Goal: Information Seeking & Learning: Learn about a topic

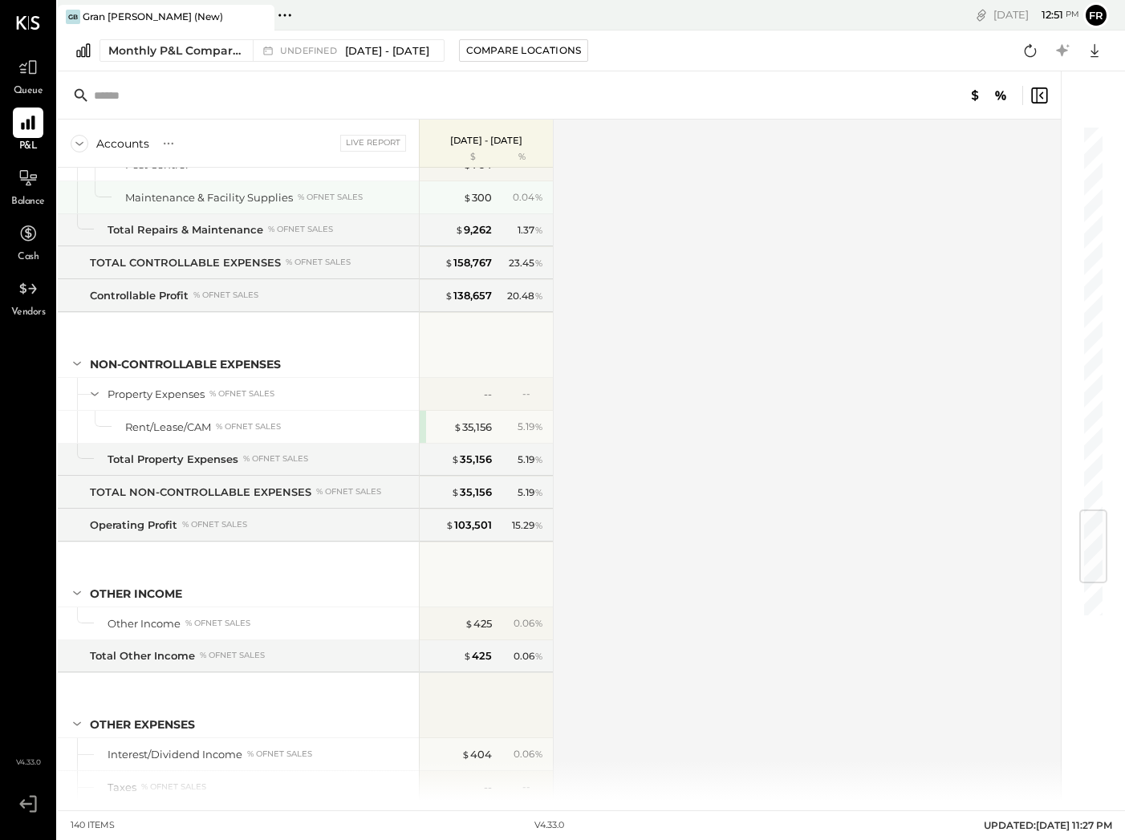
scroll to position [3578, 0]
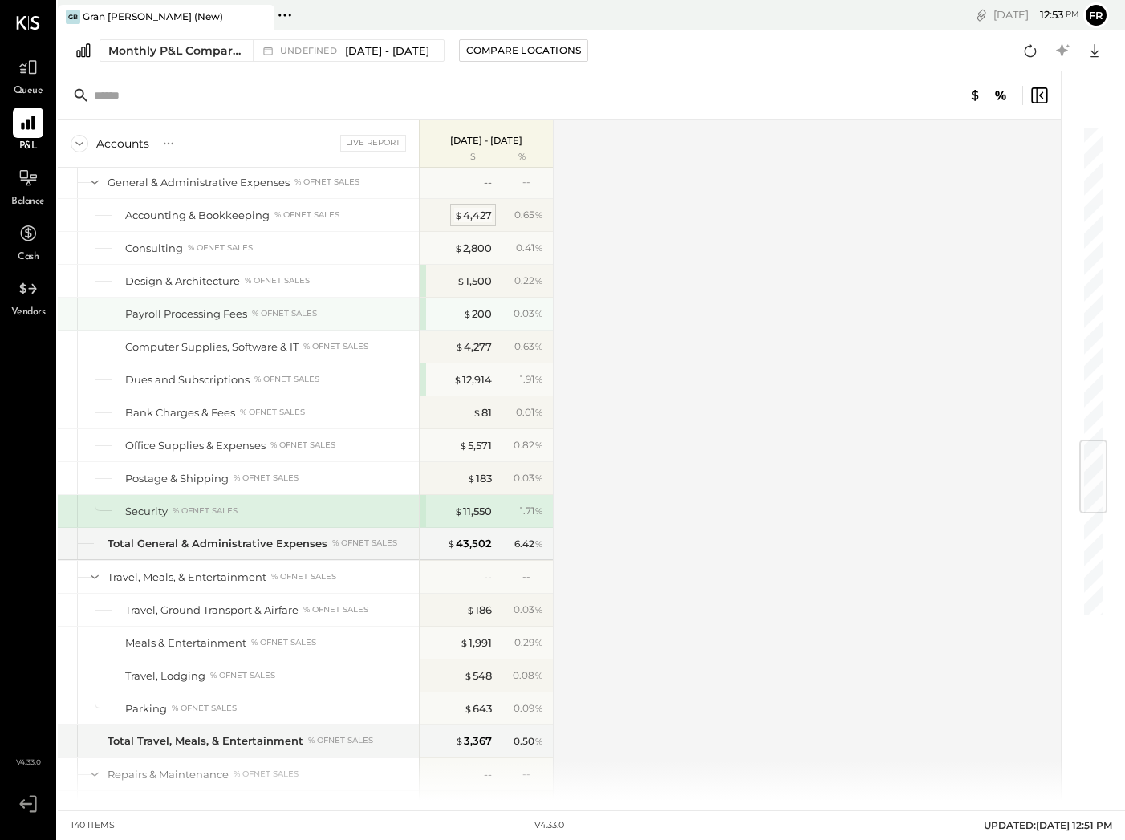
scroll to position [2693, 0]
click at [580, 169] on div "Accounts S % GL Live Report [DATE] - [DATE] $ % SALES Sales, Food % of GROSS SA…" at bounding box center [561, 460] width 1006 height 681
click at [183, 95] on input "text" at bounding box center [220, 95] width 253 height 29
click at [701, 55] on div "Monthly P&L Comparison undefined [DATE] - [DATE] Compare Locations Google Sheet…" at bounding box center [592, 51] width 1068 height 41
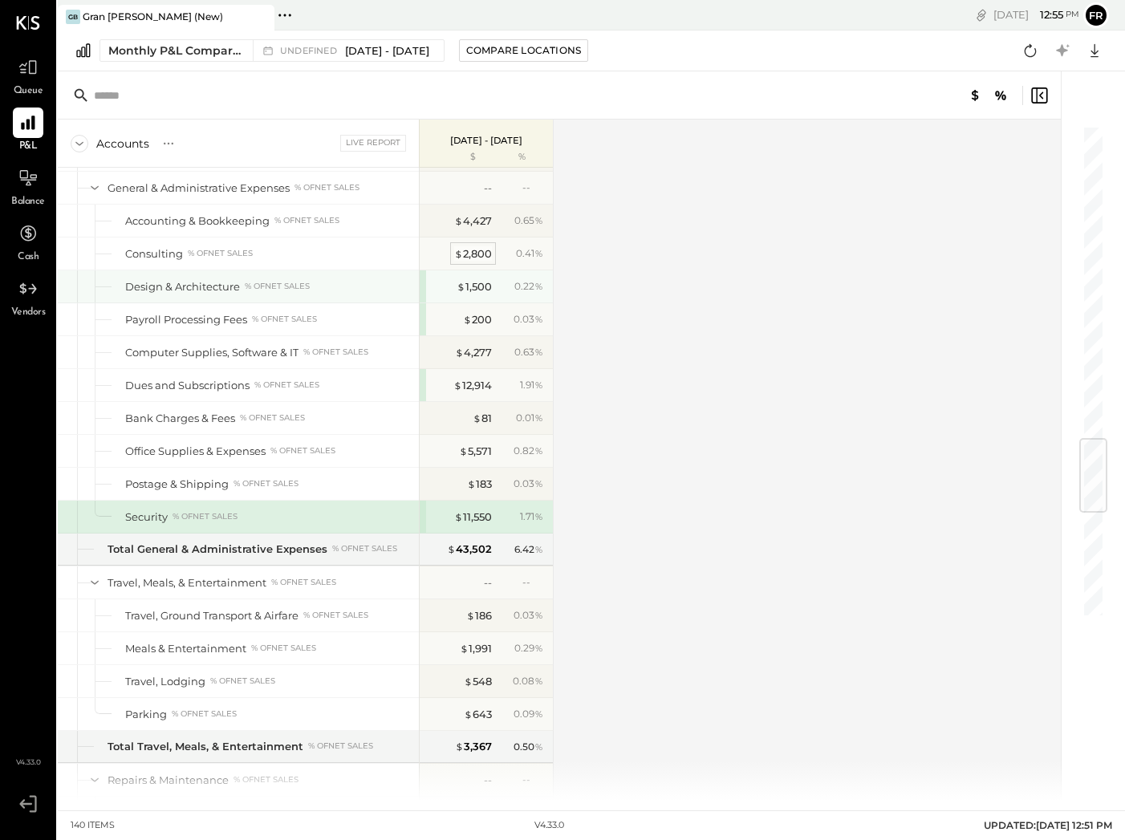
scroll to position [2689, 0]
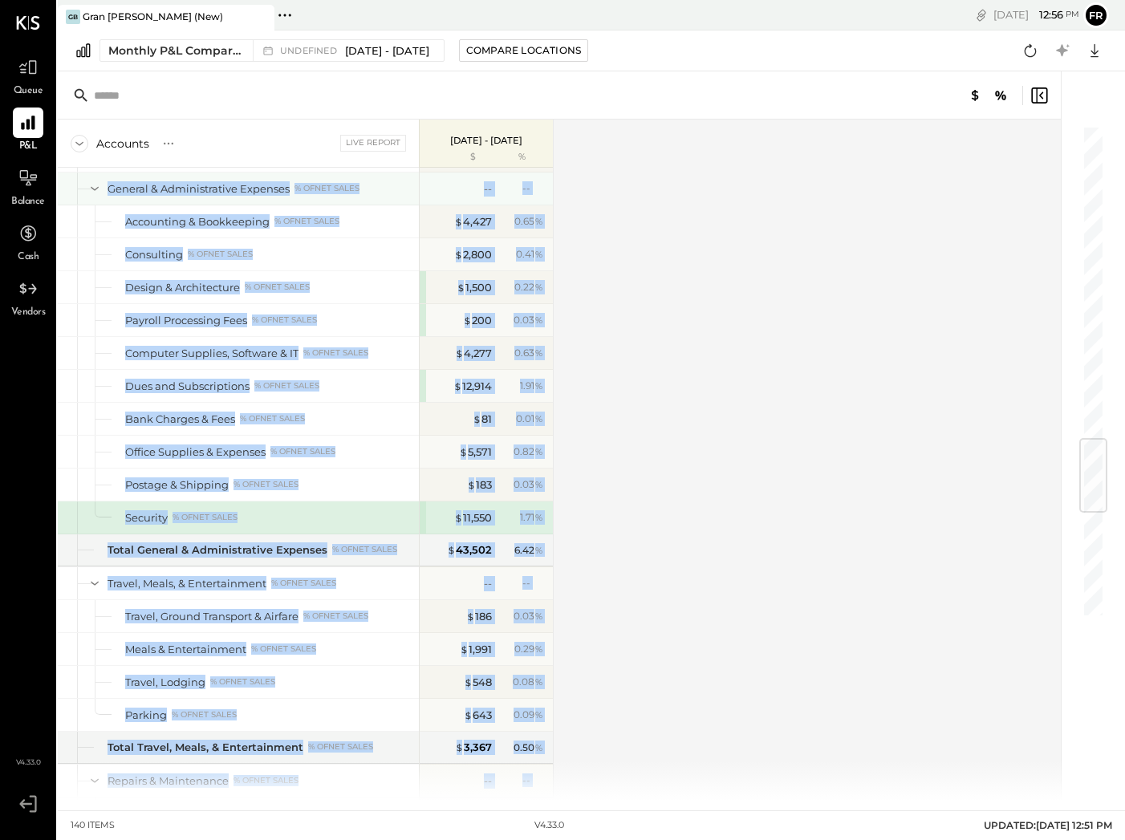
drag, startPoint x: 576, startPoint y: 218, endPoint x: 106, endPoint y: 193, distance: 471.0
click at [106, 193] on div "Accounts S % GL Live Report [DATE] - [DATE] $ % SALES Sales, Food % of GROSS SA…" at bounding box center [561, 460] width 1006 height 681
click at [734, 267] on div "Accounts S % GL Live Report [DATE] - [DATE] $ % SALES Sales, Food % of GROSS SA…" at bounding box center [561, 460] width 1006 height 681
drag, startPoint x: 564, startPoint y: 185, endPoint x: 108, endPoint y: 176, distance: 456.8
click at [108, 176] on div "Accounts S % GL Live Report [DATE] - [DATE] $ % SALES Sales, Food % of GROSS SA…" at bounding box center [561, 460] width 1006 height 681
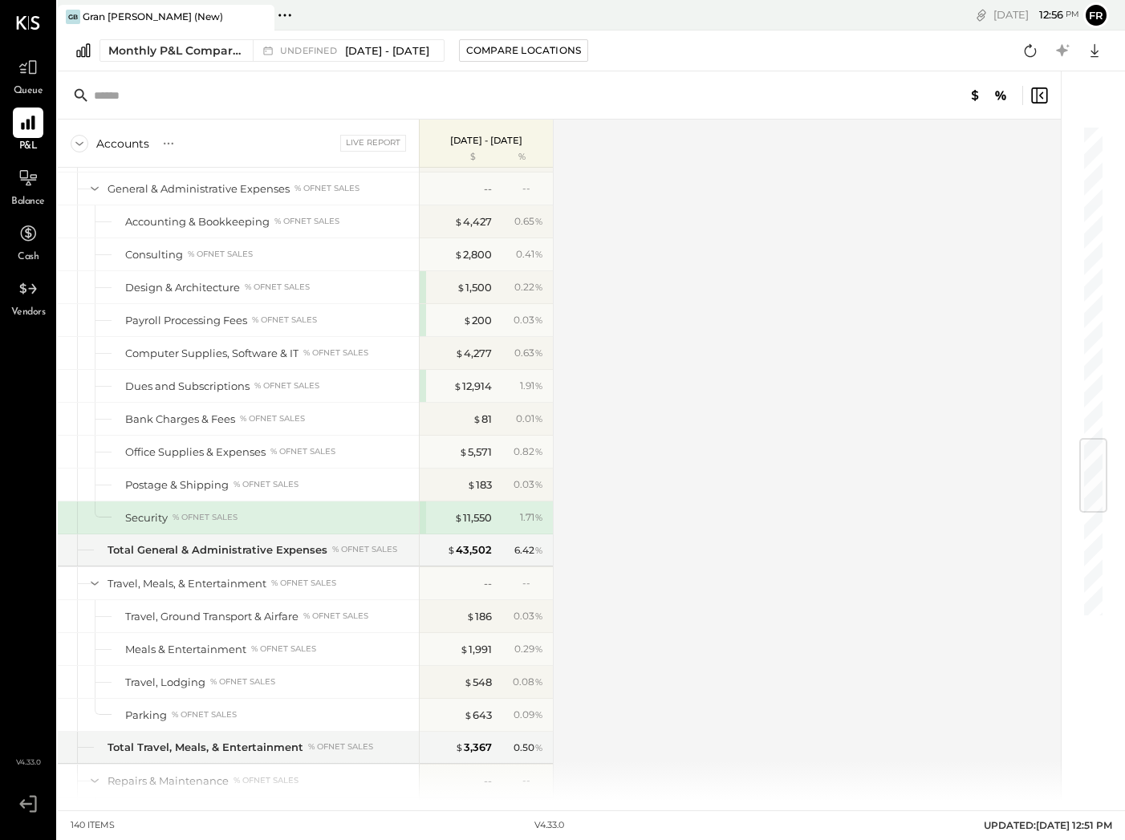
drag, startPoint x: 624, startPoint y: 203, endPoint x: 563, endPoint y: 198, distance: 62.0
click at [620, 204] on div "Accounts S % GL Live Report [DATE] - [DATE] $ % SALES Sales, Food % of GROSS SA…" at bounding box center [561, 460] width 1006 height 681
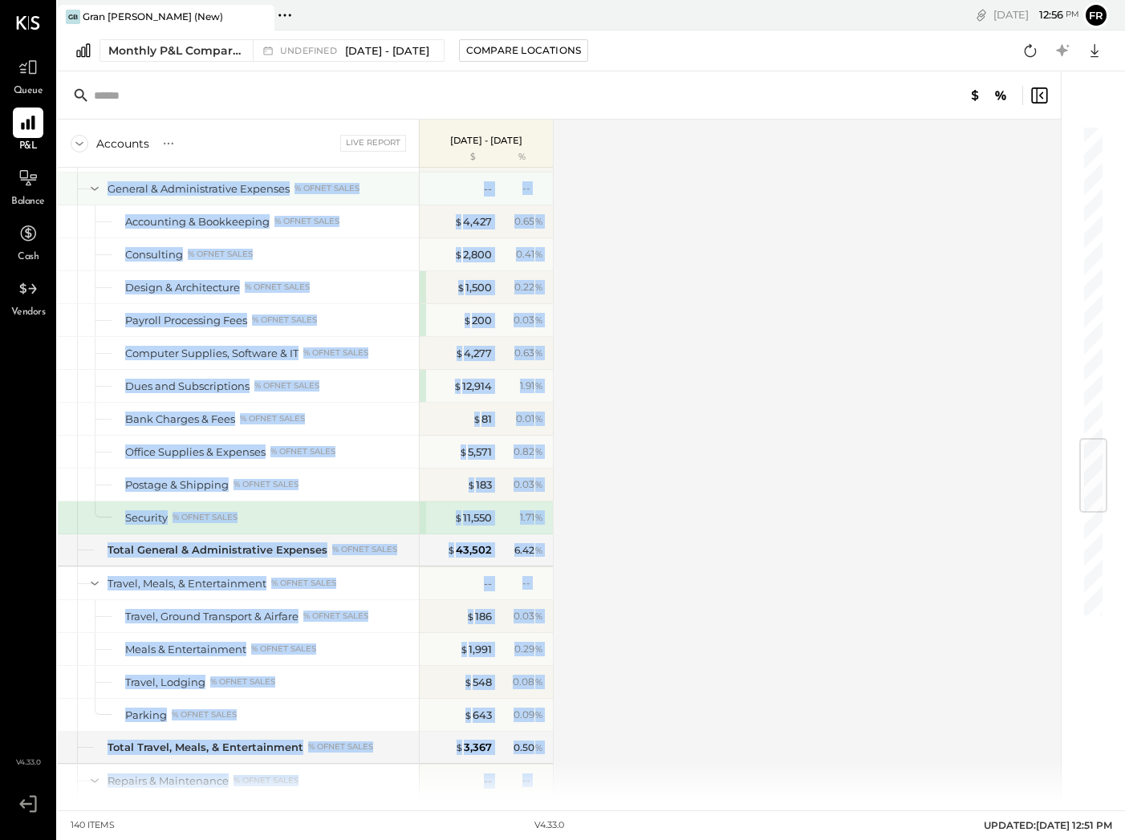
drag, startPoint x: 574, startPoint y: 178, endPoint x: 106, endPoint y: 189, distance: 468.1
click at [106, 189] on div "Accounts S % GL Live Report [DATE] - [DATE] $ % SALES Sales, Food % of GROSS SA…" at bounding box center [561, 460] width 1006 height 681
click at [569, 181] on div "Accounts S % GL Live Report [DATE] - [DATE] $ % SALES Sales, Food % of GROSS SA…" at bounding box center [561, 460] width 1006 height 681
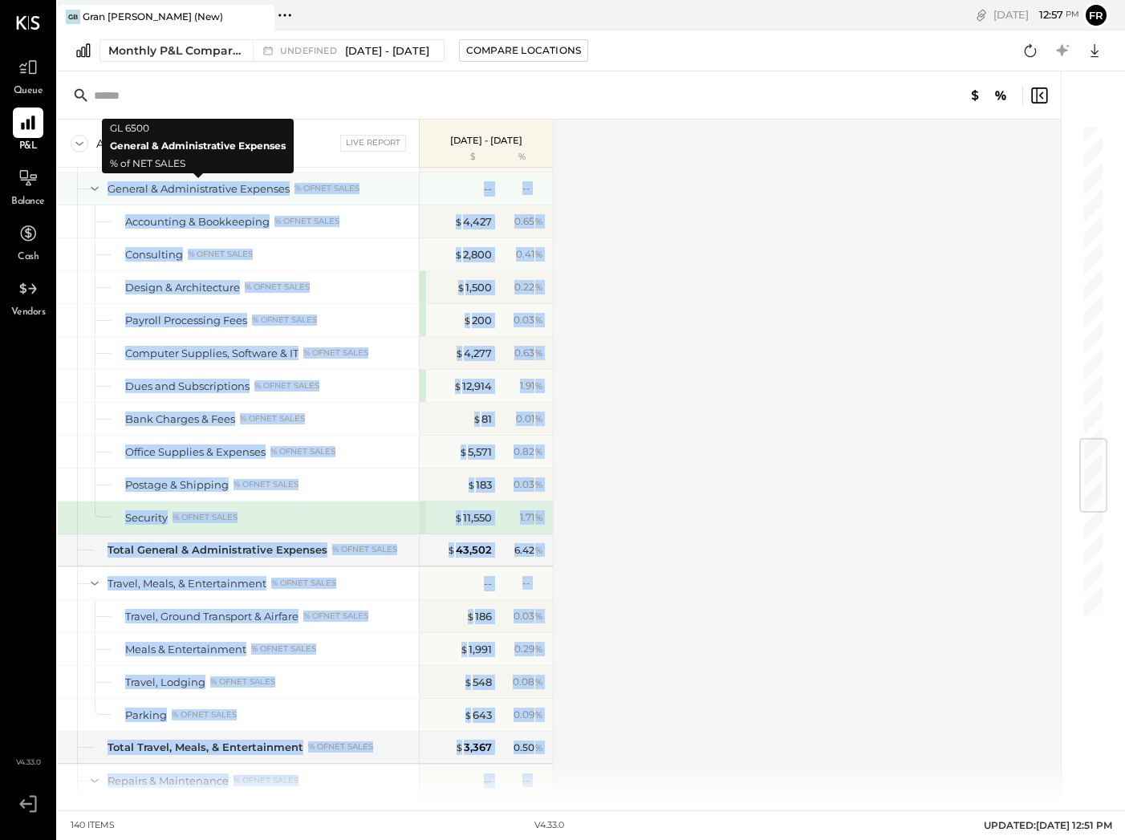
drag, startPoint x: 538, startPoint y: 194, endPoint x: 108, endPoint y: 183, distance: 429.6
click at [108, 183] on div "Accounts S % GL Live Report [DATE] - [DATE] $ % SALES Sales, Food % of GROSS SA…" at bounding box center [561, 460] width 1006 height 681
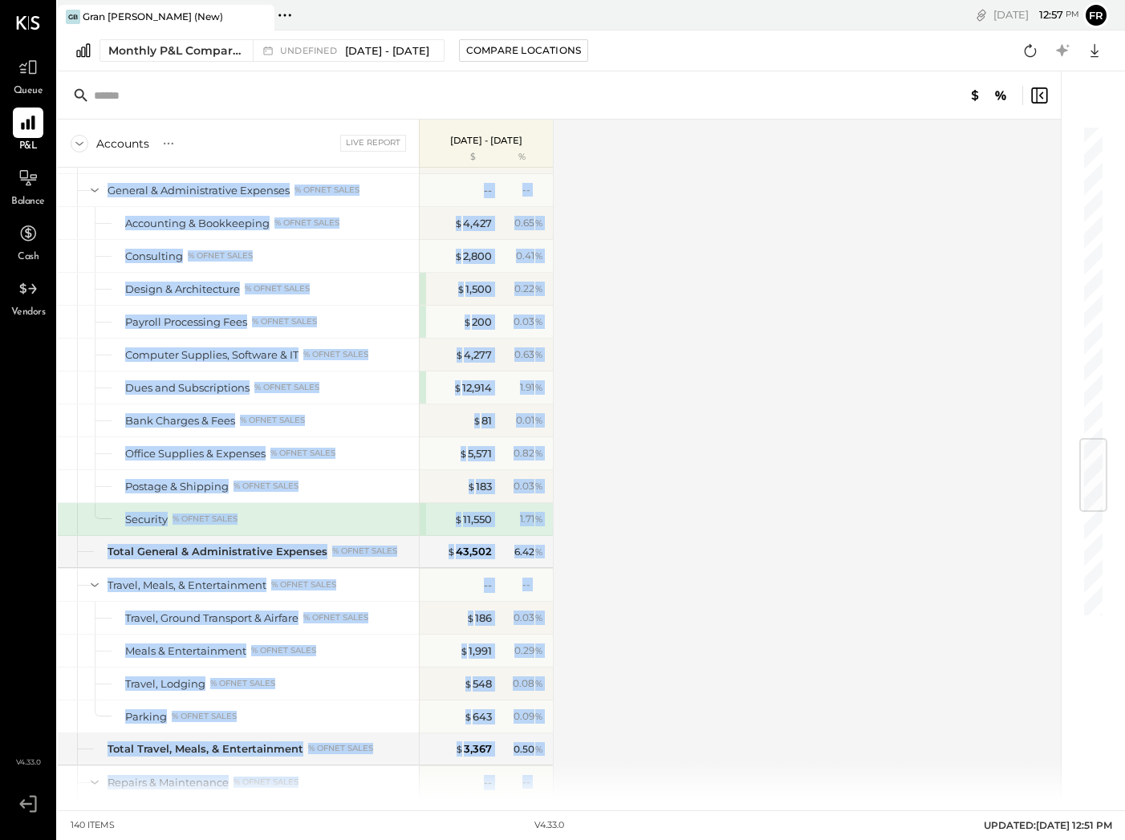
click at [575, 196] on div "Accounts S % GL Live Report [DATE] - [DATE] $ % SALES Sales, Food % of GROSS SA…" at bounding box center [561, 460] width 1006 height 681
drag, startPoint x: 573, startPoint y: 184, endPoint x: 86, endPoint y: 184, distance: 487.2
click at [86, 184] on div "Accounts S % GL Live Report [DATE] - [DATE] $ % SALES Sales, Food % of GROSS SA…" at bounding box center [561, 460] width 1006 height 681
drag, startPoint x: 649, startPoint y: 228, endPoint x: 611, endPoint y: 201, distance: 46.6
click at [648, 228] on div "Accounts S % GL Live Report [DATE] - [DATE] $ % SALES Sales, Food % of GROSS SA…" at bounding box center [561, 460] width 1006 height 681
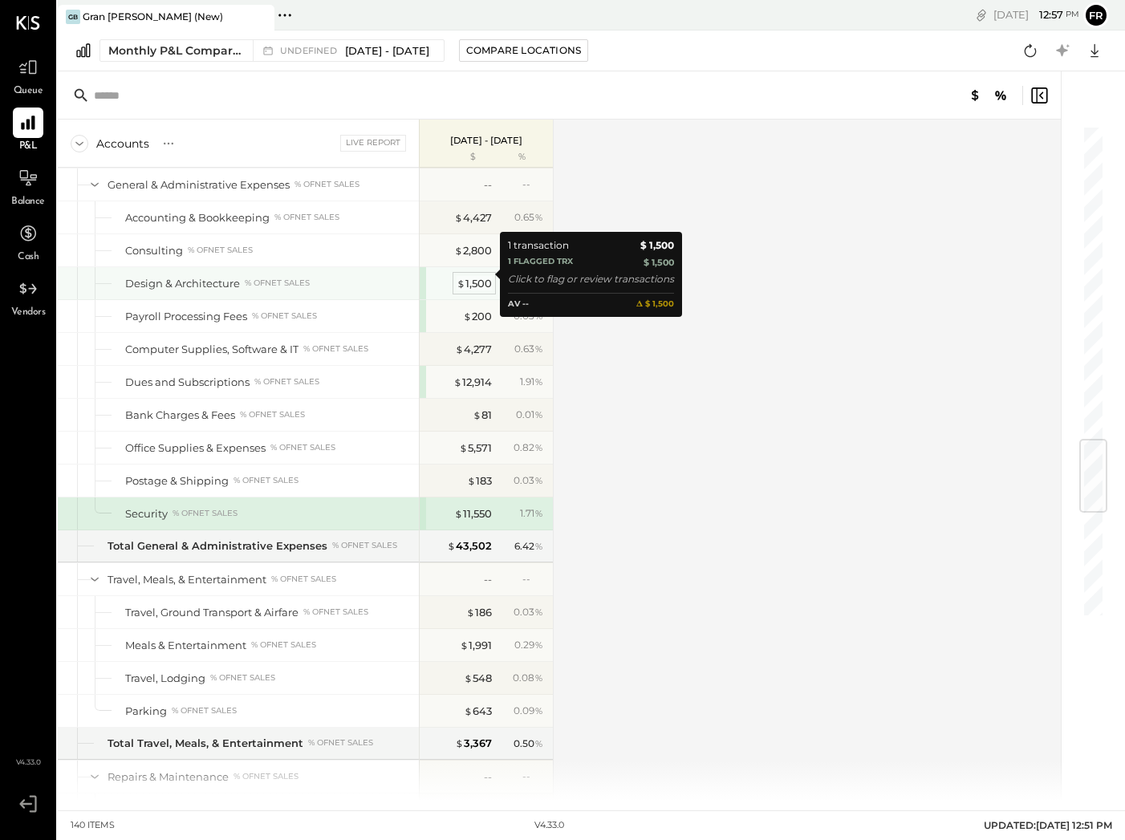
scroll to position [2692, 0]
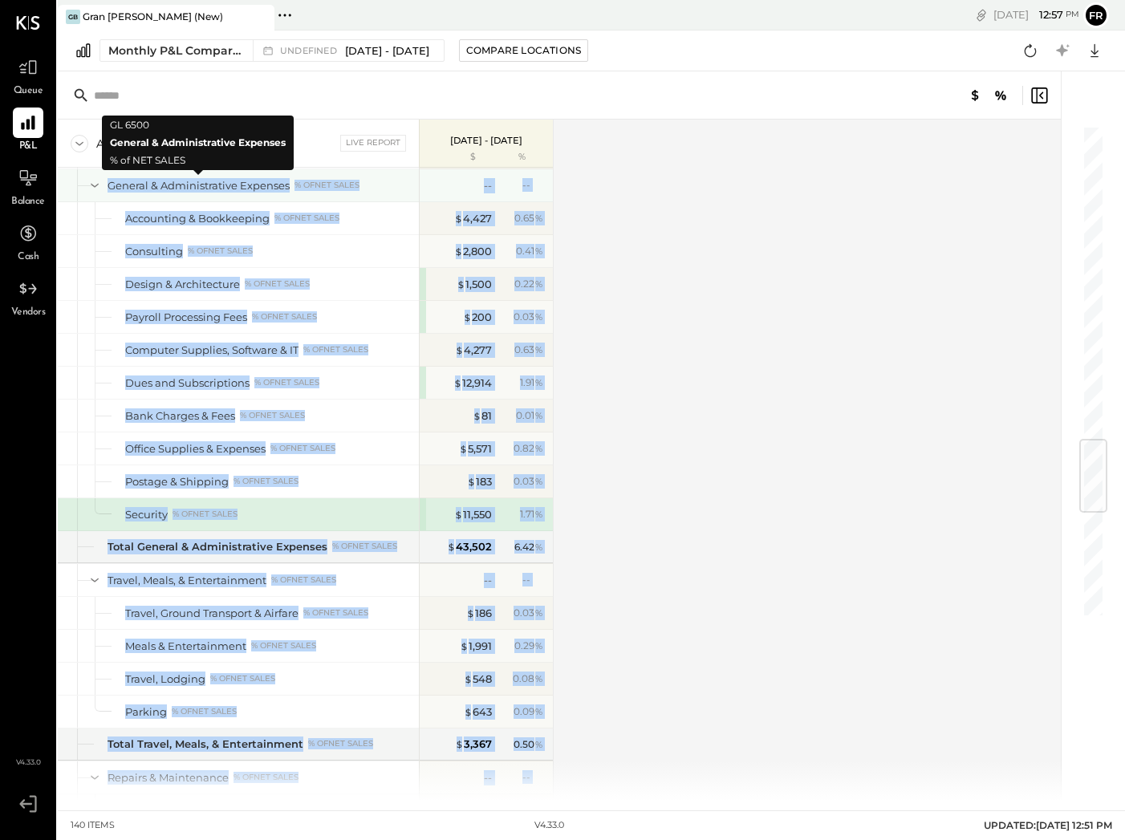
drag, startPoint x: 571, startPoint y: 177, endPoint x: 111, endPoint y: 178, distance: 459.9
click at [111, 178] on div "Accounts S % GL Live Report [DATE] - [DATE] $ % SALES Sales, Food % of GROSS SA…" at bounding box center [561, 460] width 1006 height 681
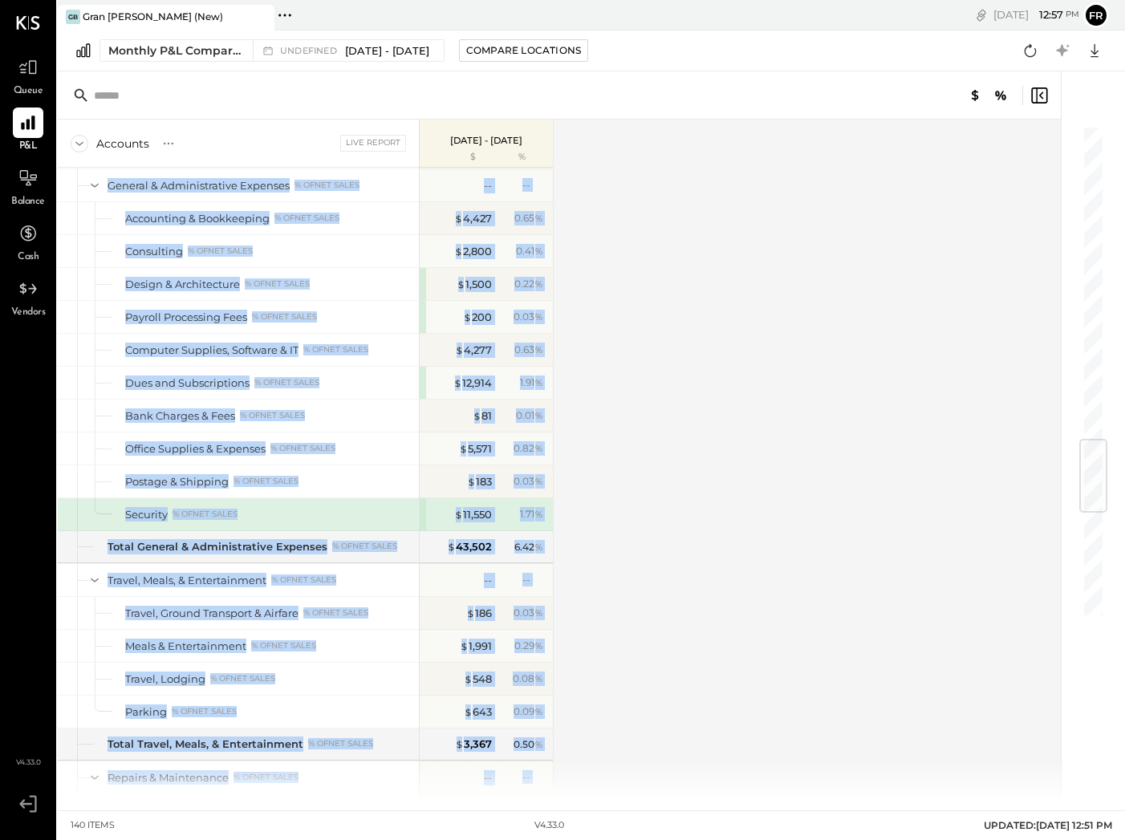
click at [610, 202] on div "Accounts S % GL Live Report [DATE] - [DATE] $ % SALES Sales, Food % of GROSS SA…" at bounding box center [561, 460] width 1006 height 681
drag, startPoint x: 565, startPoint y: 180, endPoint x: 135, endPoint y: 191, distance: 430.4
click at [110, 185] on div "Accounts S % GL Live Report [DATE] - [DATE] $ % SALES Sales, Food % of GROSS SA…" at bounding box center [561, 460] width 1006 height 681
click at [564, 177] on div "Accounts S % GL Live Report [DATE] - [DATE] $ % SALES Sales, Food % of GROSS SA…" at bounding box center [561, 460] width 1006 height 681
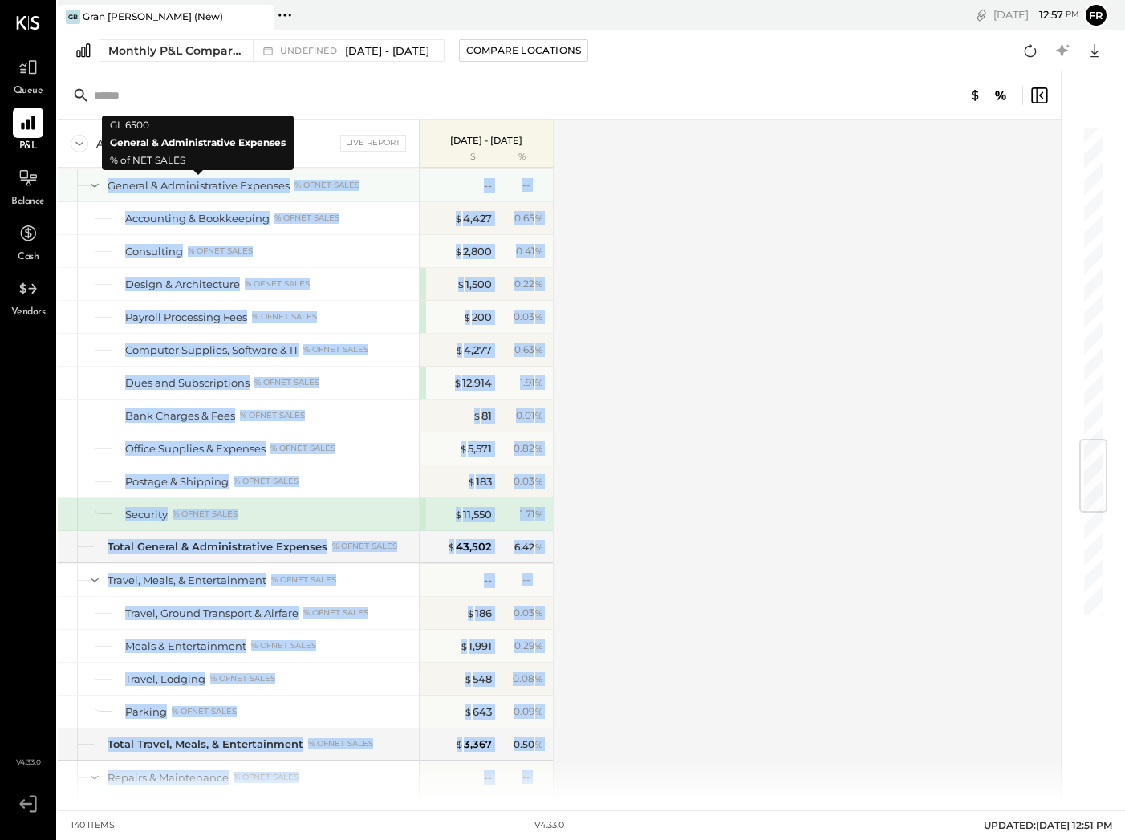
drag, startPoint x: 564, startPoint y: 177, endPoint x: 132, endPoint y: 192, distance: 432.9
click at [124, 189] on div "Accounts S % GL Live Report [DATE] - [DATE] $ % SALES Sales, Food % of GROSS SA…" at bounding box center [561, 460] width 1006 height 681
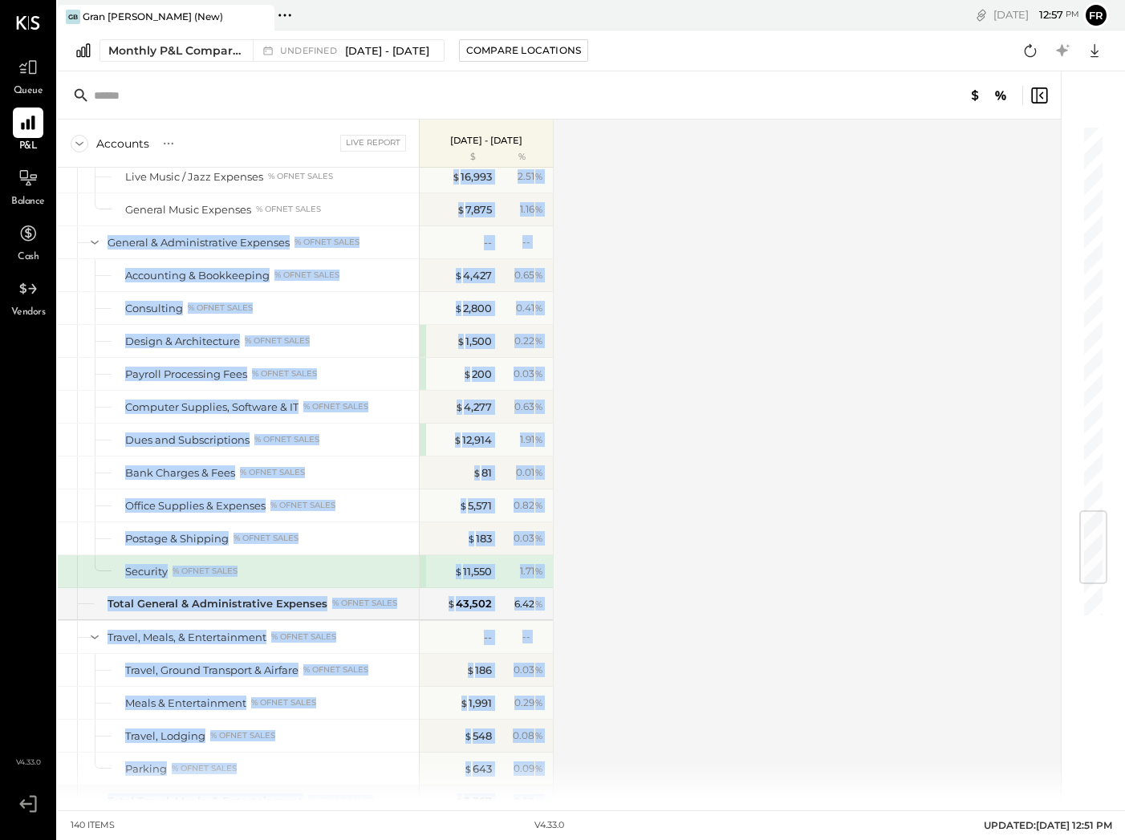
scroll to position [3578, 0]
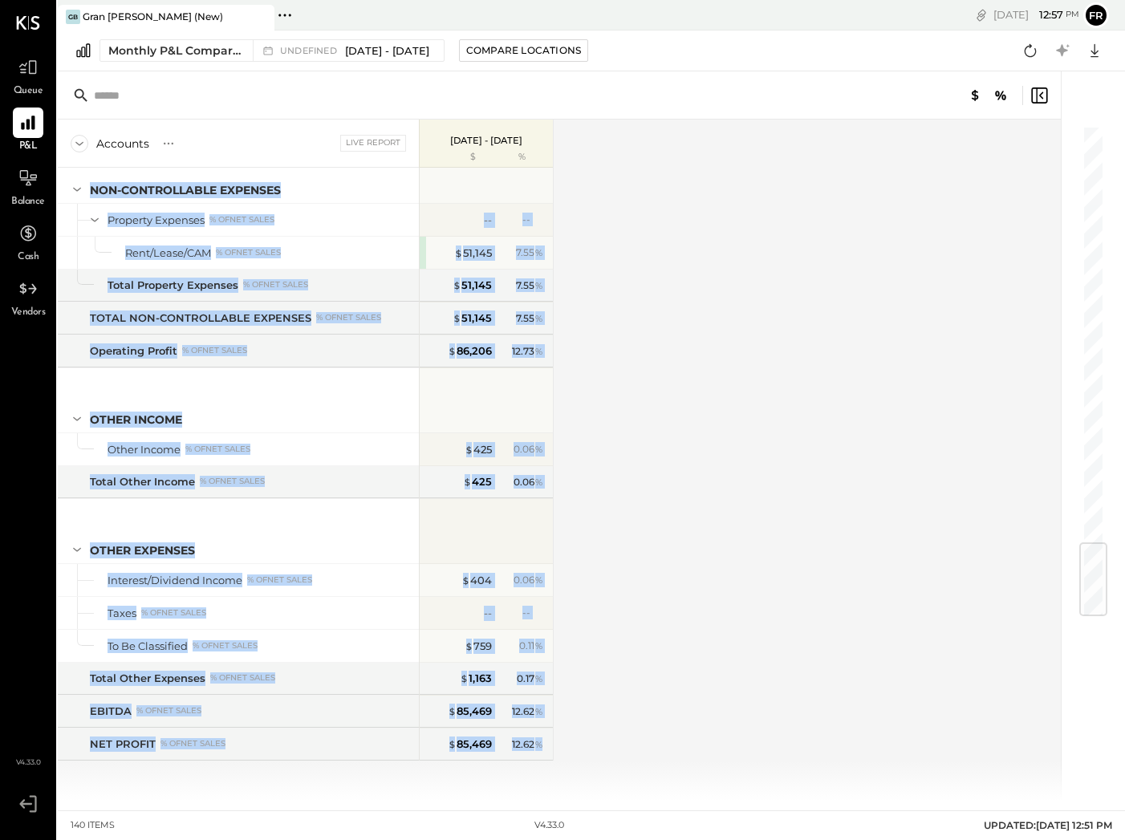
click at [599, 314] on div "Accounts S % GL Live Report [DATE] - [DATE] $ % SALES Sales, Food % of GROSS SA…" at bounding box center [561, 460] width 1006 height 681
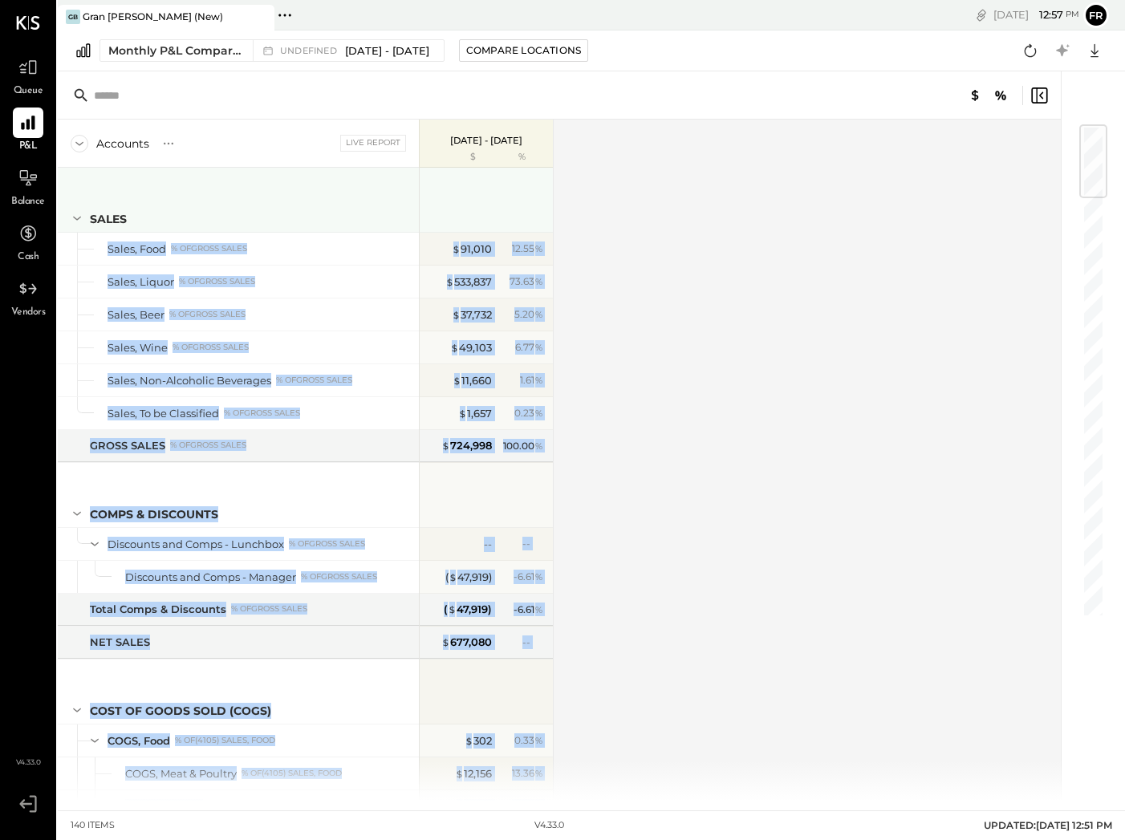
scroll to position [0, 0]
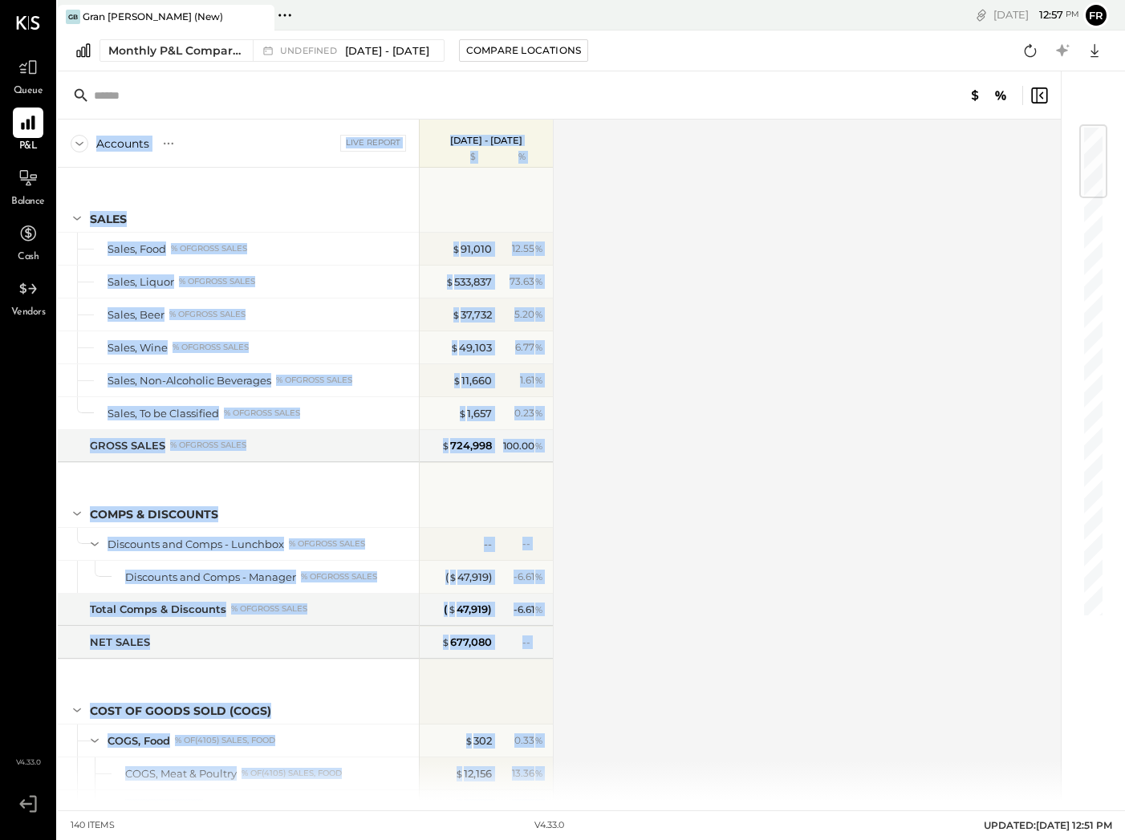
drag, startPoint x: 563, startPoint y: 761, endPoint x: 79, endPoint y: 163, distance: 769.8
click at [79, 163] on div "Accounts S % GL Live Report [DATE] - [DATE] $ % SALES Sales, Food % of GROSS SA…" at bounding box center [561, 460] width 1006 height 681
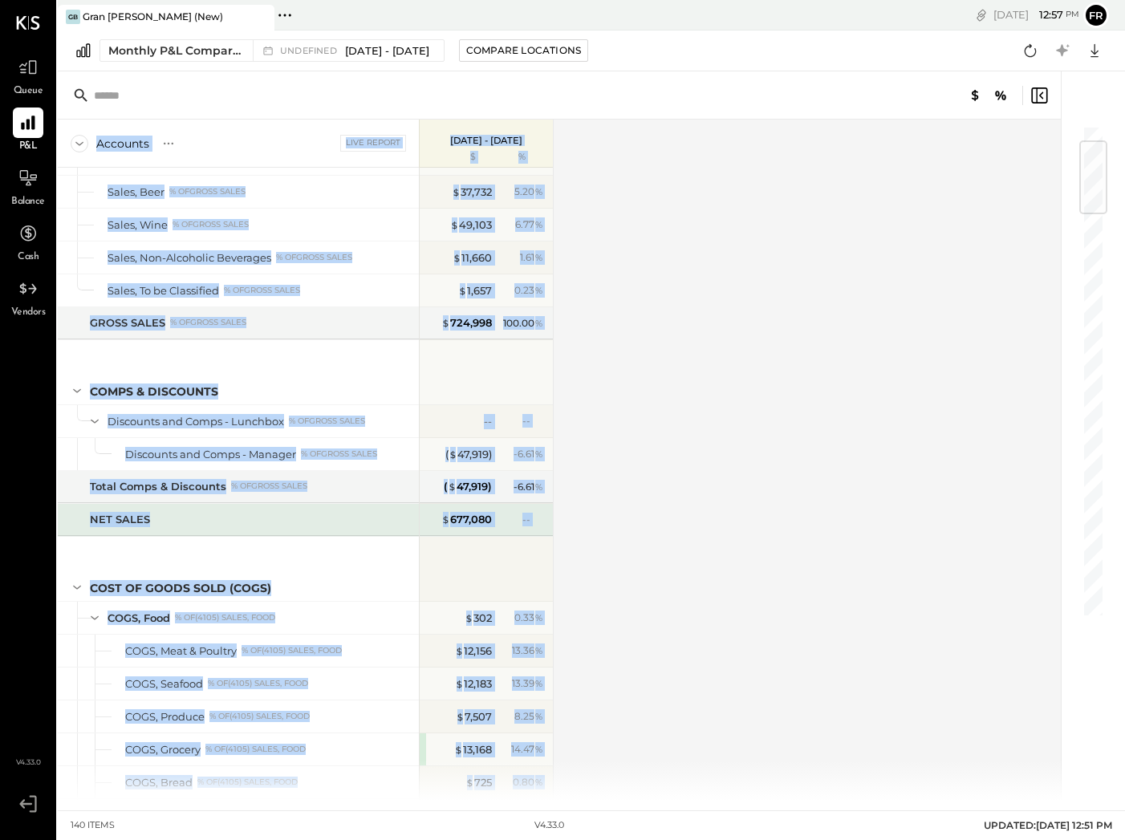
scroll to position [185, 0]
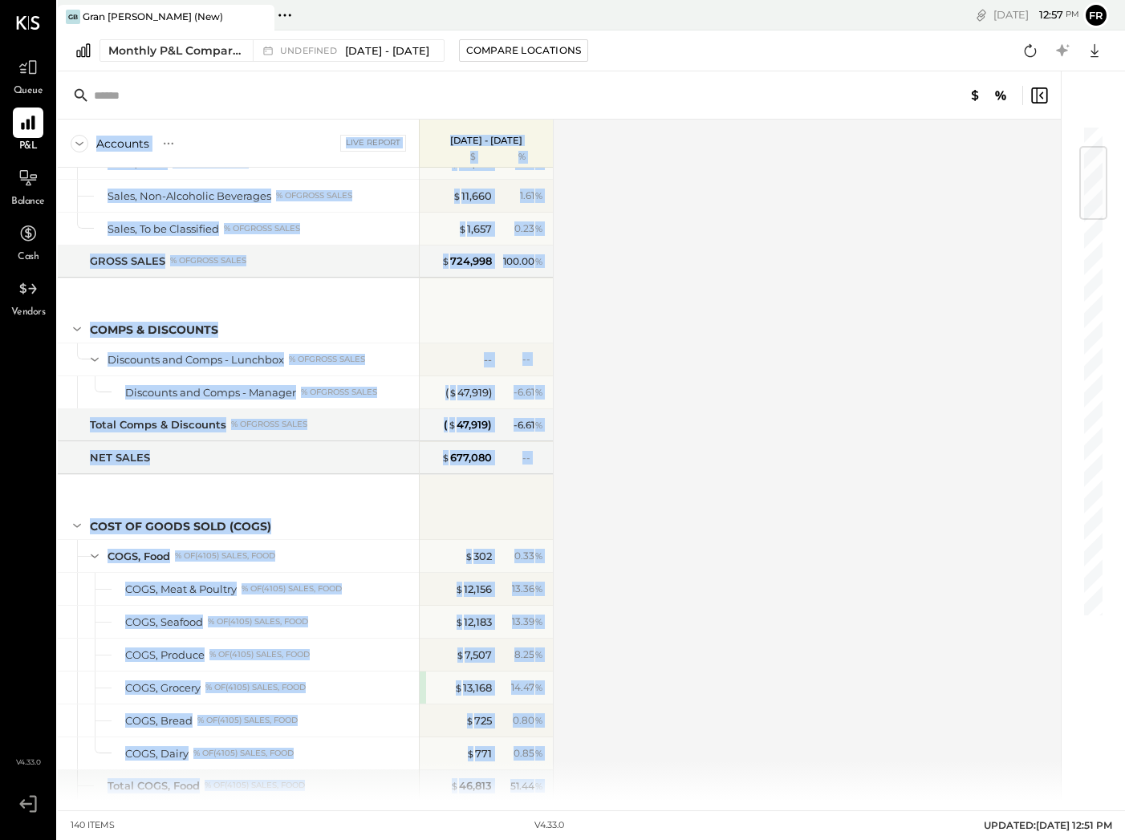
click at [603, 473] on div "Accounts S % GL Live Report [DATE] - [DATE] $ % SALES Sales, Food % of GROSS SA…" at bounding box center [561, 460] width 1006 height 681
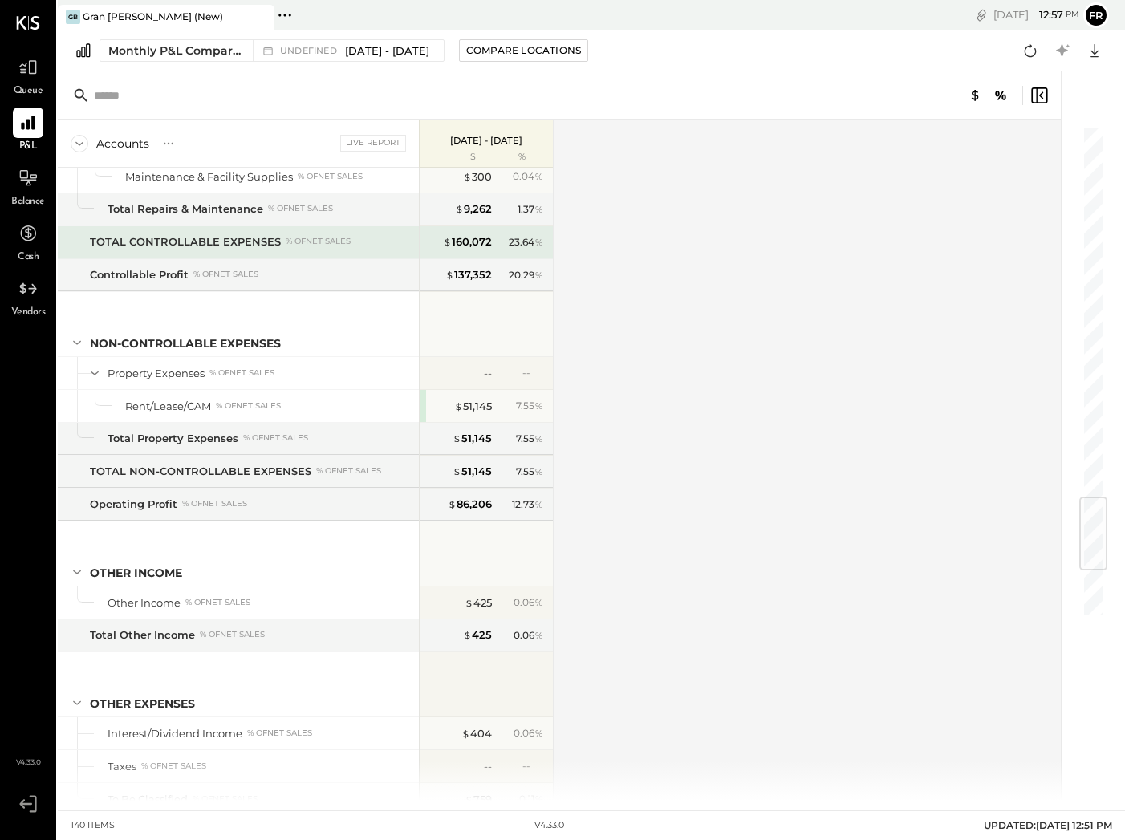
scroll to position [3578, 0]
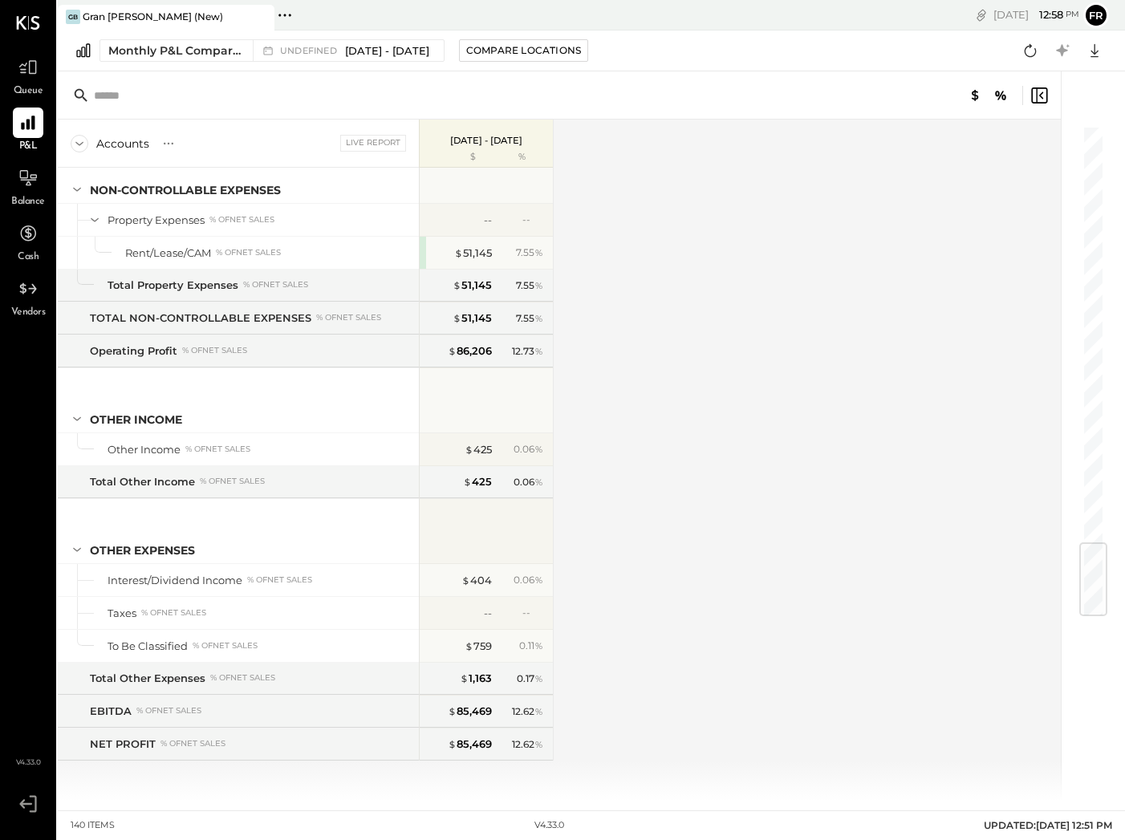
drag, startPoint x: 560, startPoint y: 750, endPoint x: 573, endPoint y: 557, distance: 193.9
click at [573, 557] on div "Accounts S % GL Live Report [DATE] - [DATE] $ % SALES Sales, Food % of GROSS SA…" at bounding box center [561, 460] width 1006 height 681
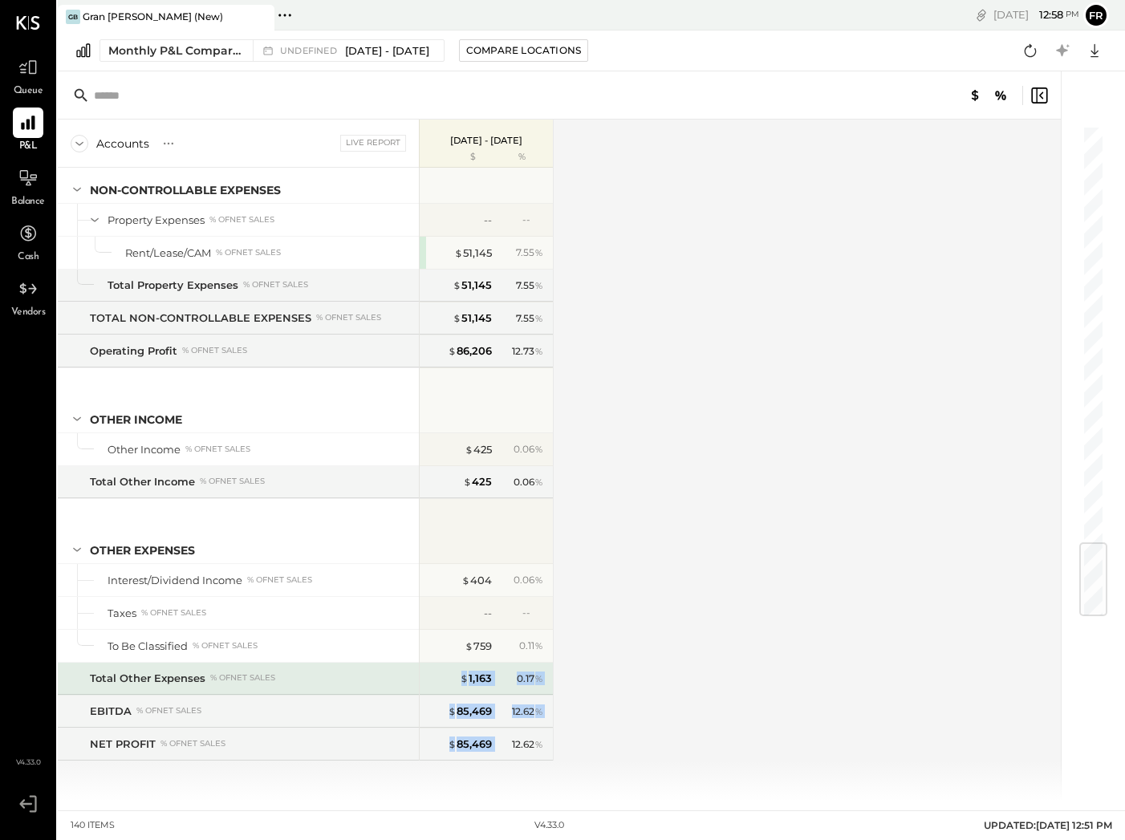
drag, startPoint x: 538, startPoint y: 737, endPoint x: 474, endPoint y: 687, distance: 80.6
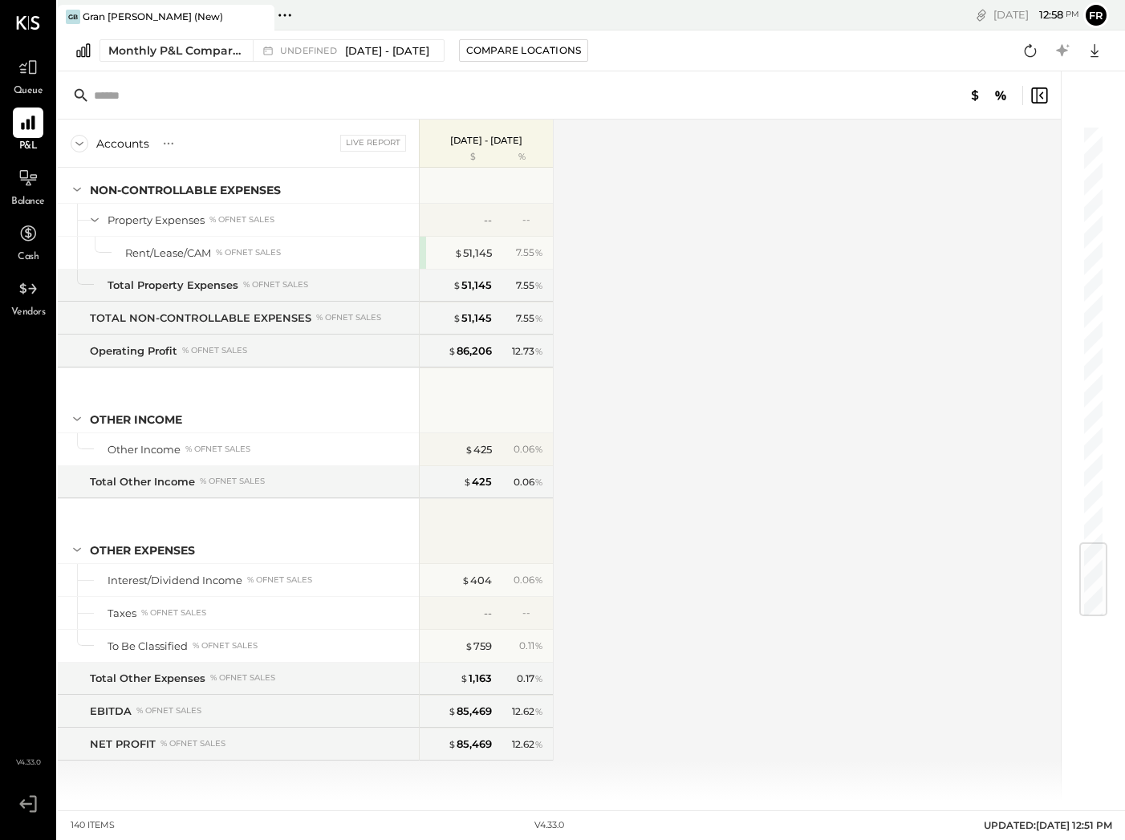
click at [563, 748] on div "Accounts S % GL Live Report [DATE] - [DATE] $ % SALES Sales, Food % of GROSS SA…" at bounding box center [561, 460] width 1006 height 681
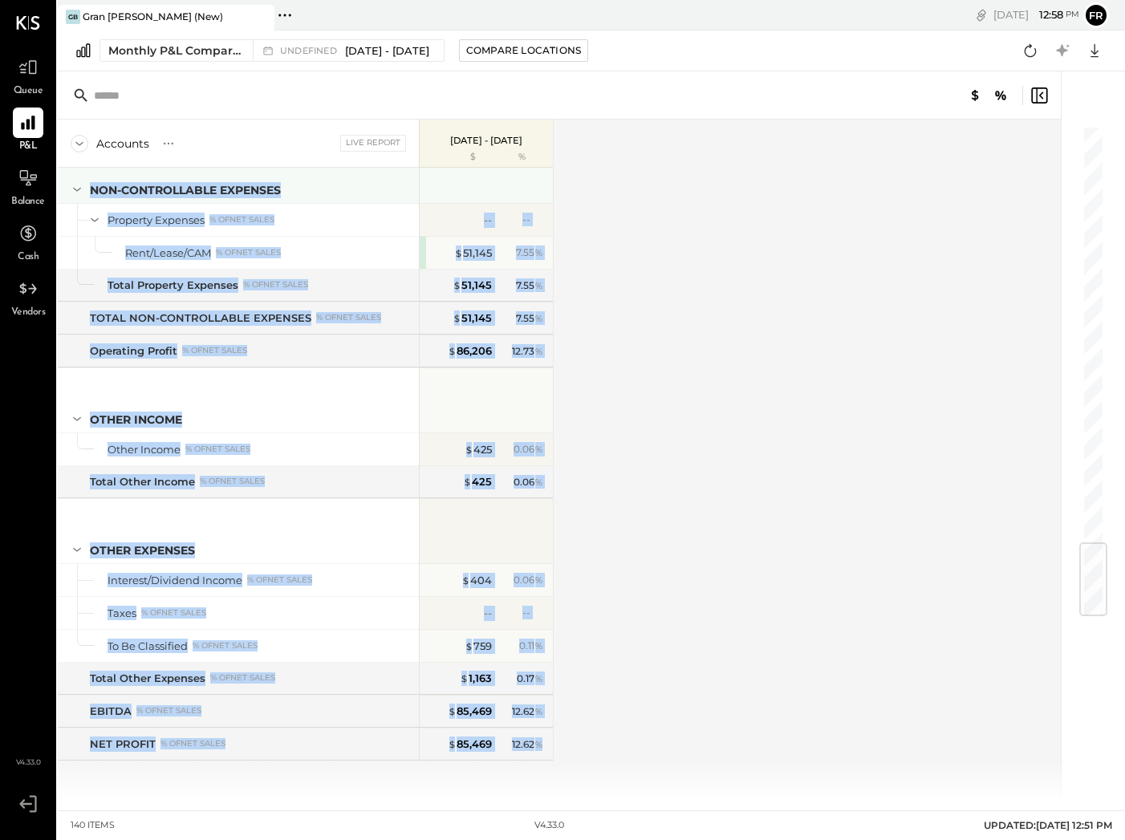
drag, startPoint x: 525, startPoint y: 748, endPoint x: 87, endPoint y: 193, distance: 706.9
click at [87, 193] on div "SALES Sales, Food % of GROSS SALES Sales, Liquor % of GROSS SALES Sales, Beer %…" at bounding box center [306, 484] width 496 height 633
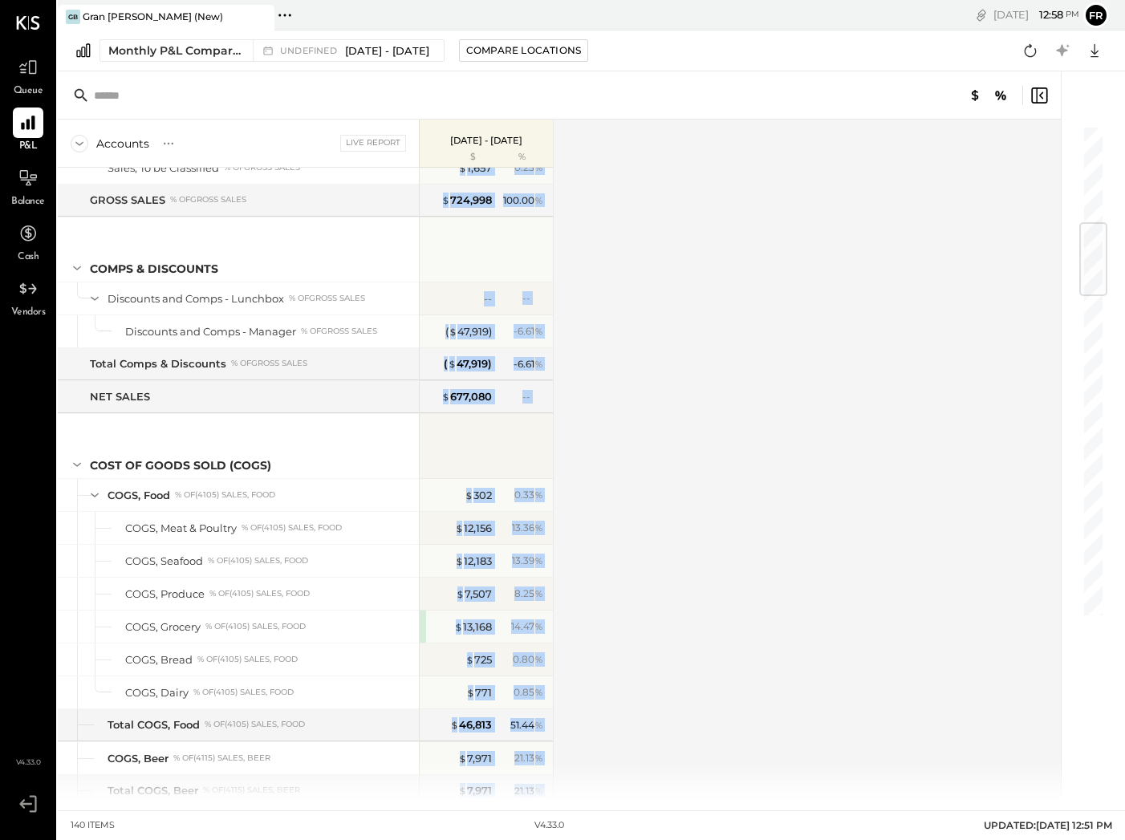
scroll to position [0, 0]
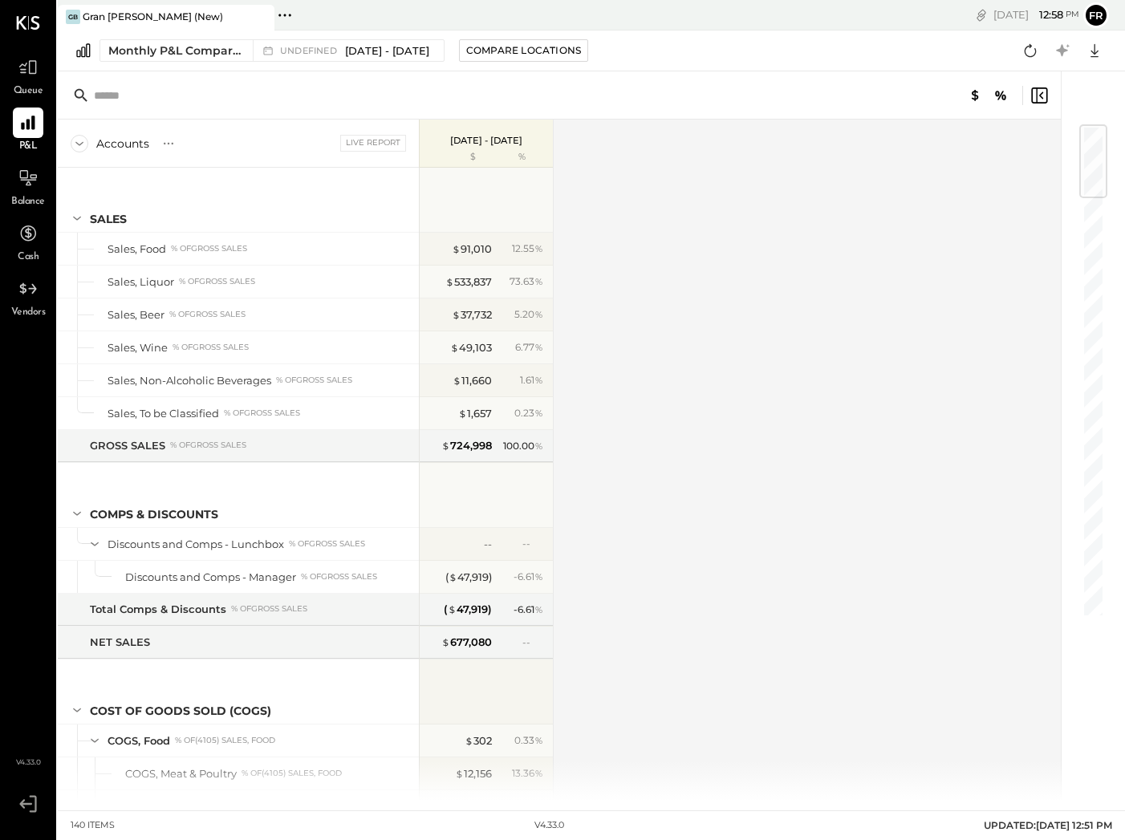
click at [616, 297] on div "Accounts S % GL Live Report [DATE] - [DATE] $ % SALES Sales, Food % of GROSS SA…" at bounding box center [561, 460] width 1006 height 681
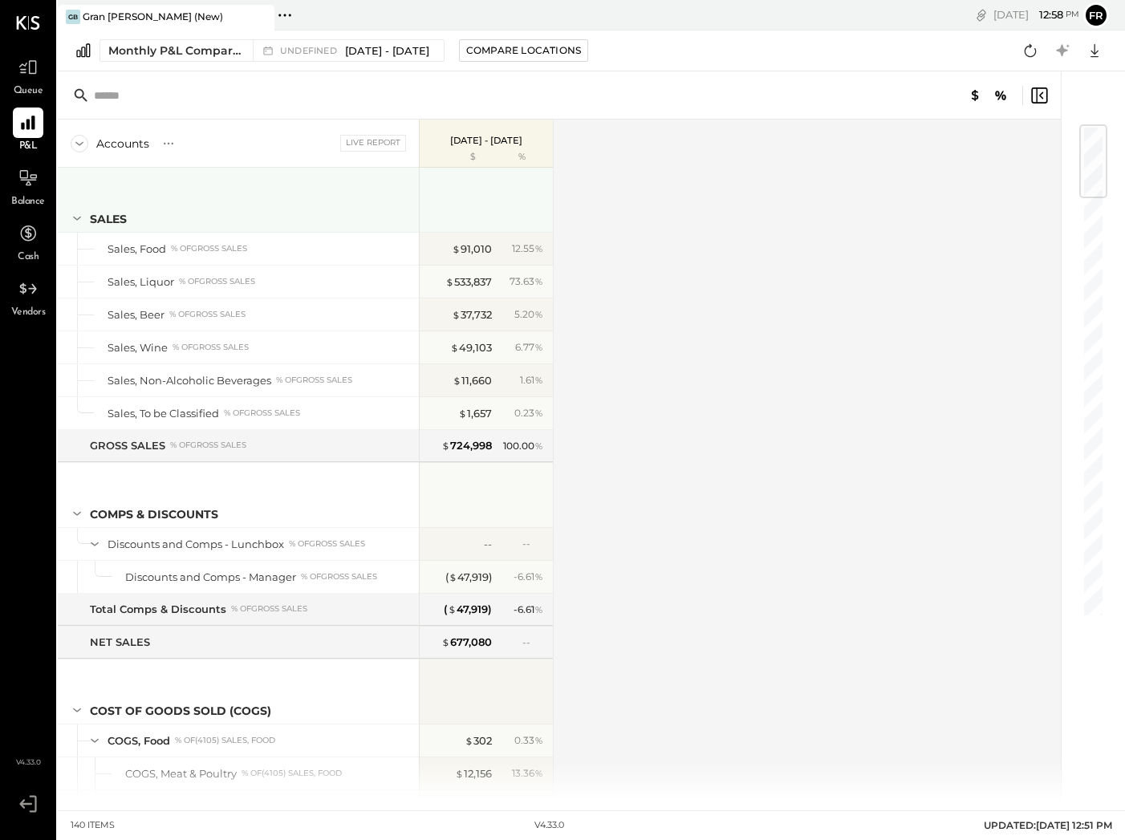
drag, startPoint x: 75, startPoint y: 195, endPoint x: 117, endPoint y: 181, distance: 44.9
click at [117, 181] on div "SALES" at bounding box center [238, 200] width 361 height 64
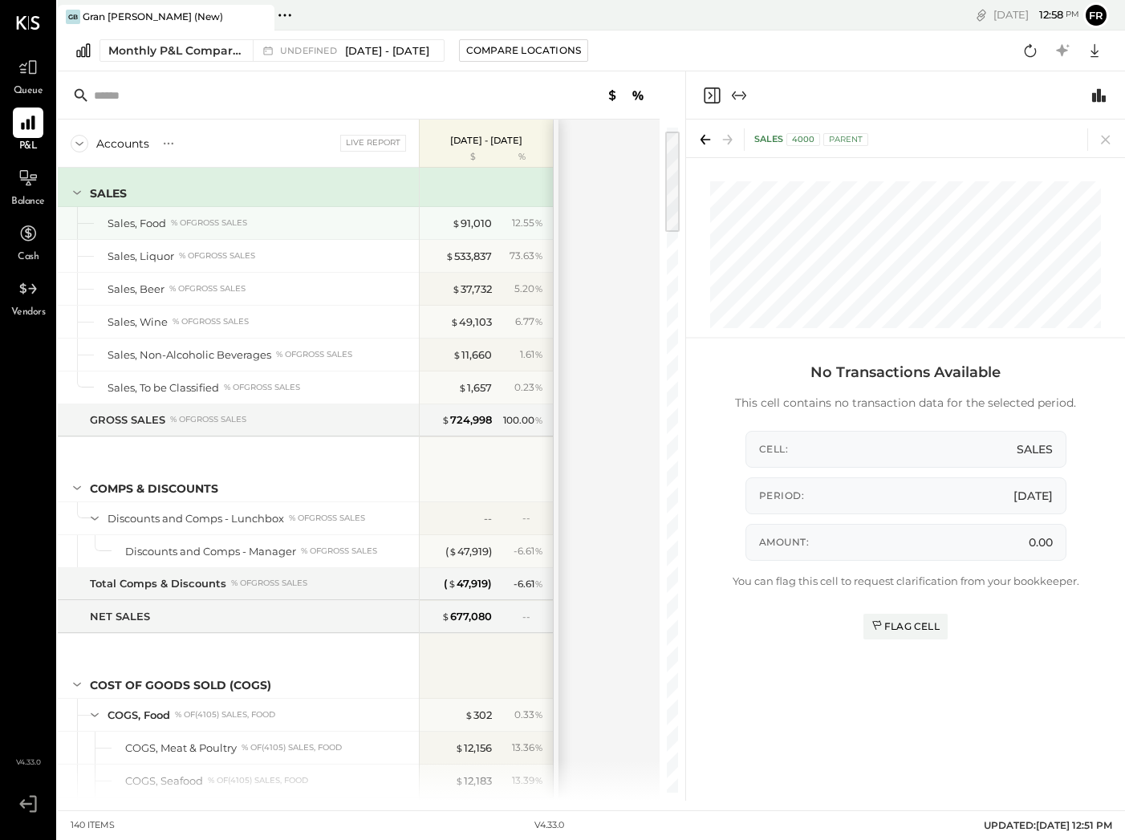
scroll to position [33, 0]
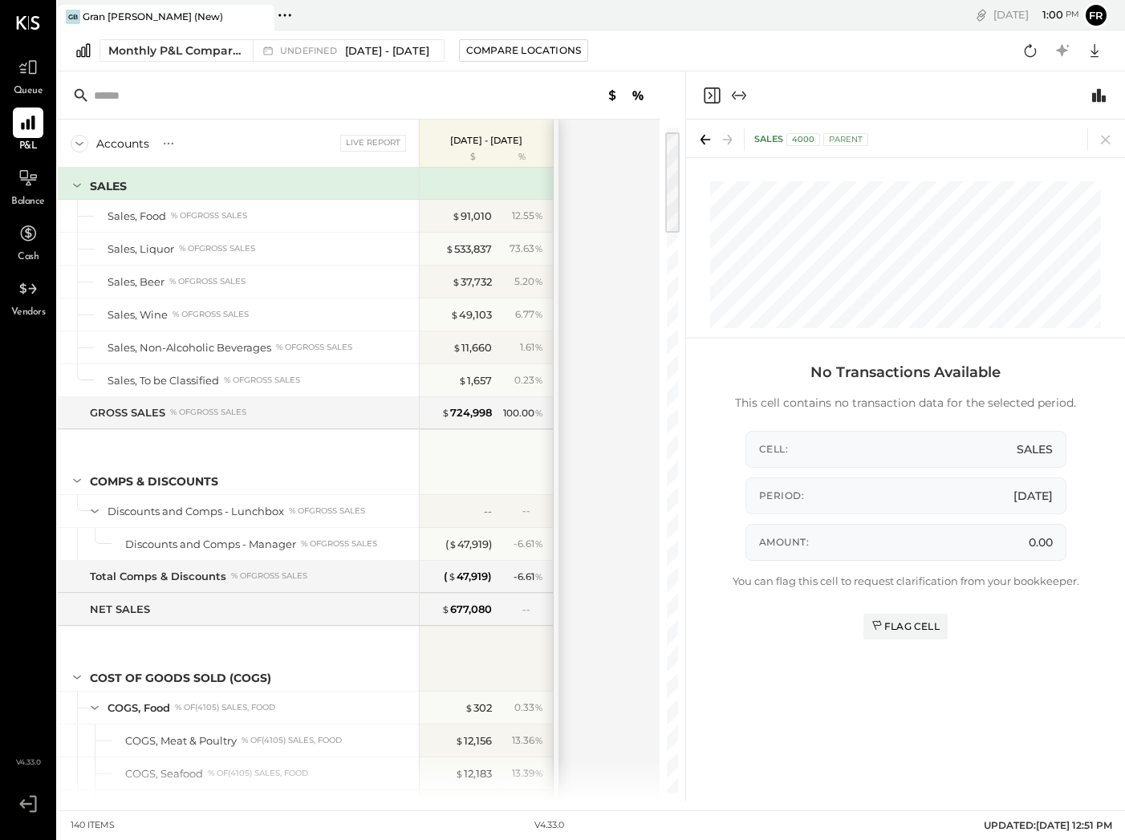
click at [1067, 289] on div "SALES 4000 Parent" at bounding box center [905, 239] width 439 height 238
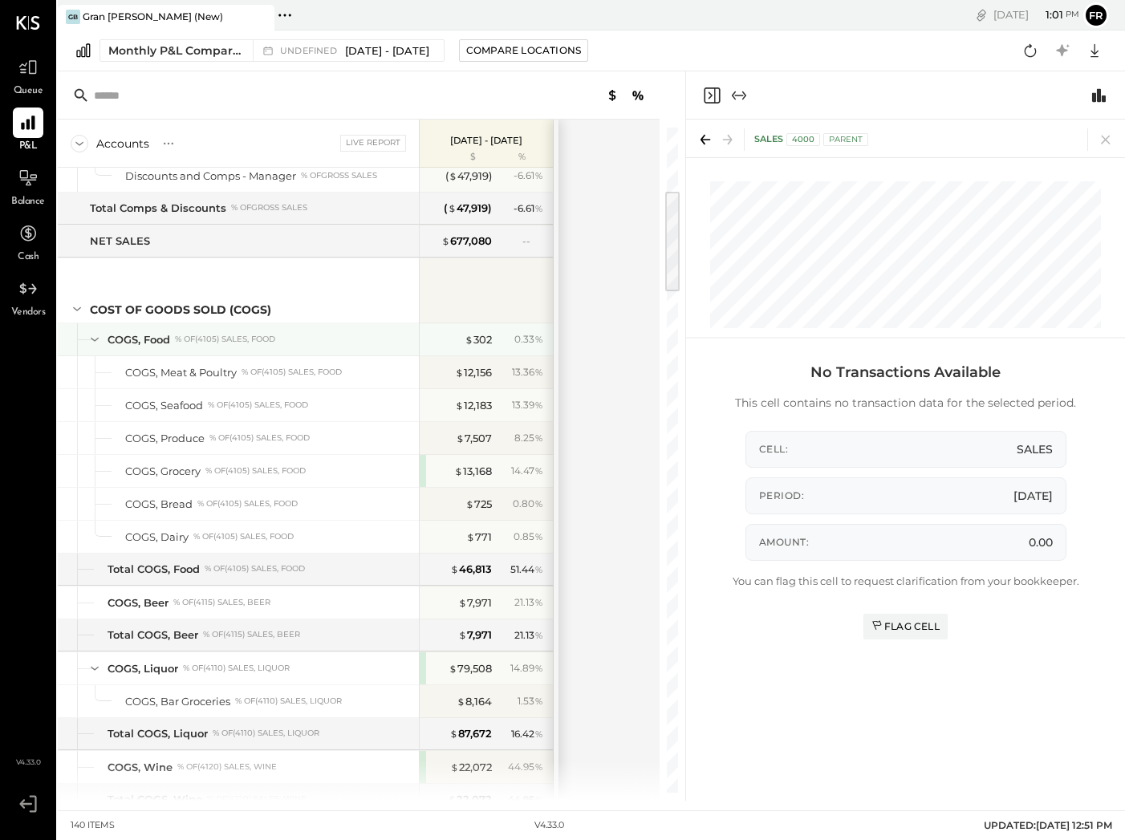
scroll to position [405, 0]
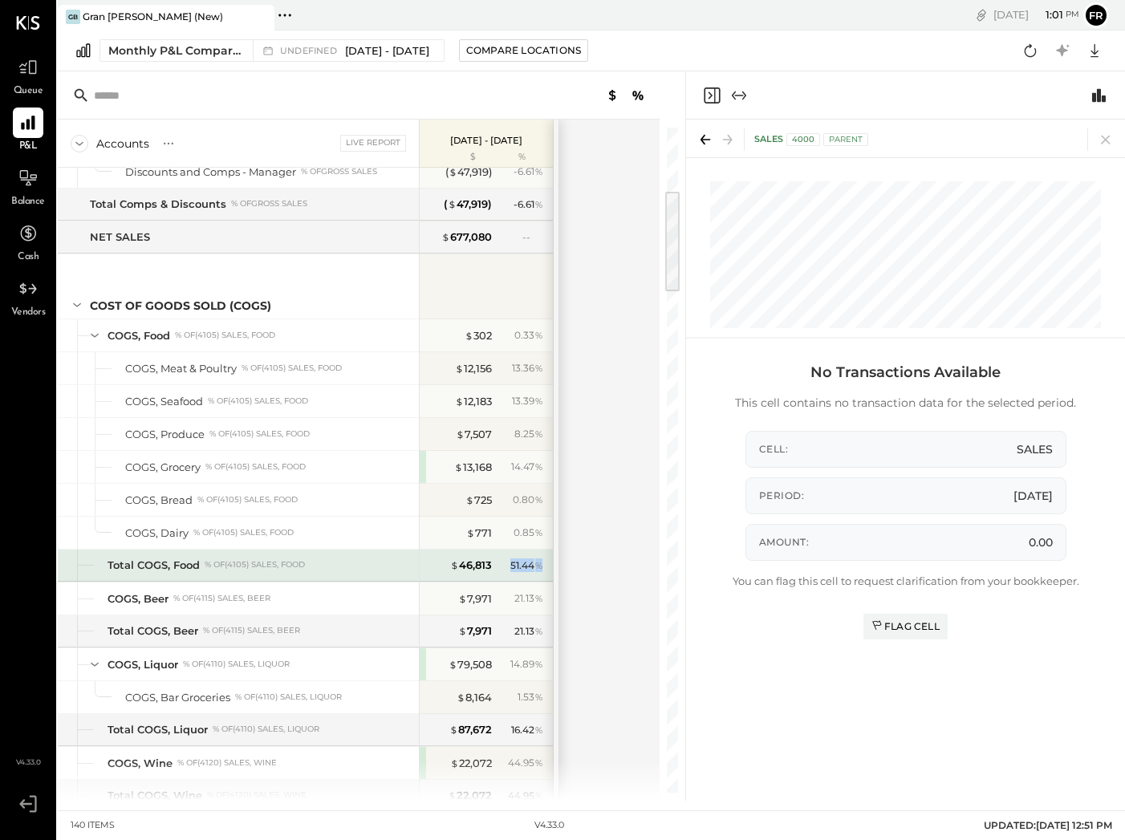
drag, startPoint x: 541, startPoint y: 570, endPoint x: 513, endPoint y: 568, distance: 28.1
click at [513, 568] on div "51.44 %" at bounding box center [526, 566] width 33 height 14
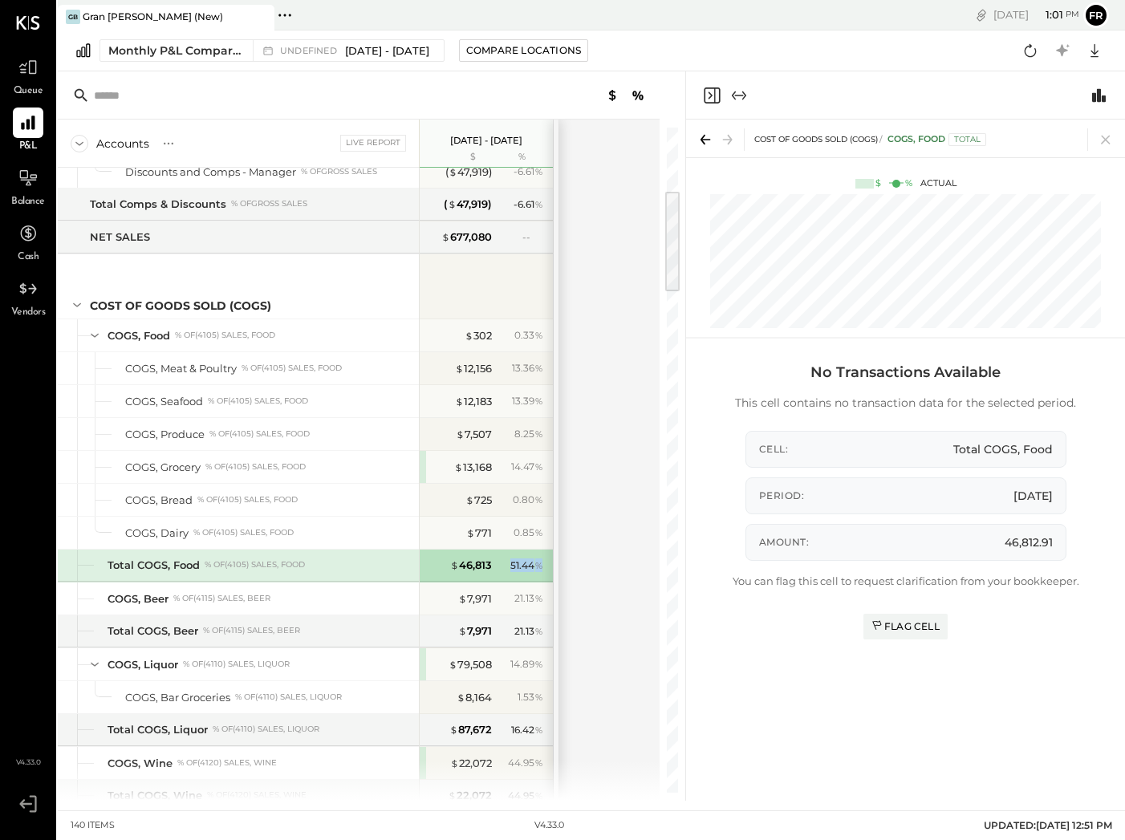
click at [544, 568] on div "51.44 %" at bounding box center [522, 566] width 52 height 14
click at [708, 574] on div "No Transactions Available This cell contains no transaction data for the select…" at bounding box center [906, 582] width 466 height 453
click at [710, 570] on div "No Transactions Available This cell contains no transaction data for the select…" at bounding box center [906, 582] width 466 height 453
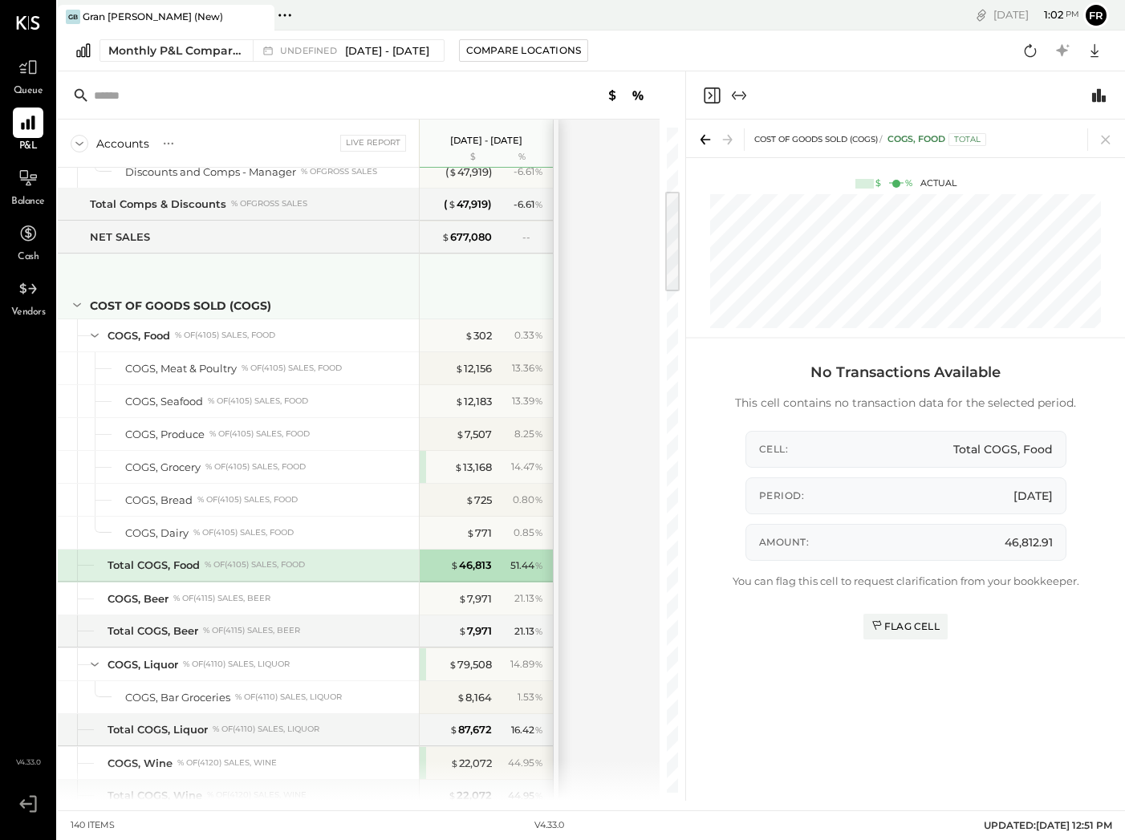
click at [235, 302] on div "COST OF GOODS SOLD (COGS)" at bounding box center [180, 306] width 181 height 16
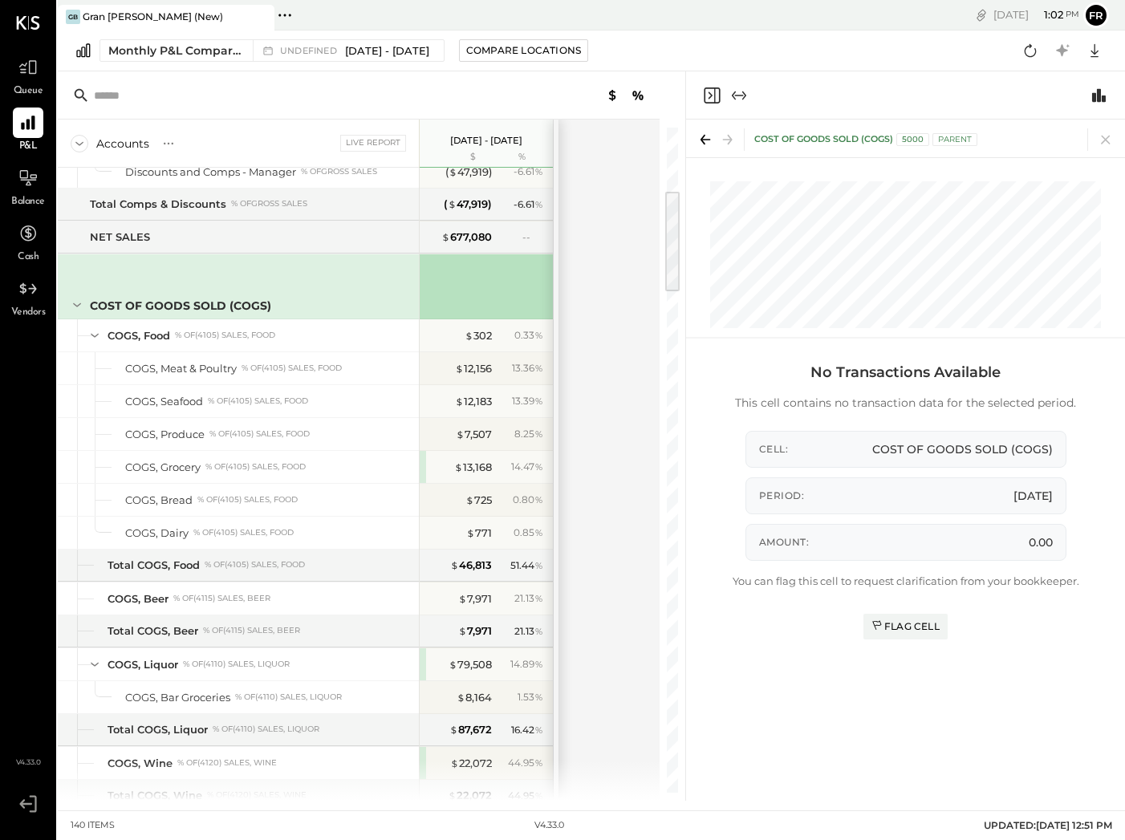
click at [703, 343] on div "COST OF GOODS SOLD (COGS) 5000 Parent" at bounding box center [905, 234] width 439 height 228
click at [336, 336] on div "COGS, Food % of (4105) Sales, Food" at bounding box center [260, 335] width 305 height 15
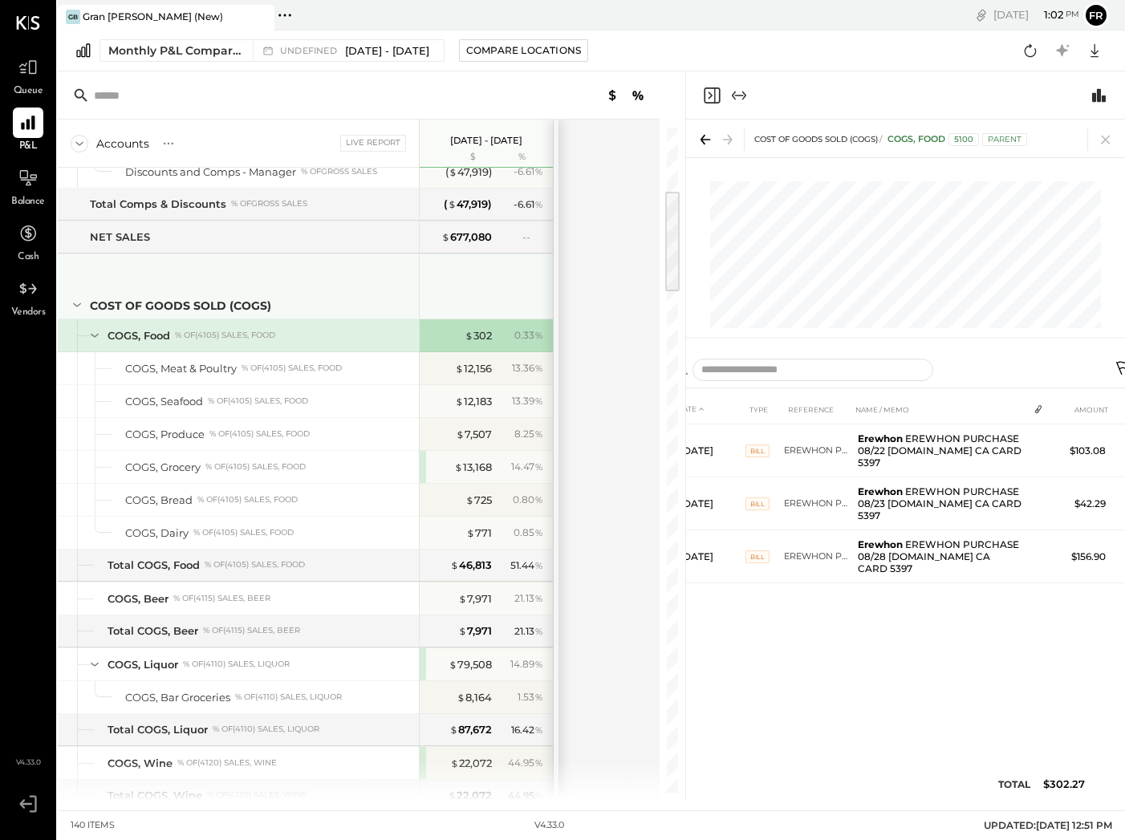
click at [245, 311] on div "COST OF GOODS SOLD (COGS)" at bounding box center [180, 306] width 181 height 16
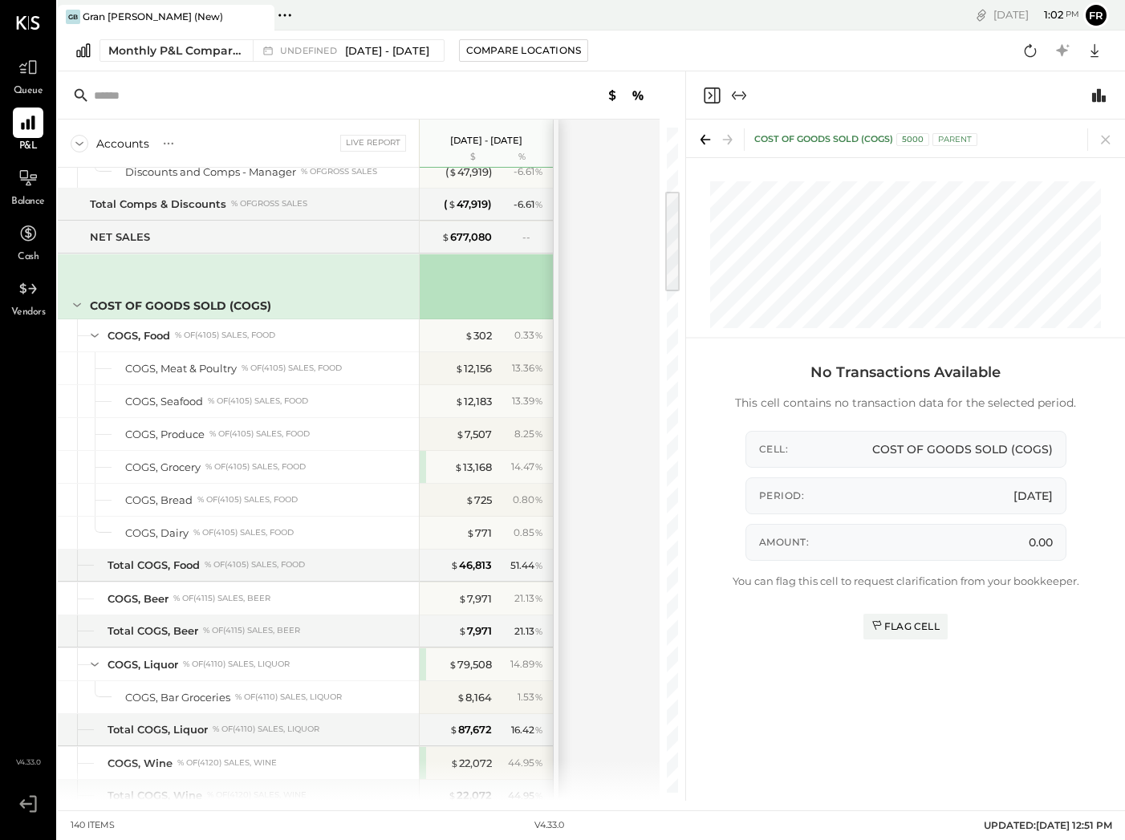
click at [703, 330] on div "COST OF GOODS SOLD (COGS) 5000 Parent" at bounding box center [905, 234] width 439 height 228
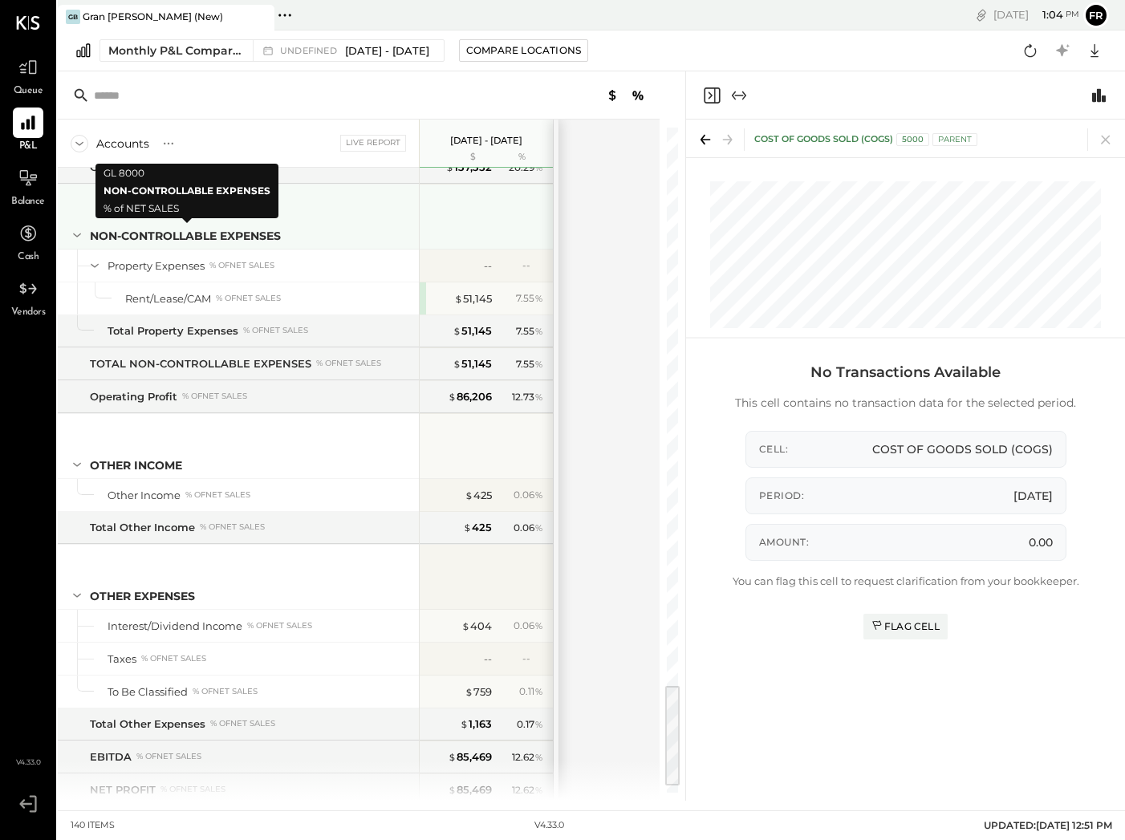
scroll to position [3529, 0]
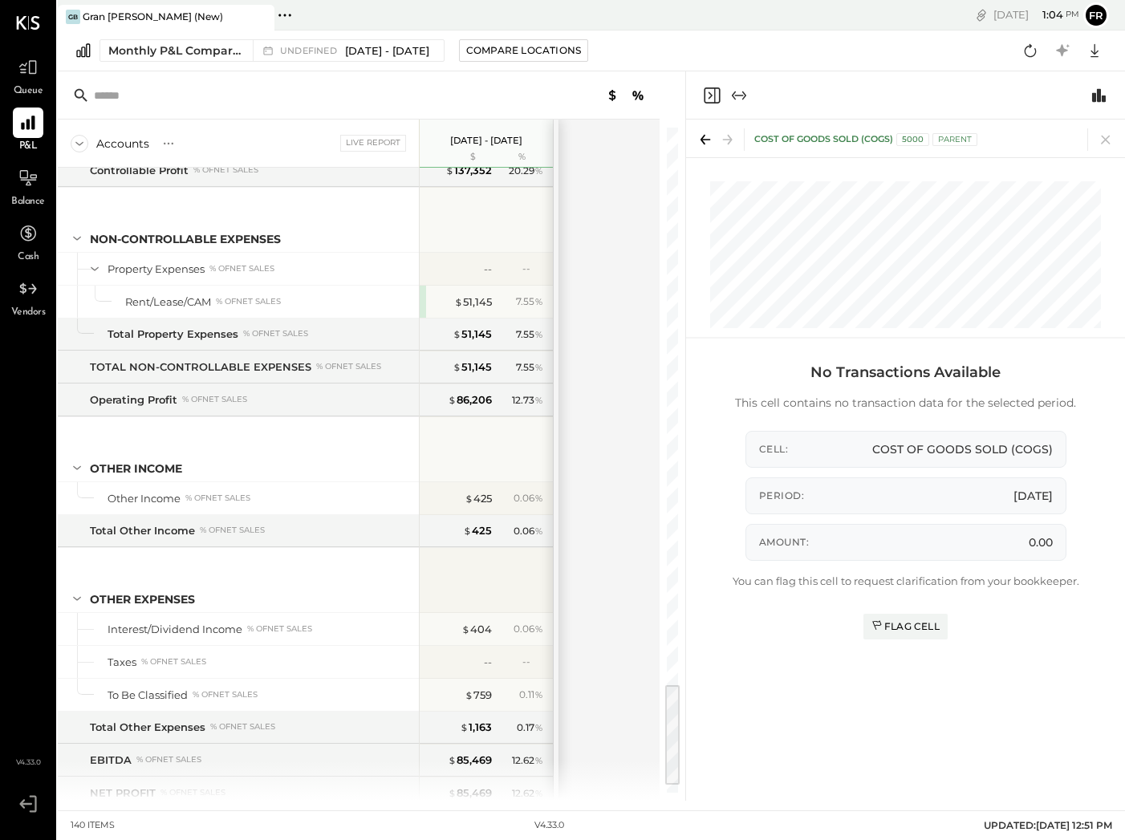
click at [1071, 388] on div "COST OF GOODS SOLD (COGS) 5000 Parent No Transactions Available This cell conta…" at bounding box center [905, 460] width 439 height 681
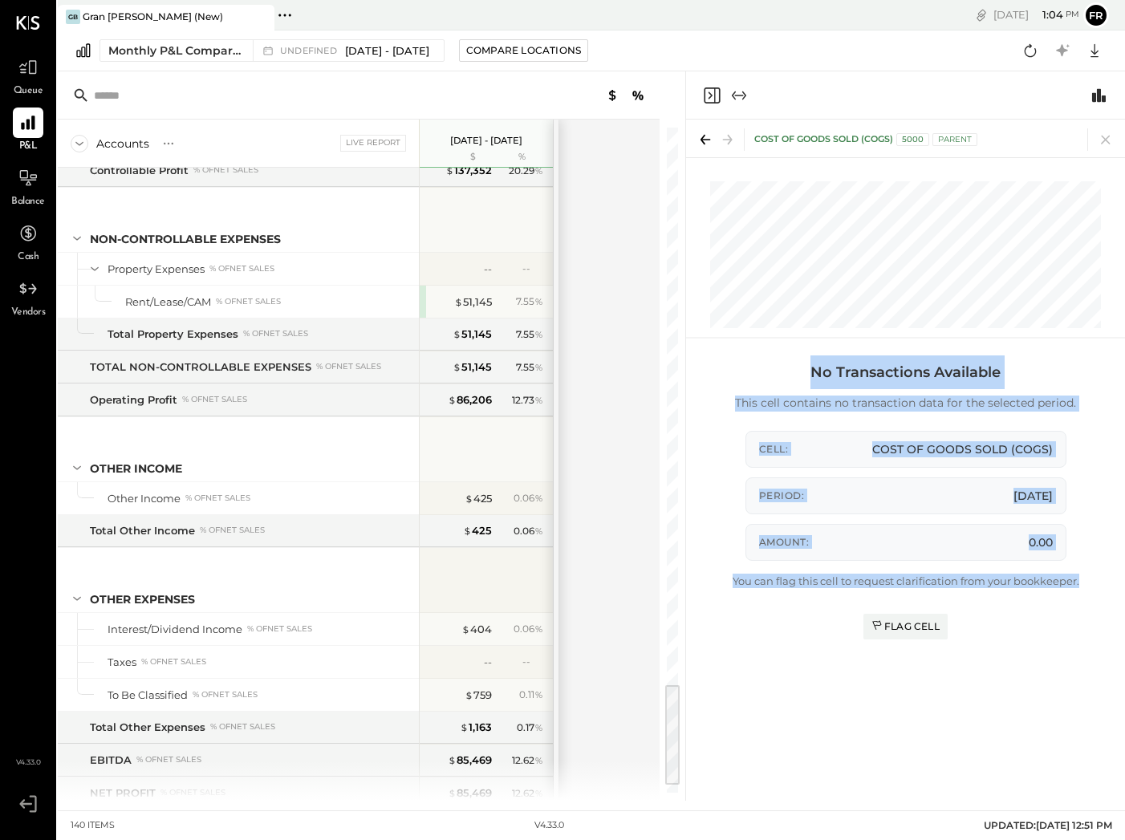
drag, startPoint x: 824, startPoint y: 375, endPoint x: 1080, endPoint y: 583, distance: 329.8
click at [1080, 583] on div "No Transactions Available This cell contains no transaction data for the select…" at bounding box center [906, 582] width 466 height 453
click at [1082, 584] on div "No Transactions Available This cell contains no transaction data for the select…" at bounding box center [906, 582] width 466 height 453
drag, startPoint x: 1050, startPoint y: 573, endPoint x: 752, endPoint y: 138, distance: 527.2
click at [752, 138] on div "COST OF GOODS SOLD (COGS) 5000 Parent No Transactions Available This cell conta…" at bounding box center [905, 460] width 439 height 681
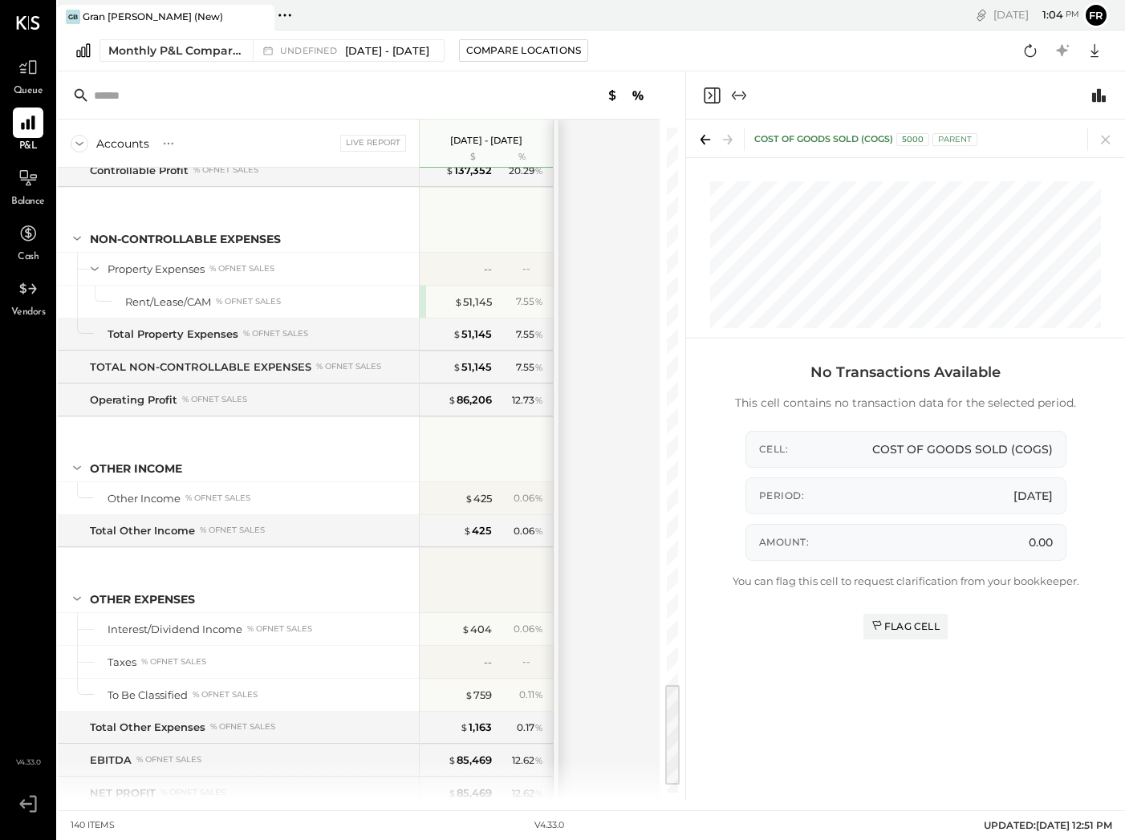
click at [811, 96] on div at bounding box center [905, 95] width 439 height 48
click at [1055, 437] on div "COST OF GOODS SOLD (COGS) 5000 Parent No Transactions Available This cell conta…" at bounding box center [905, 460] width 439 height 681
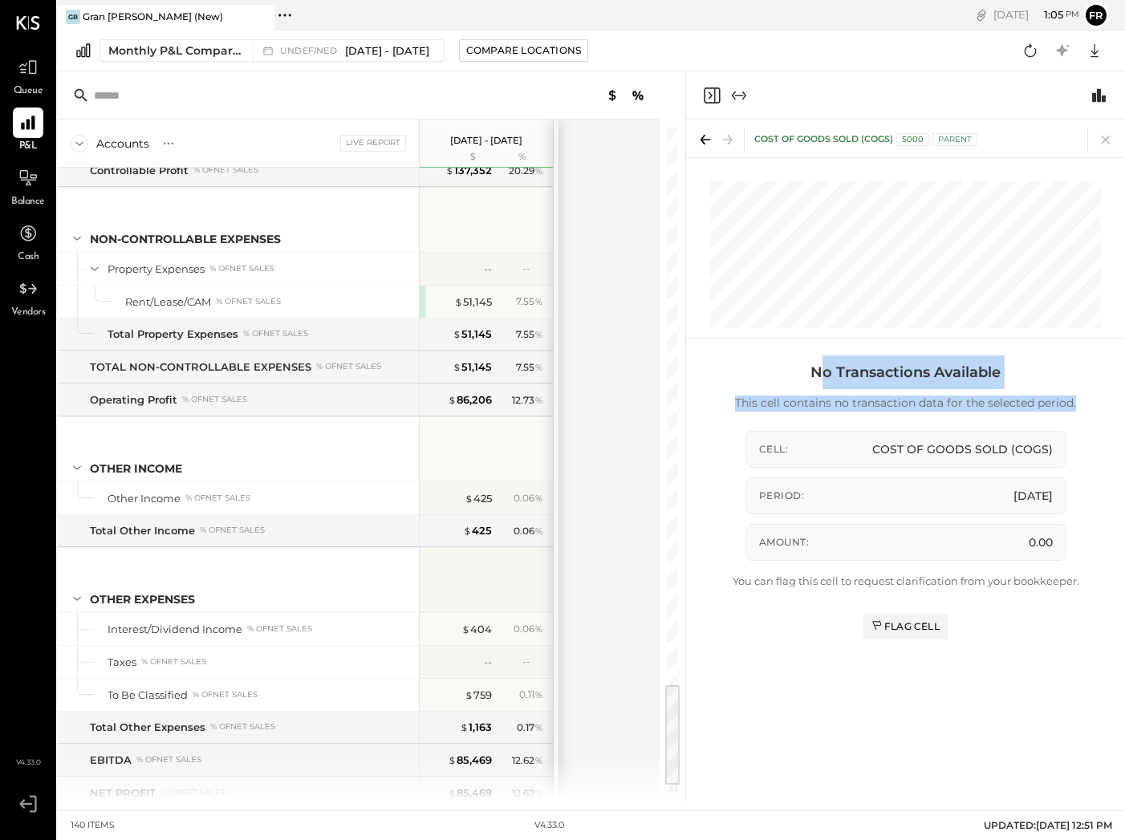
drag, startPoint x: 979, startPoint y: 385, endPoint x: 909, endPoint y: 405, distance: 72.7
click at [927, 417] on div "No Transactions Available This cell contains no transaction data for the select…" at bounding box center [906, 582] width 466 height 453
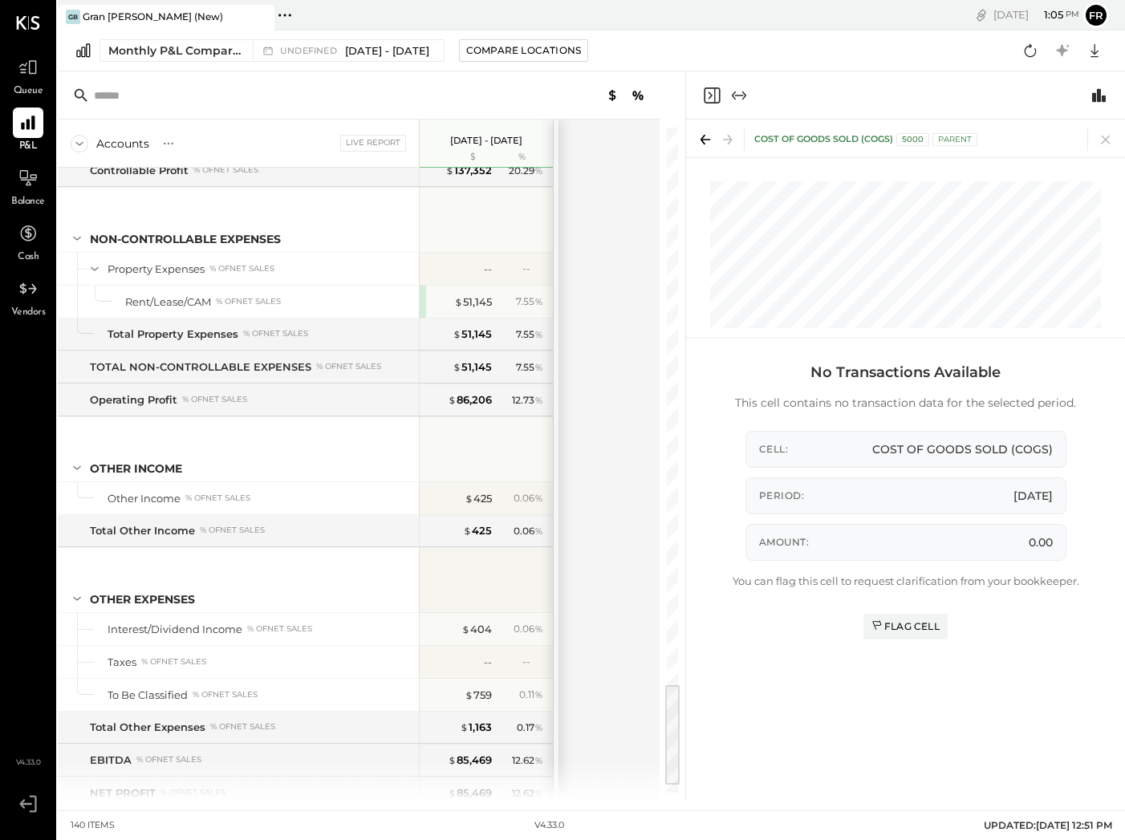
drag, startPoint x: 850, startPoint y: 390, endPoint x: 832, endPoint y: 389, distance: 18.5
click at [839, 390] on div "No Transactions Available This cell contains no transaction data for the select…" at bounding box center [905, 384] width 341 height 56
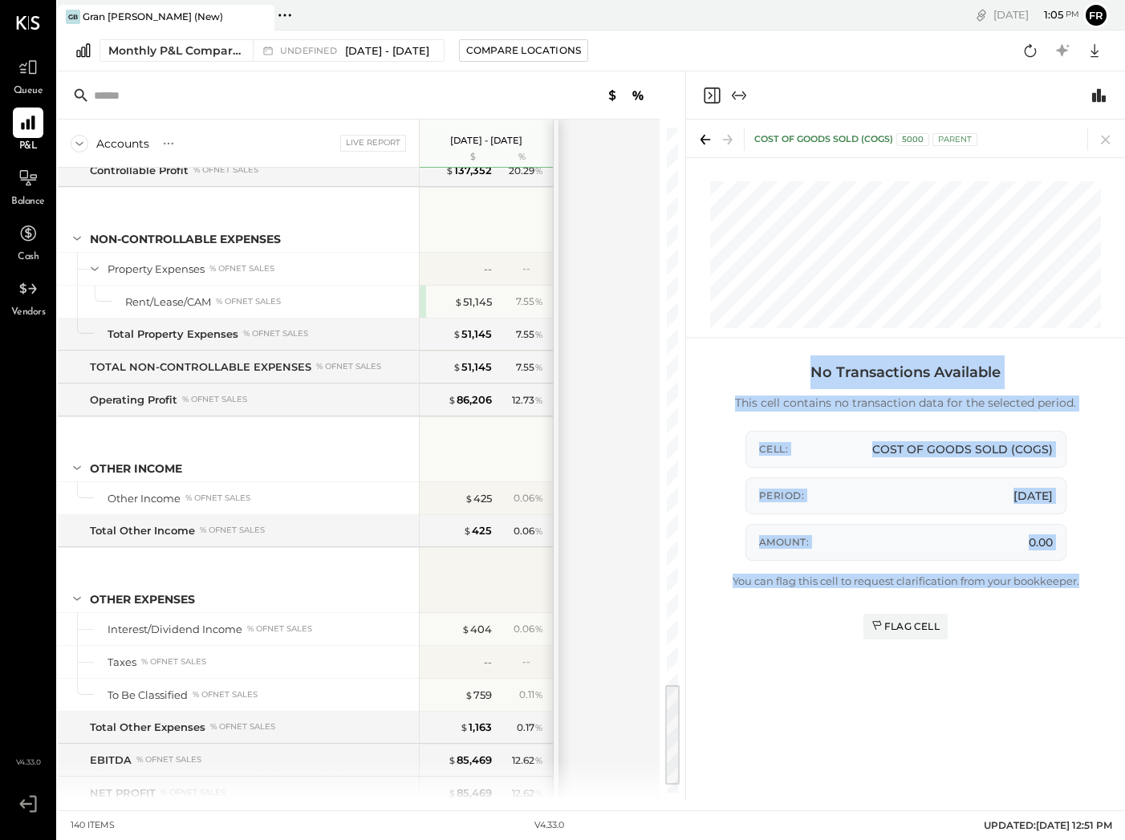
drag, startPoint x: 811, startPoint y: 376, endPoint x: 1092, endPoint y: 585, distance: 351.1
click at [1092, 585] on div "No Transactions Available This cell contains no transaction data for the select…" at bounding box center [906, 582] width 466 height 453
click at [1091, 584] on div "No Transactions Available This cell contains no transaction data for the select…" at bounding box center [906, 582] width 466 height 453
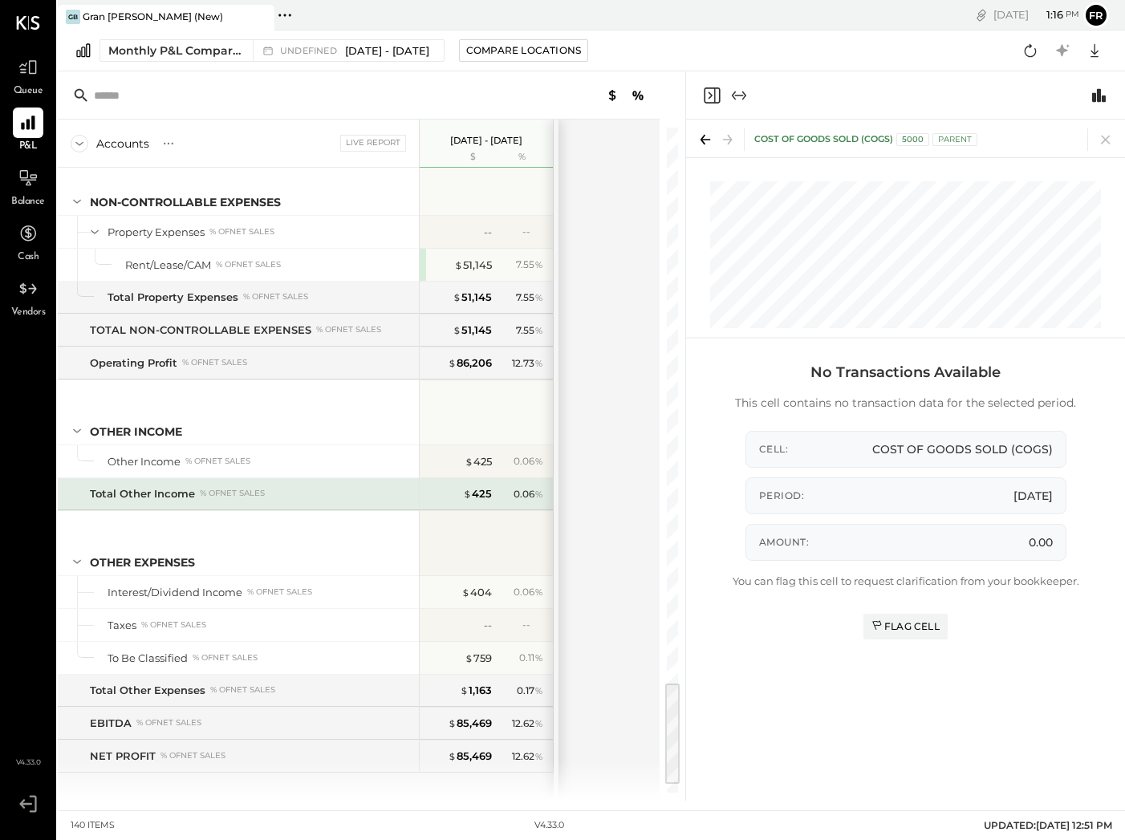
scroll to position [3578, 0]
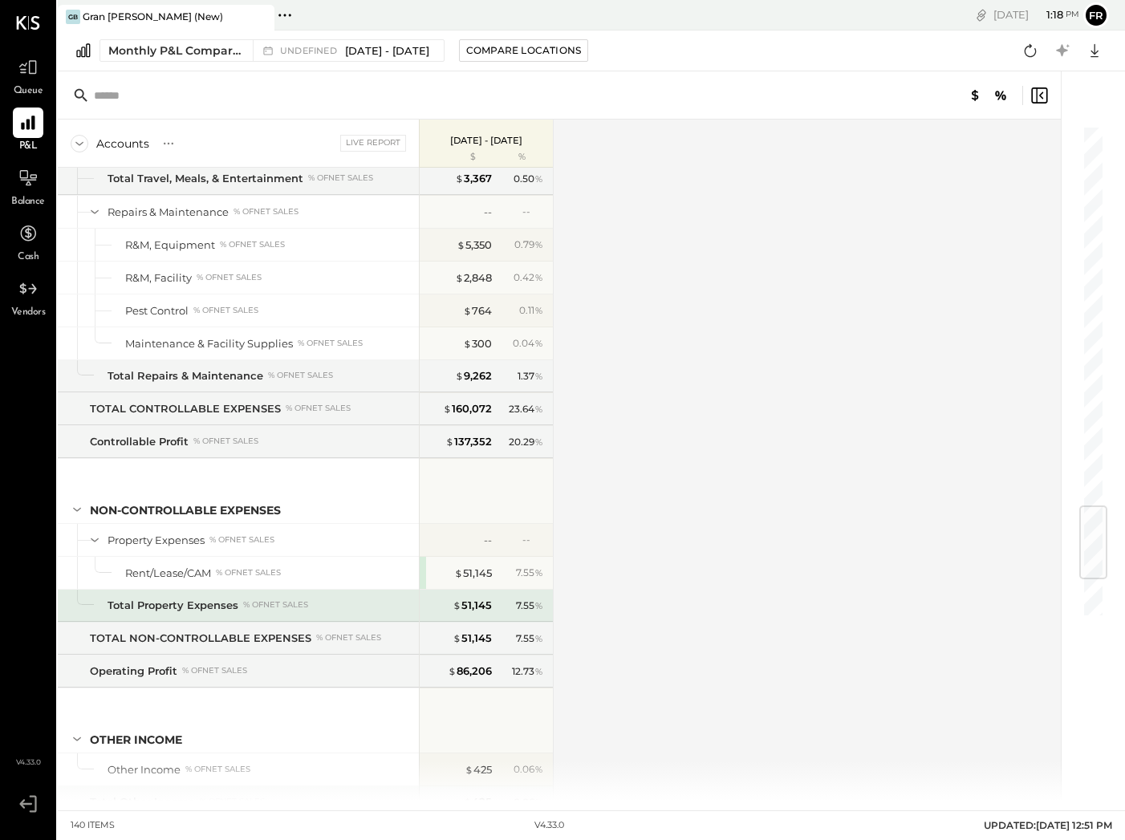
scroll to position [3260, 0]
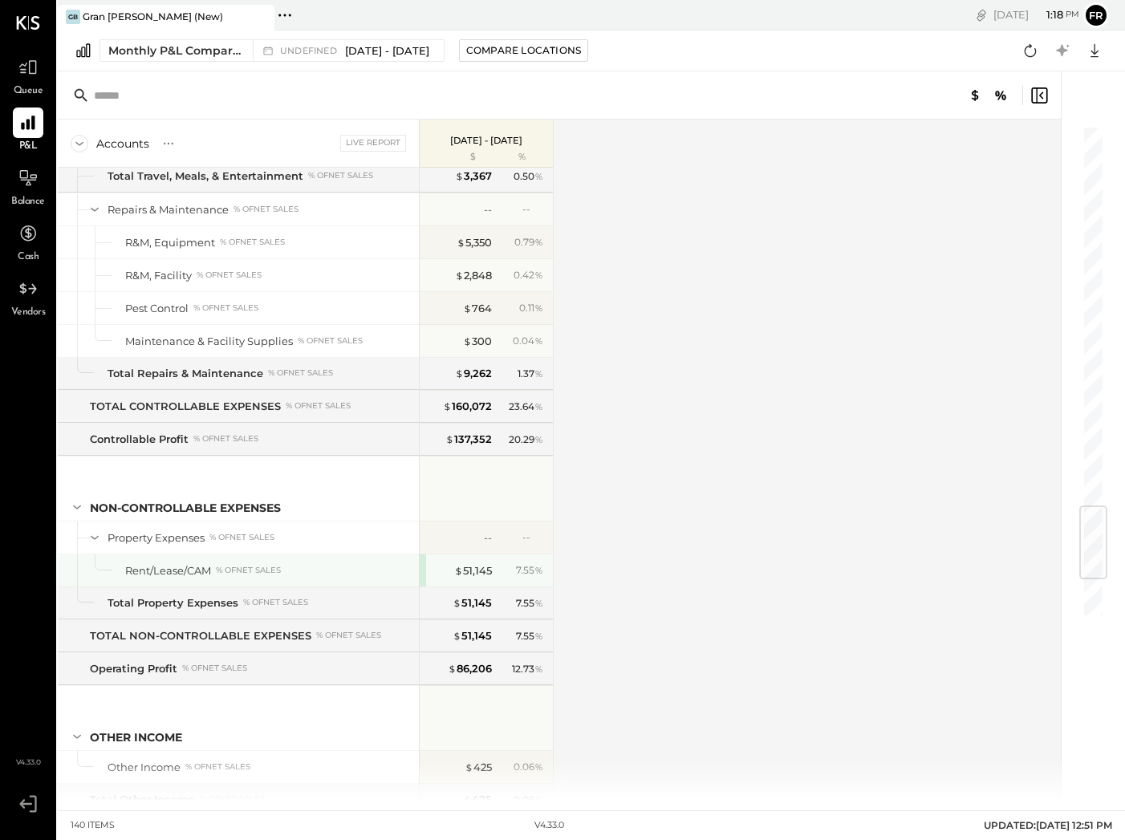
click at [275, 571] on div "% of NET SALES" at bounding box center [248, 570] width 65 height 11
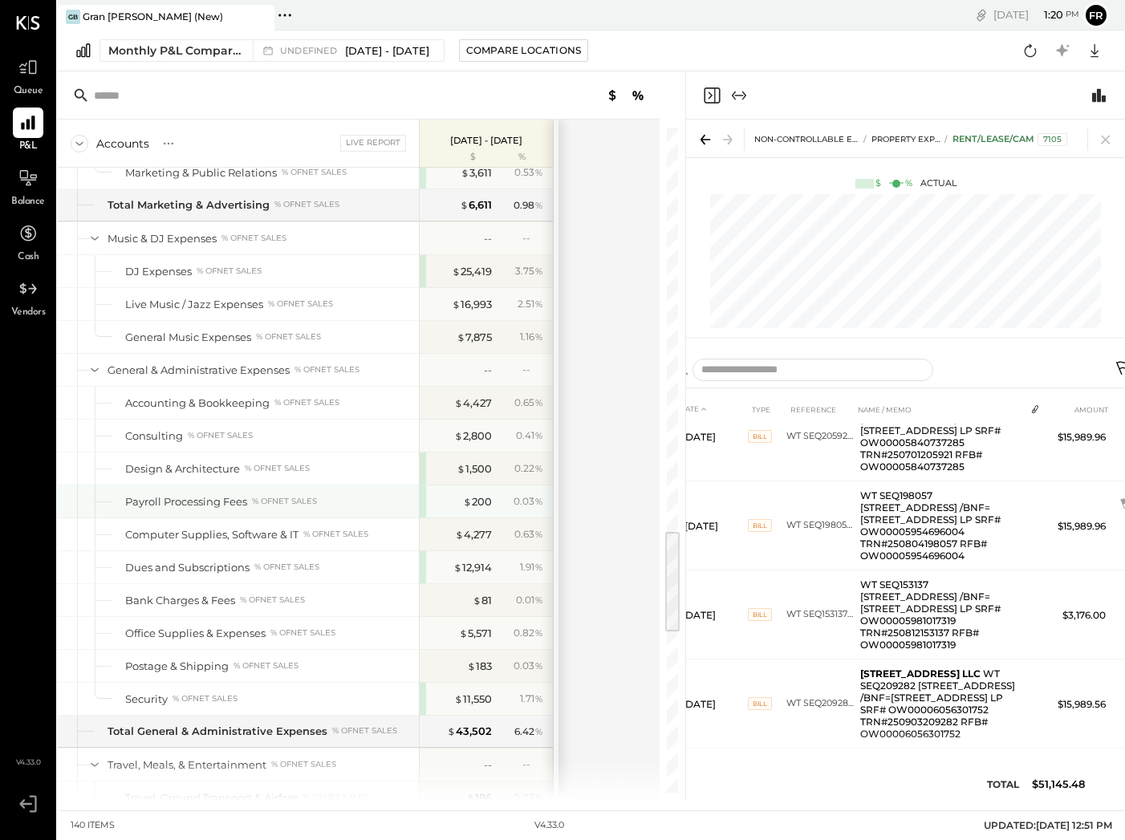
scroll to position [2575, 0]
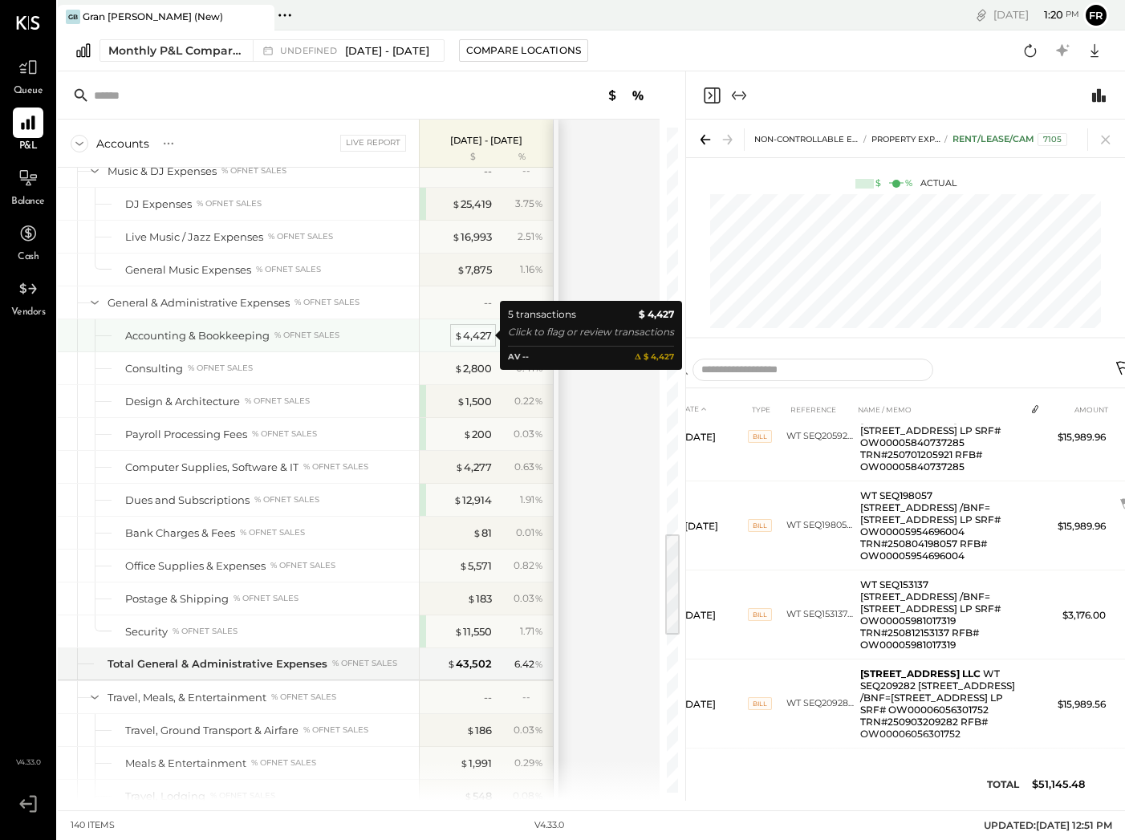
click at [479, 333] on div "$ 4,427" at bounding box center [473, 335] width 38 height 15
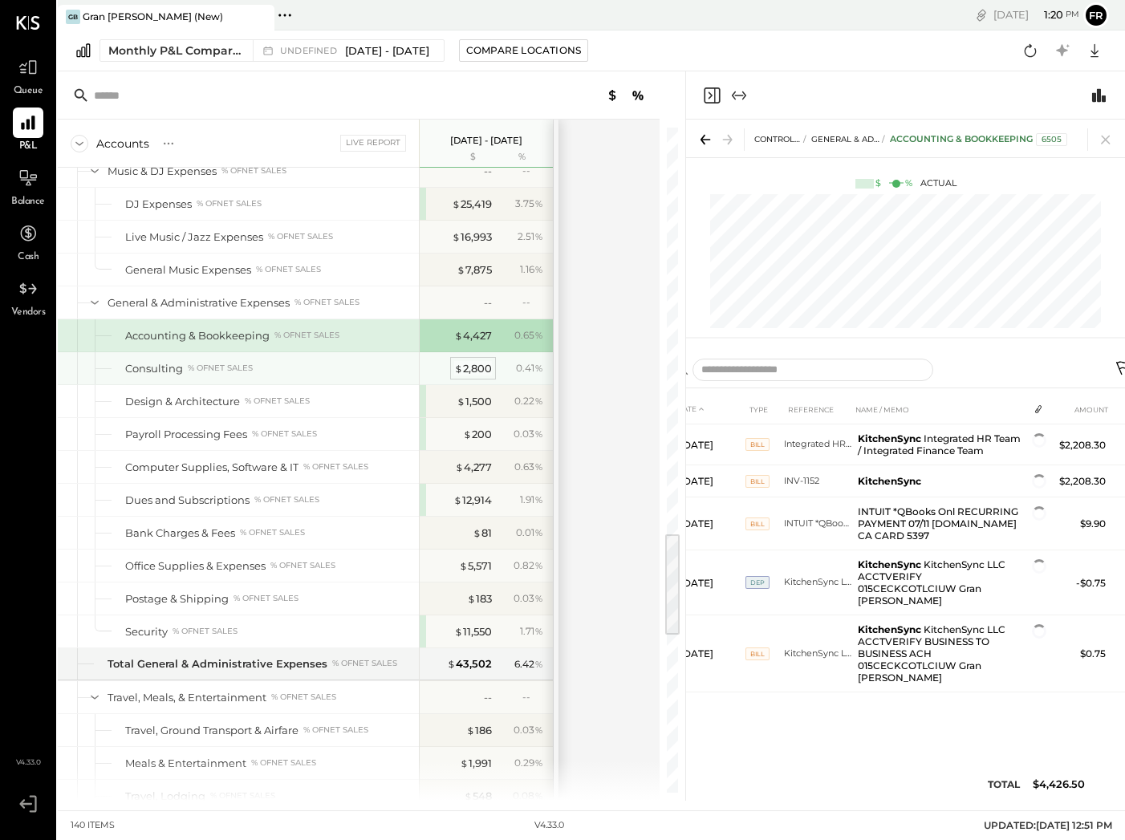
click at [469, 368] on div "$ 2,800" at bounding box center [473, 368] width 38 height 15
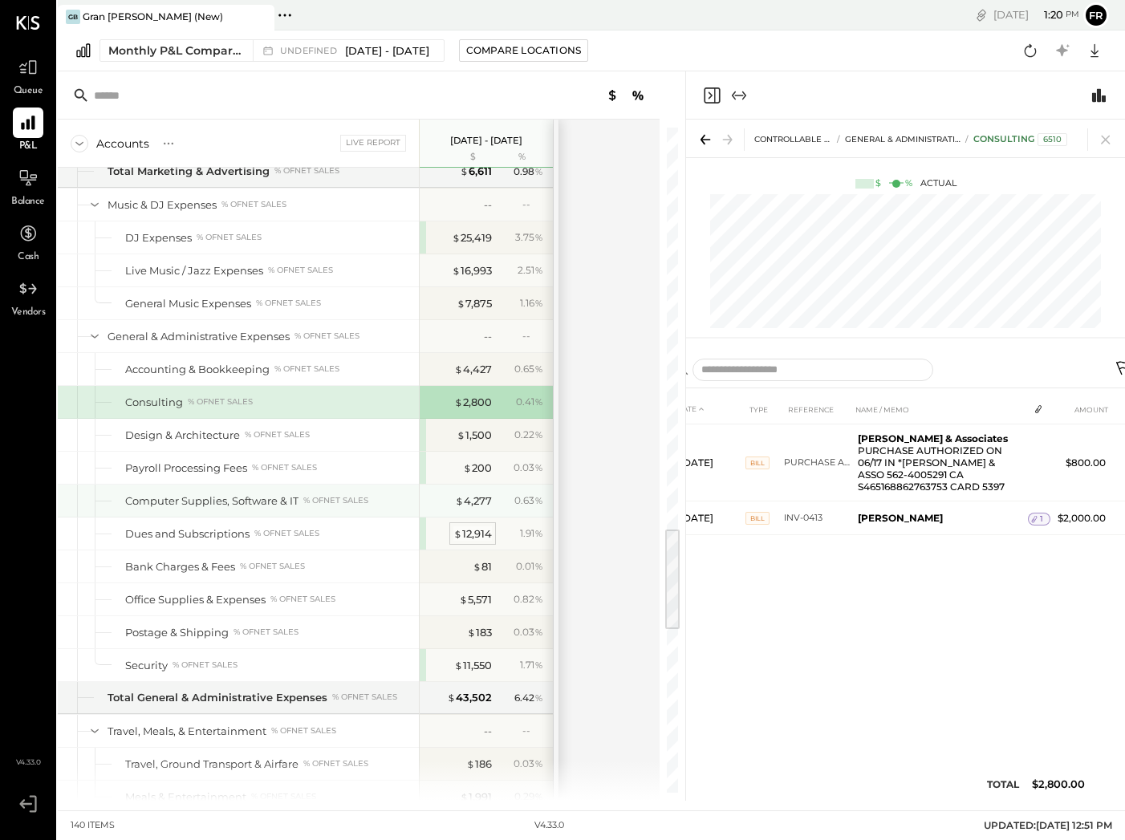
scroll to position [2537, 0]
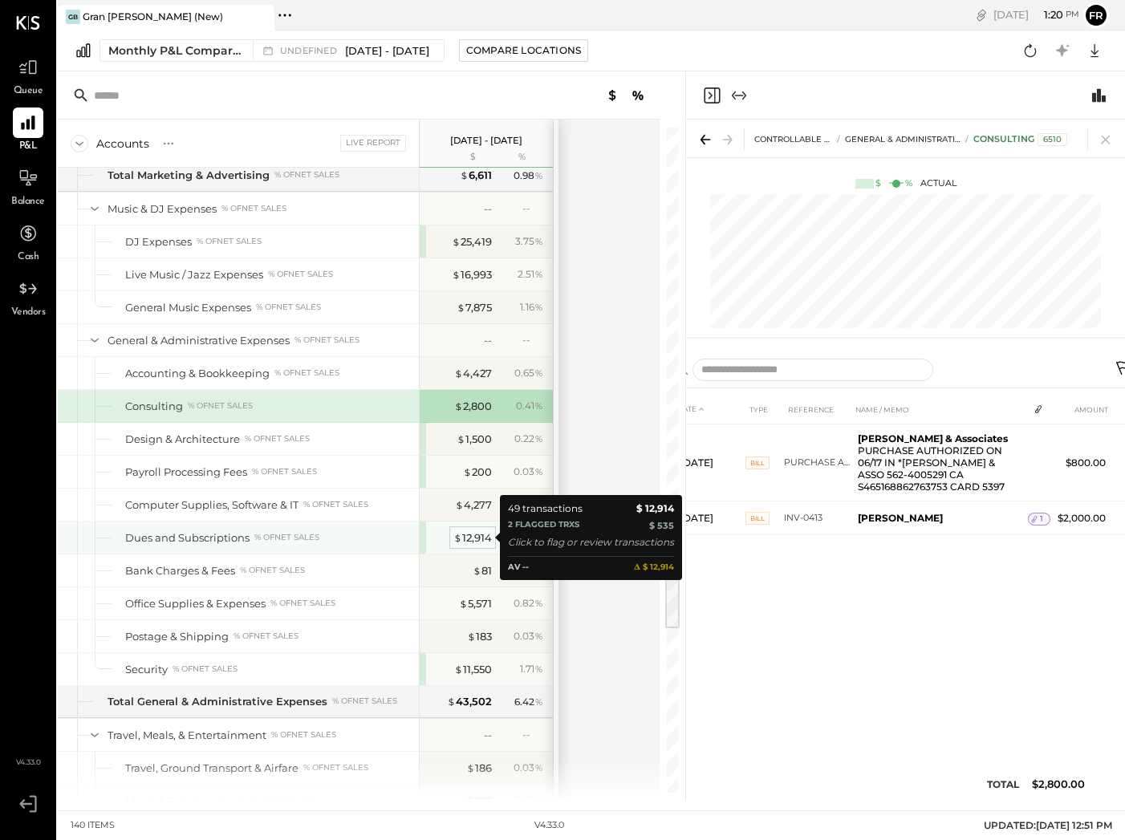
click at [465, 535] on div "$ 12,914" at bounding box center [472, 538] width 39 height 15
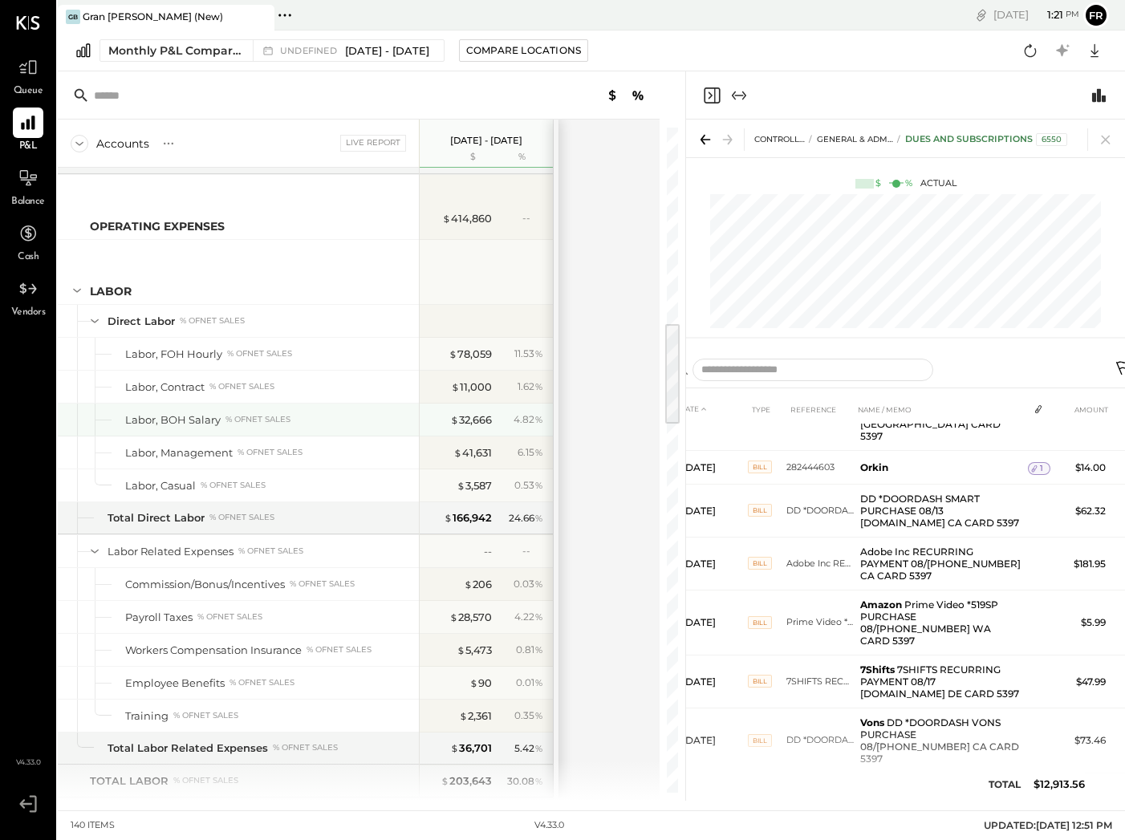
scroll to position [1243, 0]
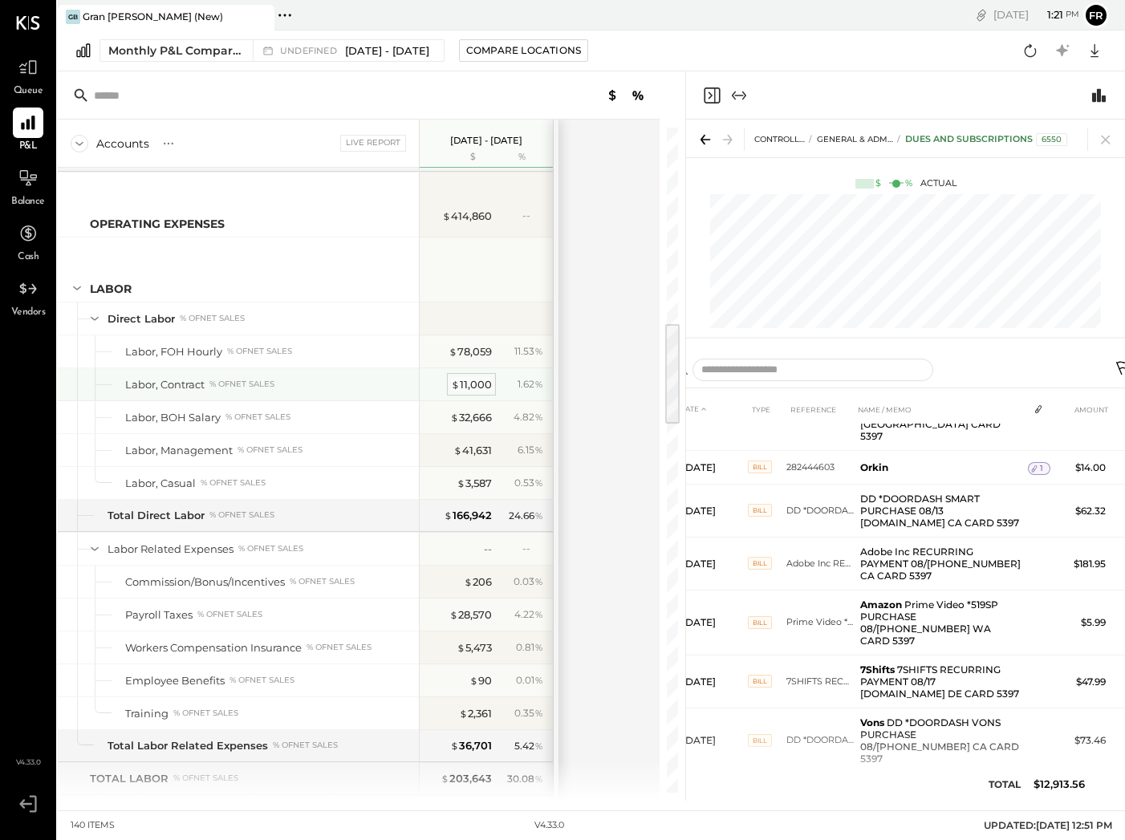
click at [458, 380] on span "$" at bounding box center [455, 384] width 9 height 13
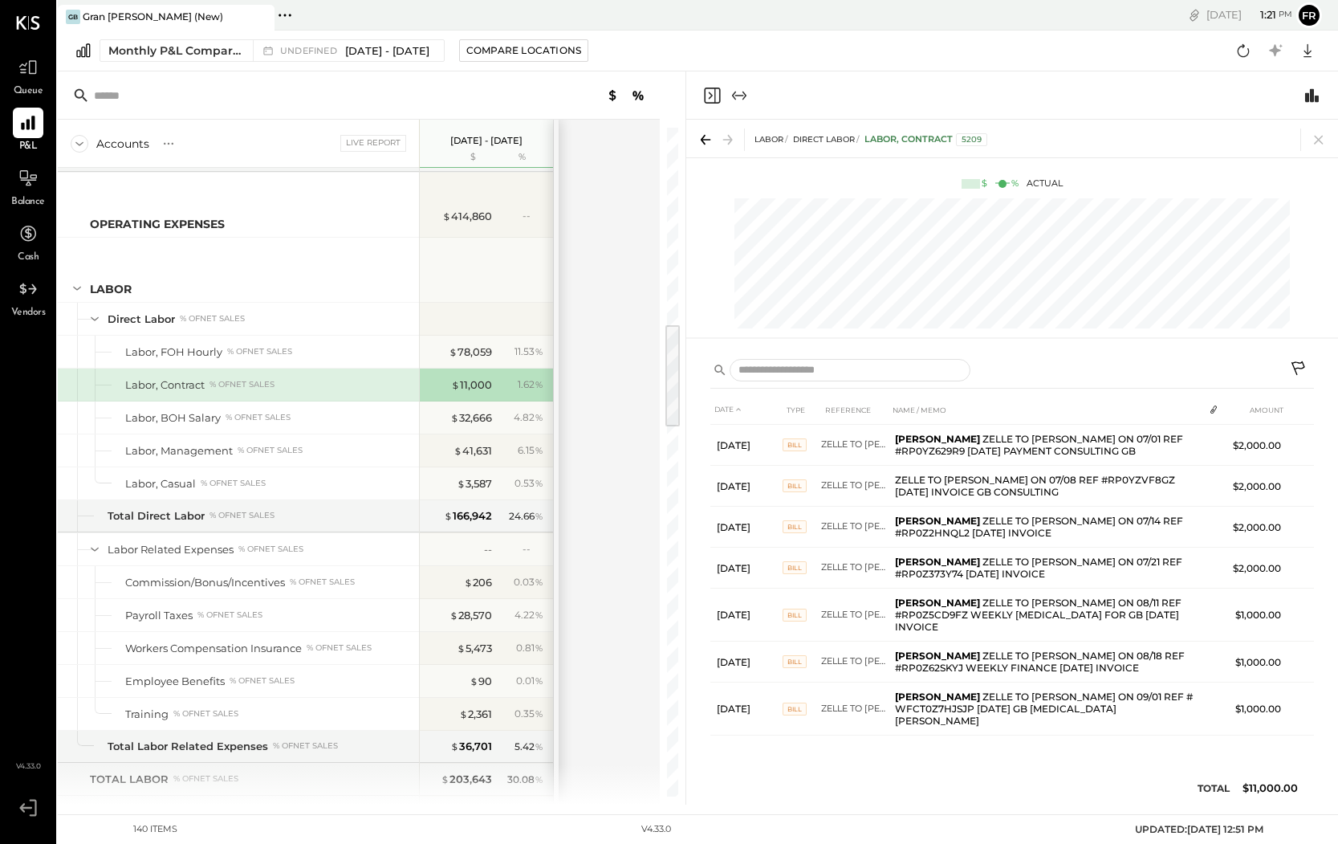
click at [1037, 360] on div at bounding box center [994, 370] width 568 height 23
drag, startPoint x: 996, startPoint y: 135, endPoint x: 860, endPoint y: 137, distance: 136.5
click at [860, 137] on div "LABOR Direct Labor Labor, Contract 5209" at bounding box center [1019, 142] width 531 height 18
click at [1011, 140] on div "LABOR Direct Labor Labor, Contract 5209" at bounding box center [1019, 142] width 531 height 18
drag, startPoint x: 967, startPoint y: 143, endPoint x: 753, endPoint y: 138, distance: 214.4
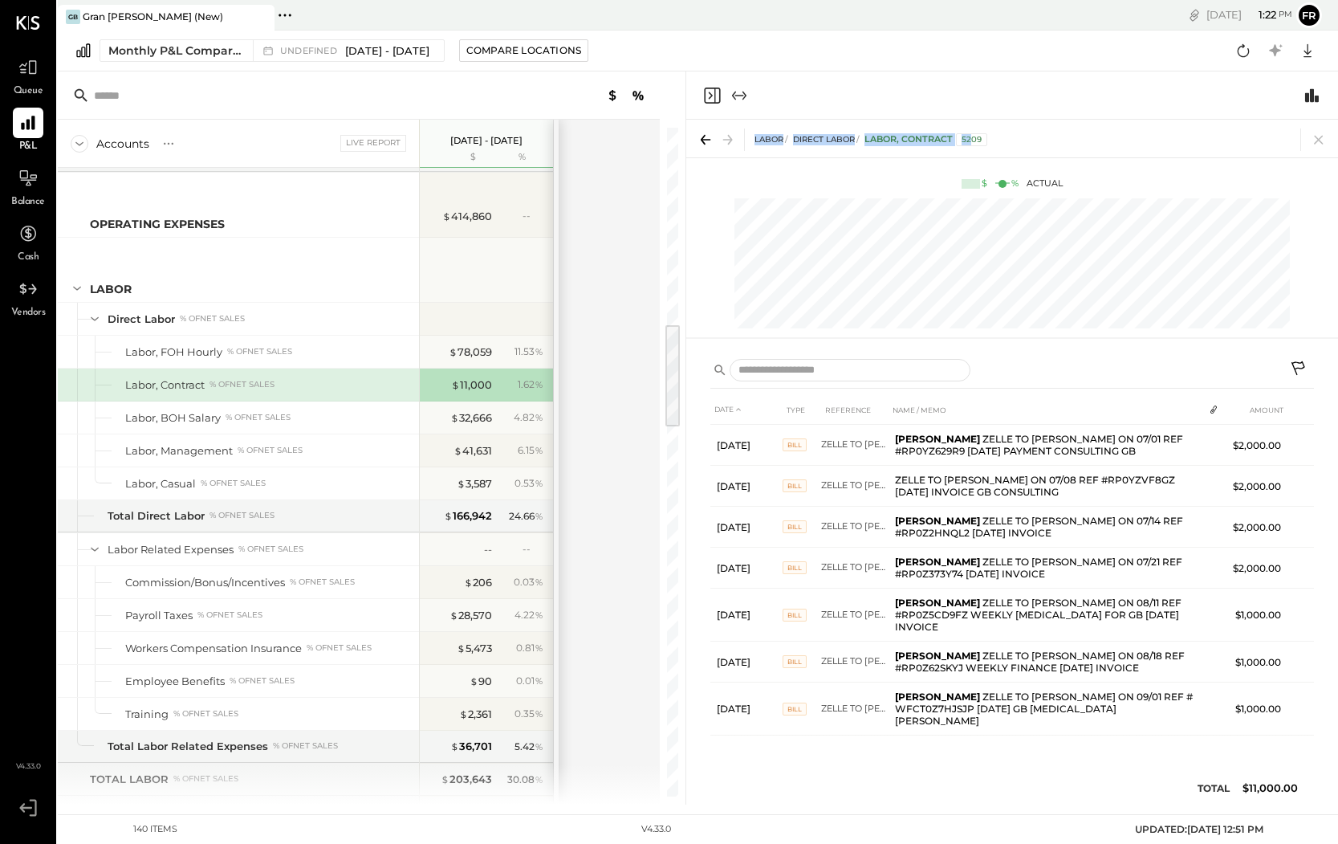
click at [753, 138] on div "LABOR Direct Labor Labor, Contract 5209" at bounding box center [1012, 139] width 652 height 38
click at [1014, 144] on div "LABOR Direct Labor Labor, Contract 5209" at bounding box center [1019, 142] width 531 height 18
drag, startPoint x: 1008, startPoint y: 144, endPoint x: 961, endPoint y: 144, distance: 47.4
click at [961, 144] on div "LABOR Direct Labor Labor, Contract 5209" at bounding box center [1019, 142] width 531 height 18
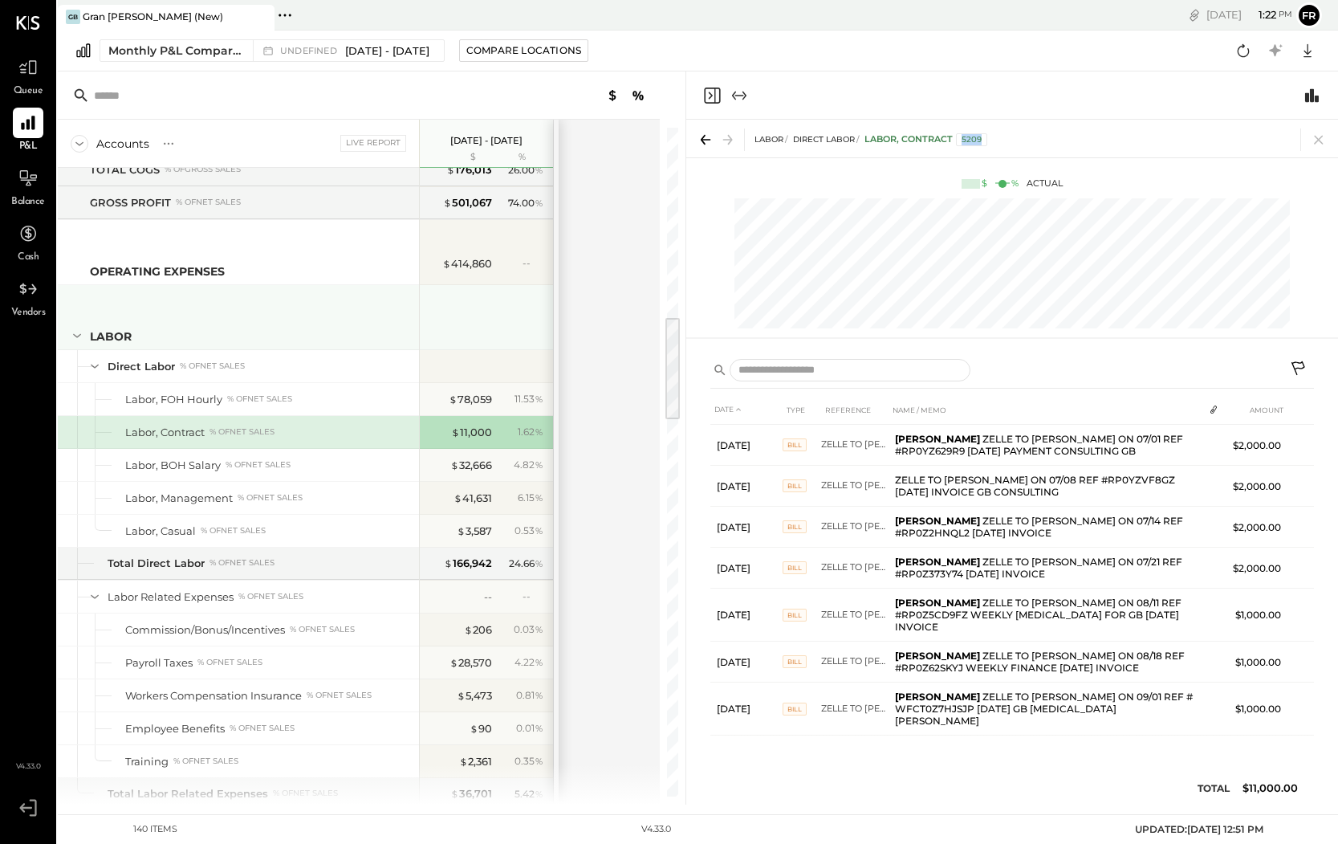
scroll to position [1198, 0]
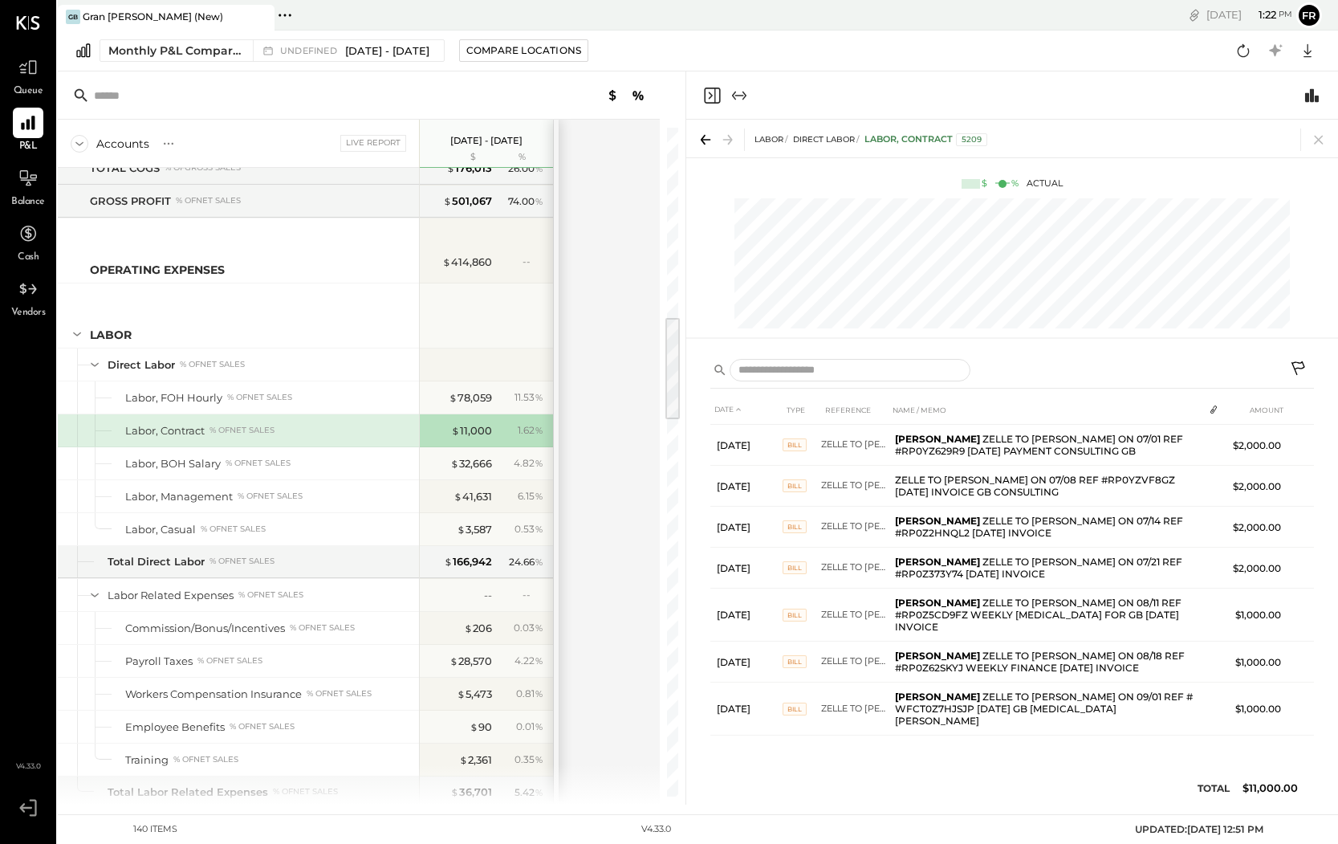
click at [729, 63] on div "Monthly P&L Comparison undefined [DATE] - [DATE] Compare Locations Google Sheet…" at bounding box center [698, 51] width 1280 height 41
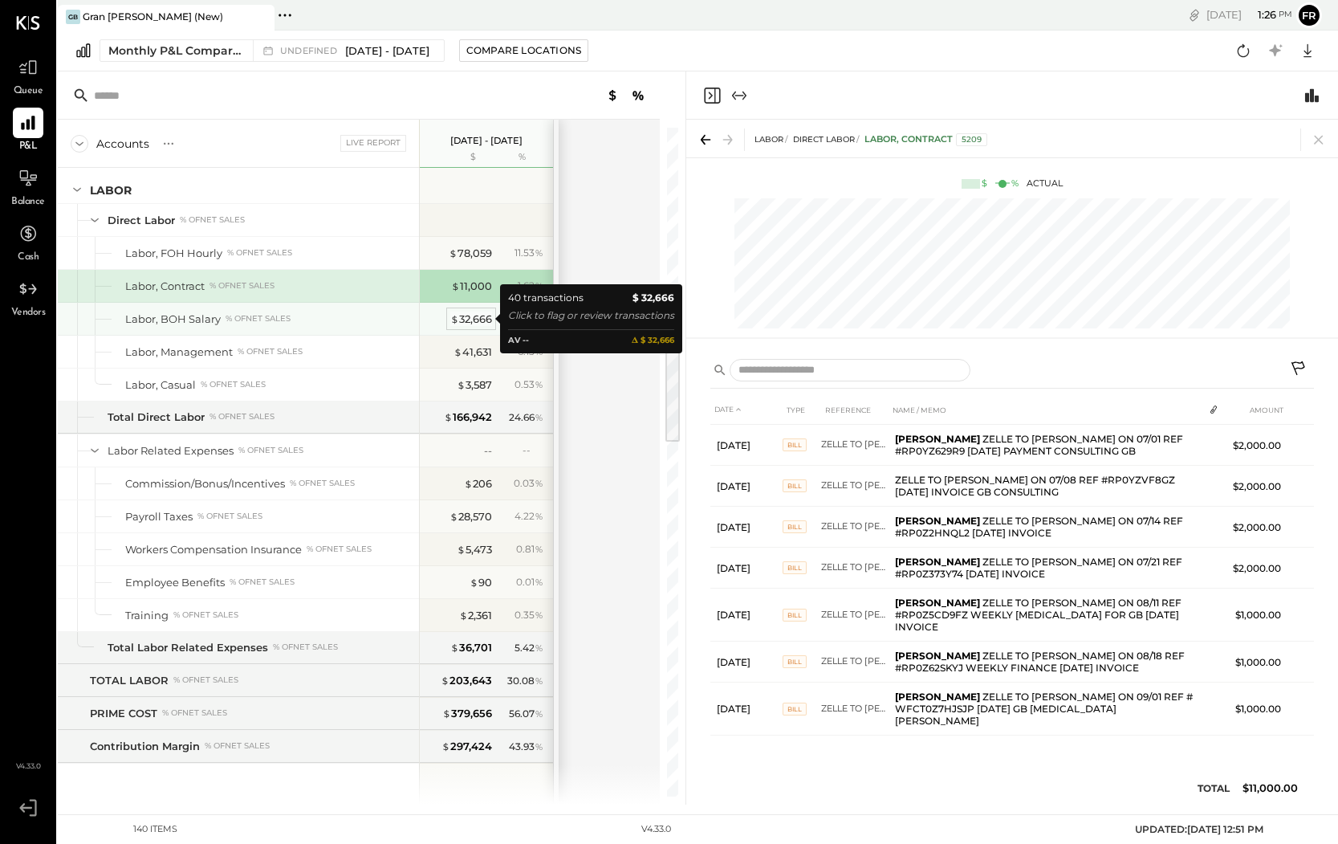
scroll to position [1347, 0]
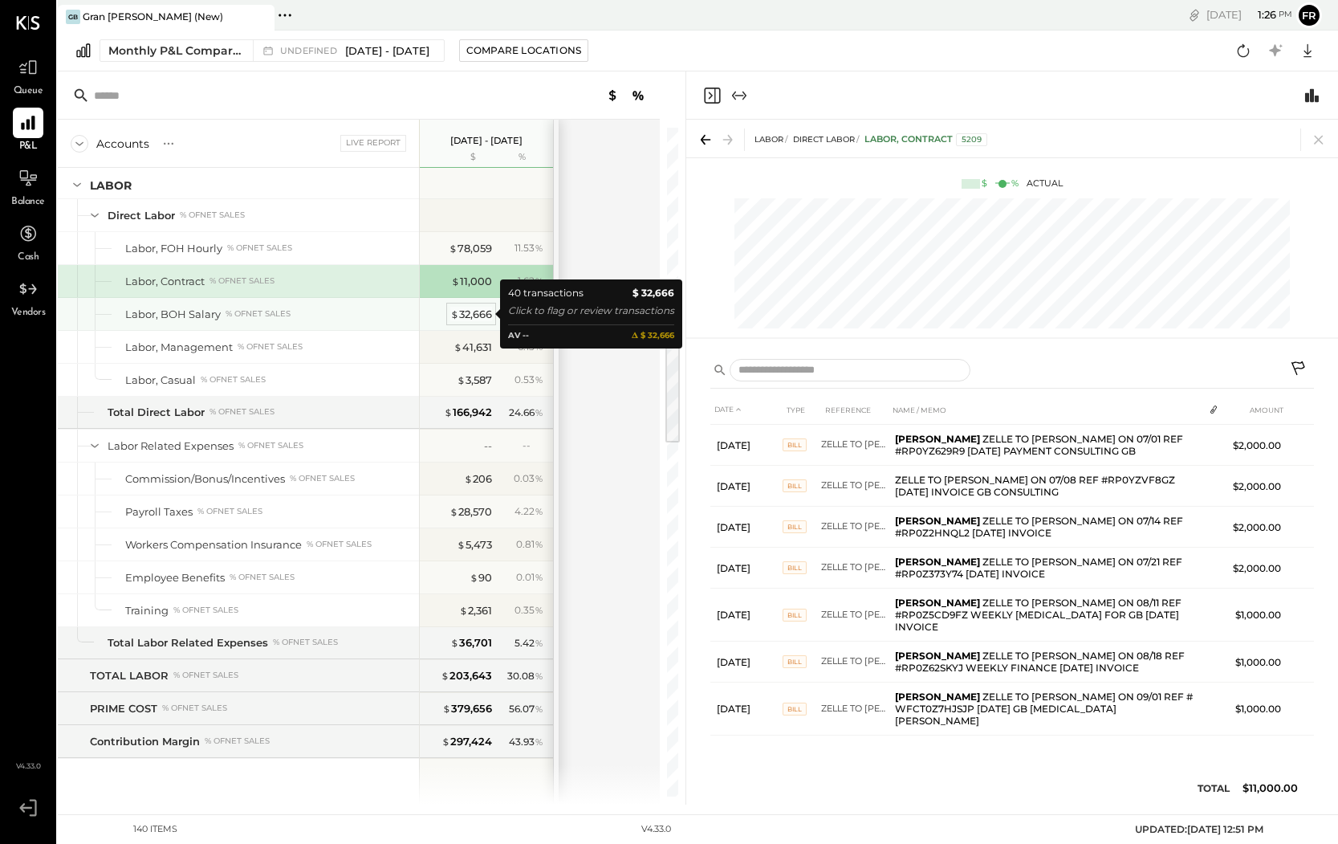
click at [470, 313] on div "$ 32,666" at bounding box center [471, 314] width 42 height 15
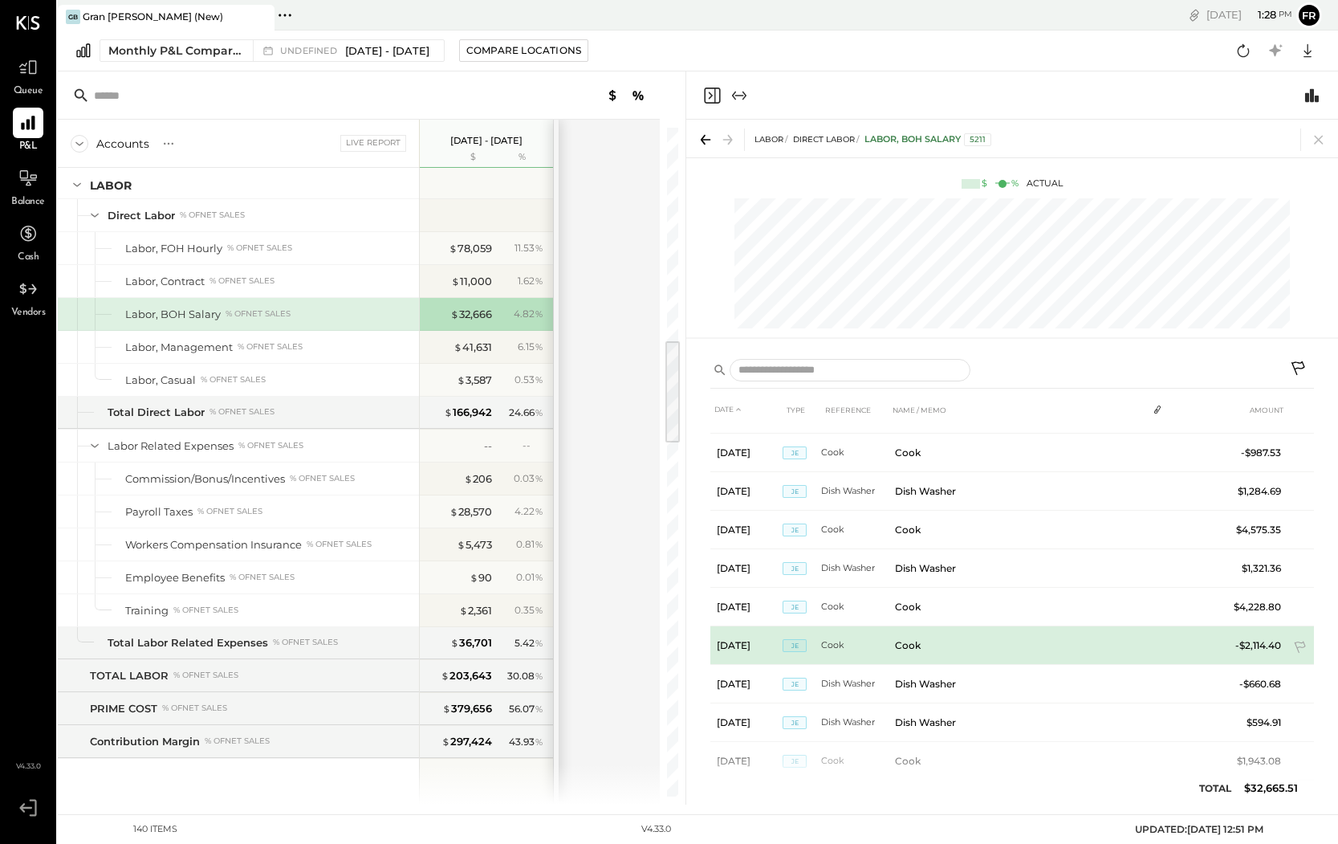
scroll to position [1218, 0]
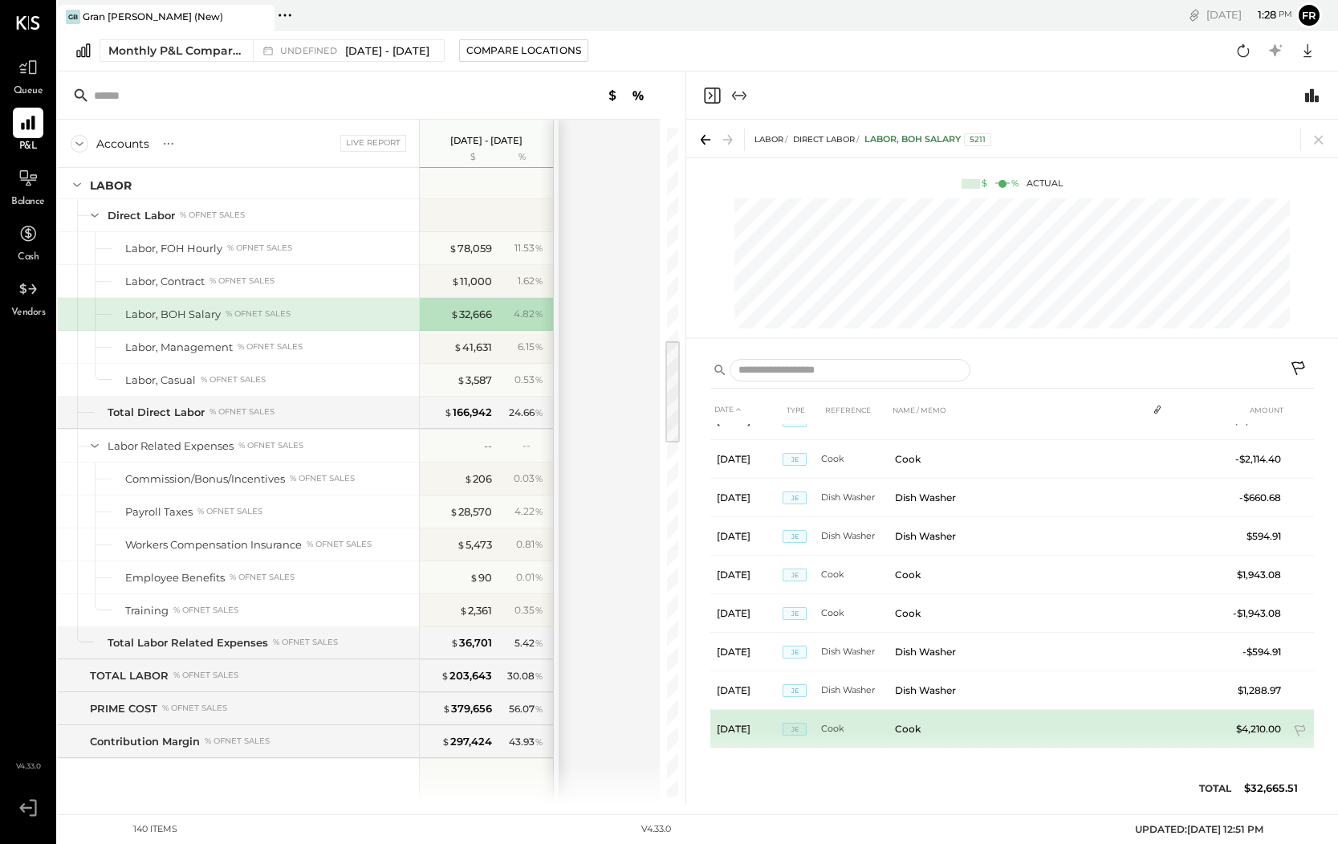
click at [970, 734] on td "Cook" at bounding box center [1018, 729] width 258 height 39
click at [929, 727] on td "Cook" at bounding box center [1018, 729] width 258 height 39
click at [881, 726] on td "Cook" at bounding box center [854, 729] width 67 height 39
drag, startPoint x: 789, startPoint y: 720, endPoint x: 777, endPoint y: 720, distance: 12.0
click at [786, 720] on td "JE" at bounding box center [802, 729] width 39 height 39
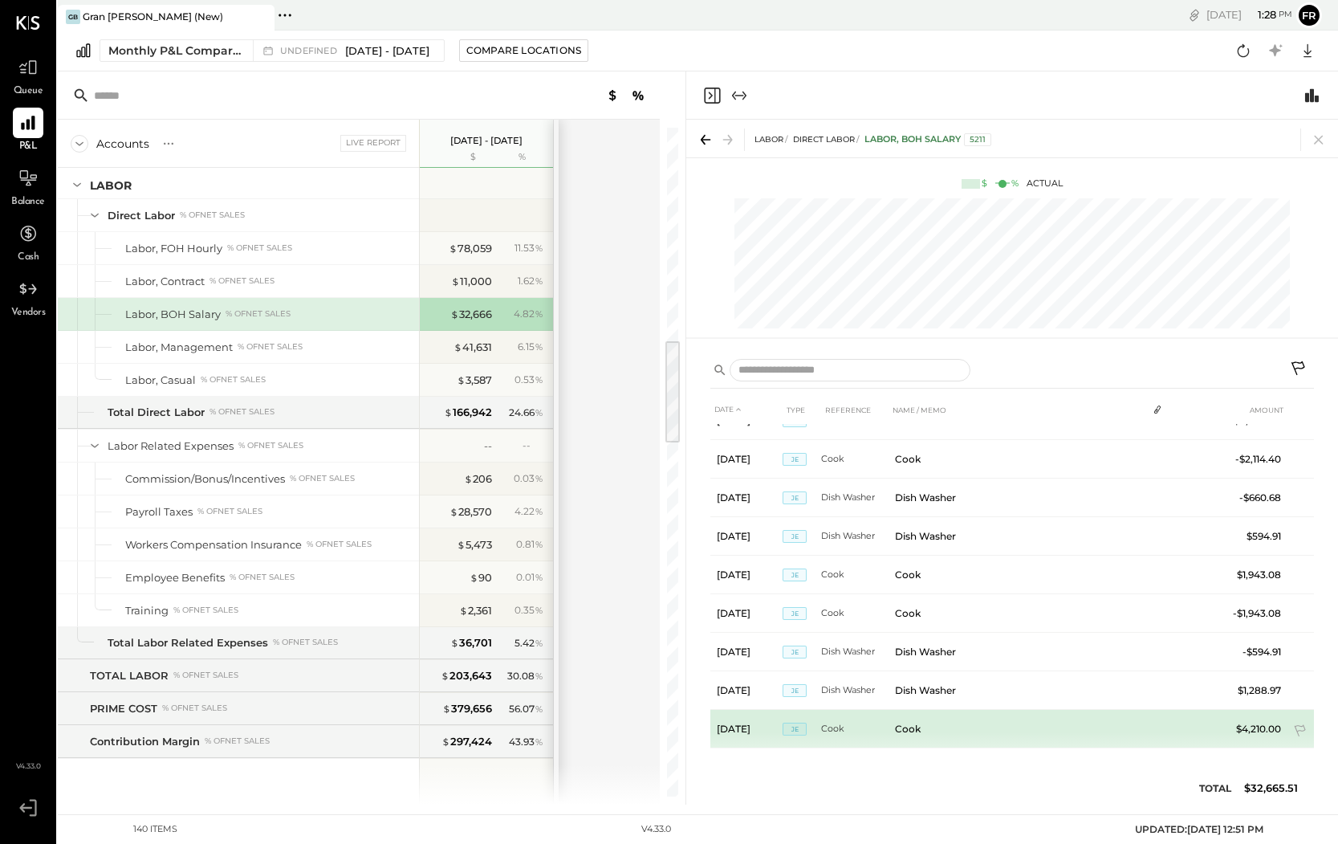
click at [760, 720] on td "Sep 1, 25" at bounding box center [746, 729] width 72 height 39
click at [751, 724] on td "Sep 1, 25" at bounding box center [746, 729] width 72 height 39
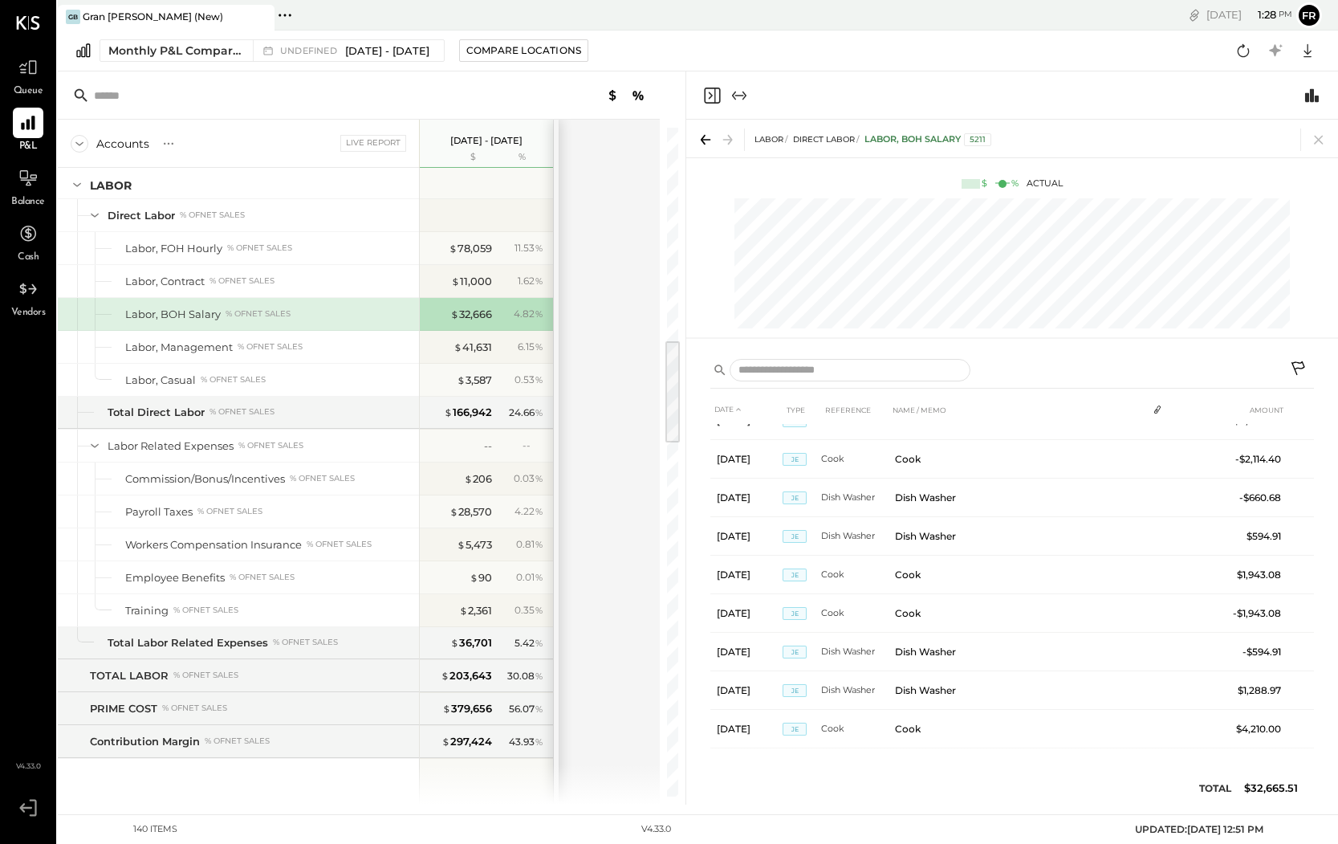
click at [1011, 755] on div "DATE TYPE REFERENCE NAME / MEMO AMOUNT Jun 2, 25 JE Dish Washer Dish Washer $37…" at bounding box center [1012, 603] width 604 height 417
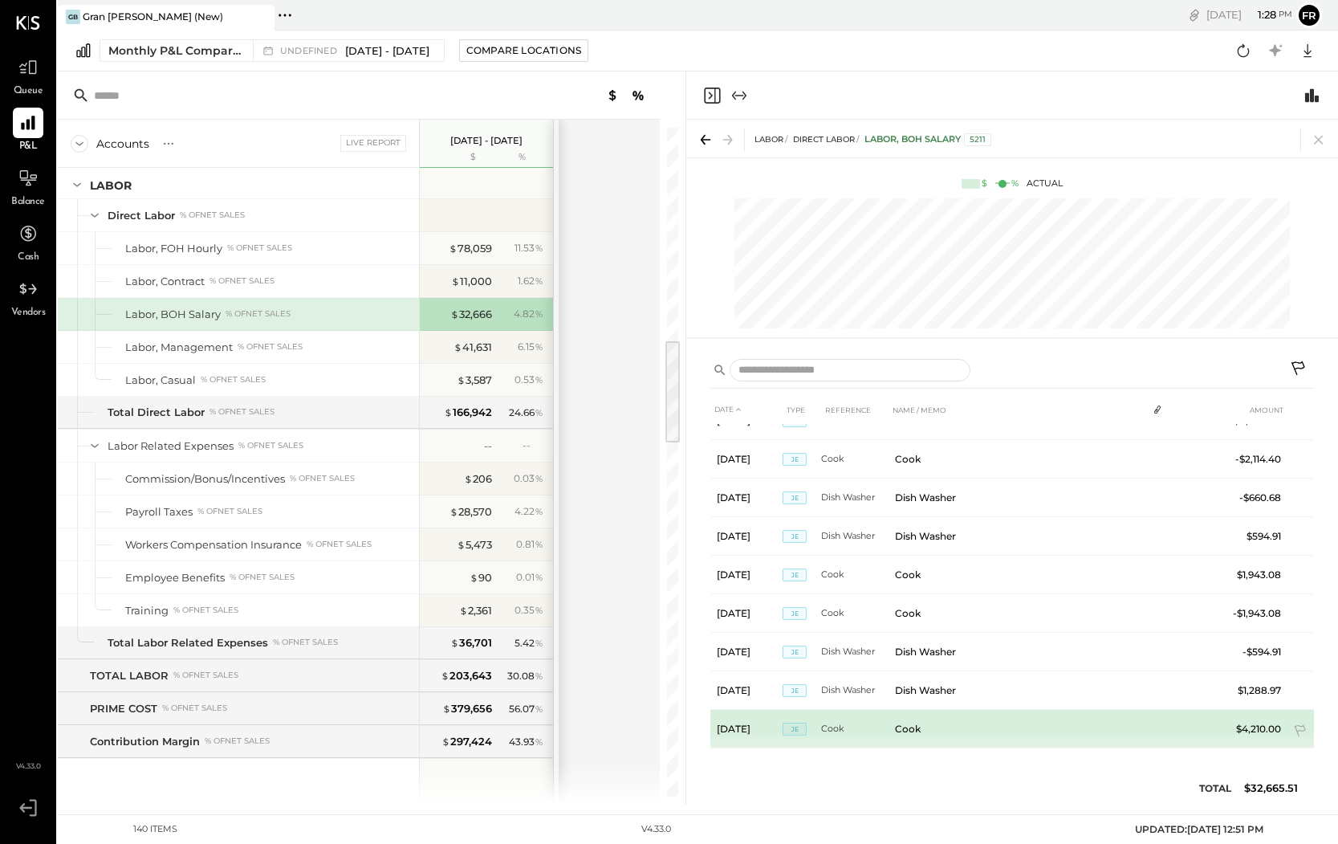
click at [1125, 726] on td "$4,210.00" at bounding box center [1257, 729] width 62 height 39
click at [1105, 725] on td "Cook" at bounding box center [1018, 729] width 258 height 39
click at [915, 727] on td "Cook" at bounding box center [1018, 729] width 258 height 39
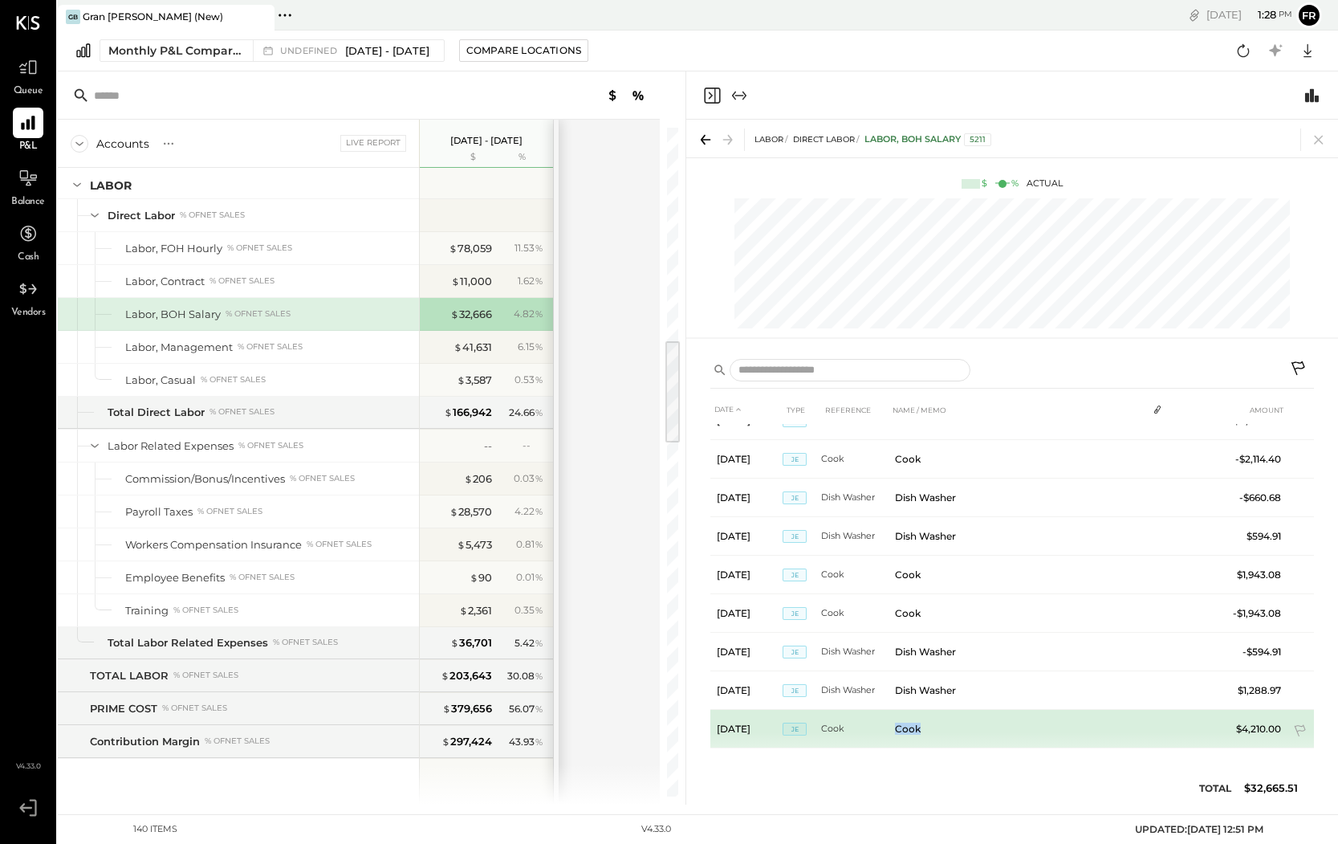
click at [915, 727] on td "Cook" at bounding box center [1018, 729] width 258 height 39
click at [1125, 722] on td "$4,210.00" at bounding box center [1257, 729] width 62 height 39
click at [795, 730] on span "JE" at bounding box center [795, 728] width 24 height 13
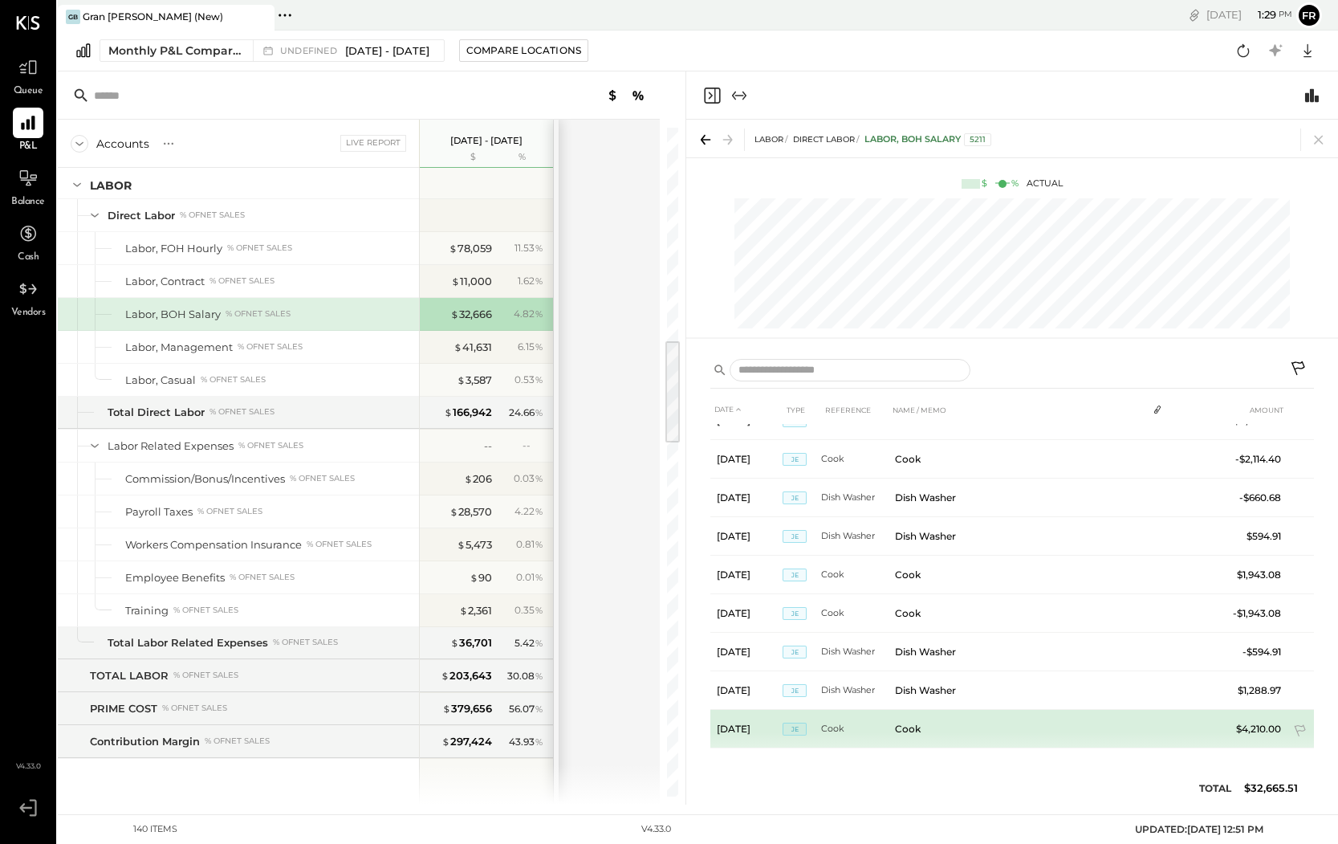
click at [795, 730] on span "JE" at bounding box center [795, 728] width 24 height 13
click at [795, 729] on span "JE" at bounding box center [795, 728] width 24 height 13
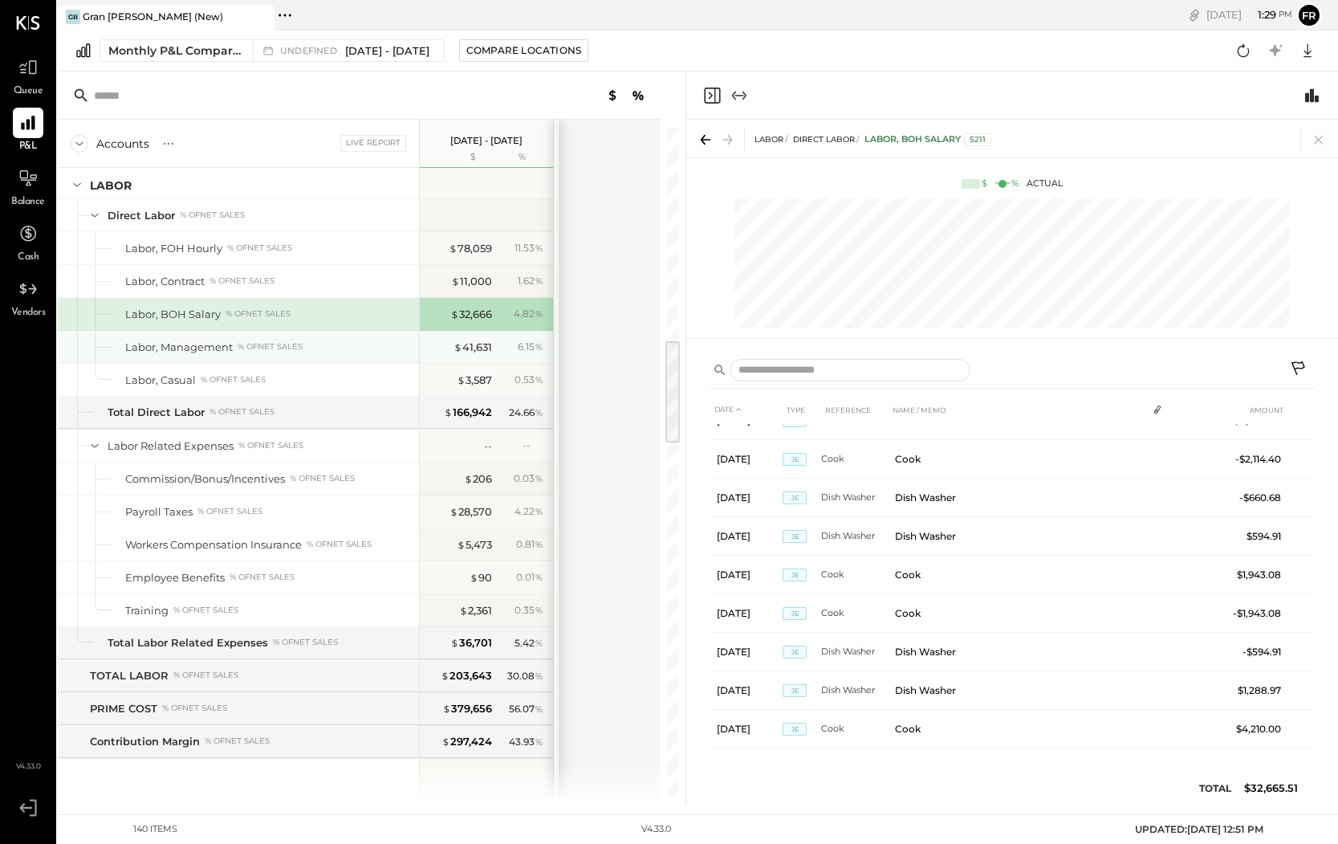
click at [330, 351] on div "Labor, Management % of NET SALES" at bounding box center [268, 347] width 287 height 15
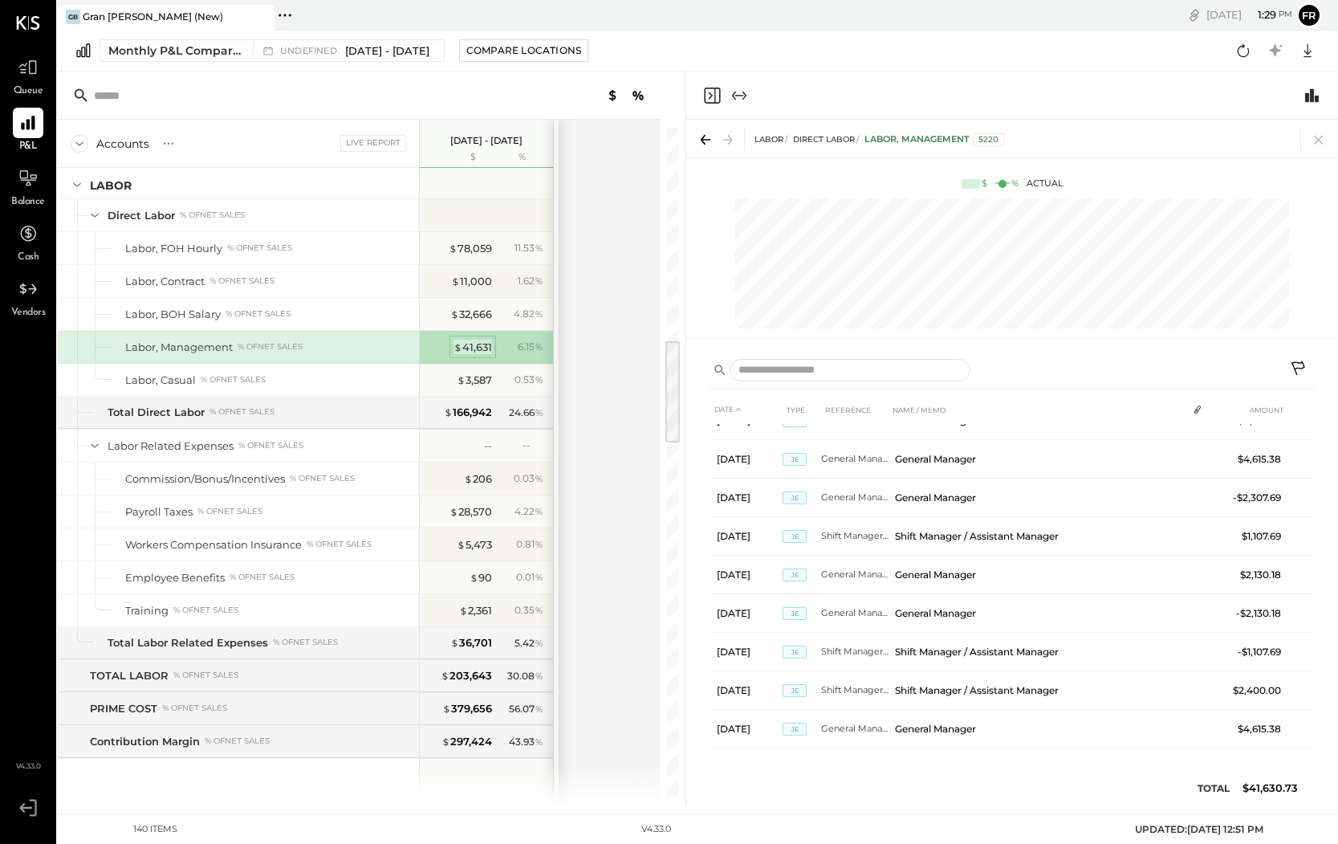
click at [489, 348] on div "$ 41,631" at bounding box center [472, 347] width 39 height 15
click at [441, 346] on div "$ 41,631" at bounding box center [460, 347] width 64 height 15
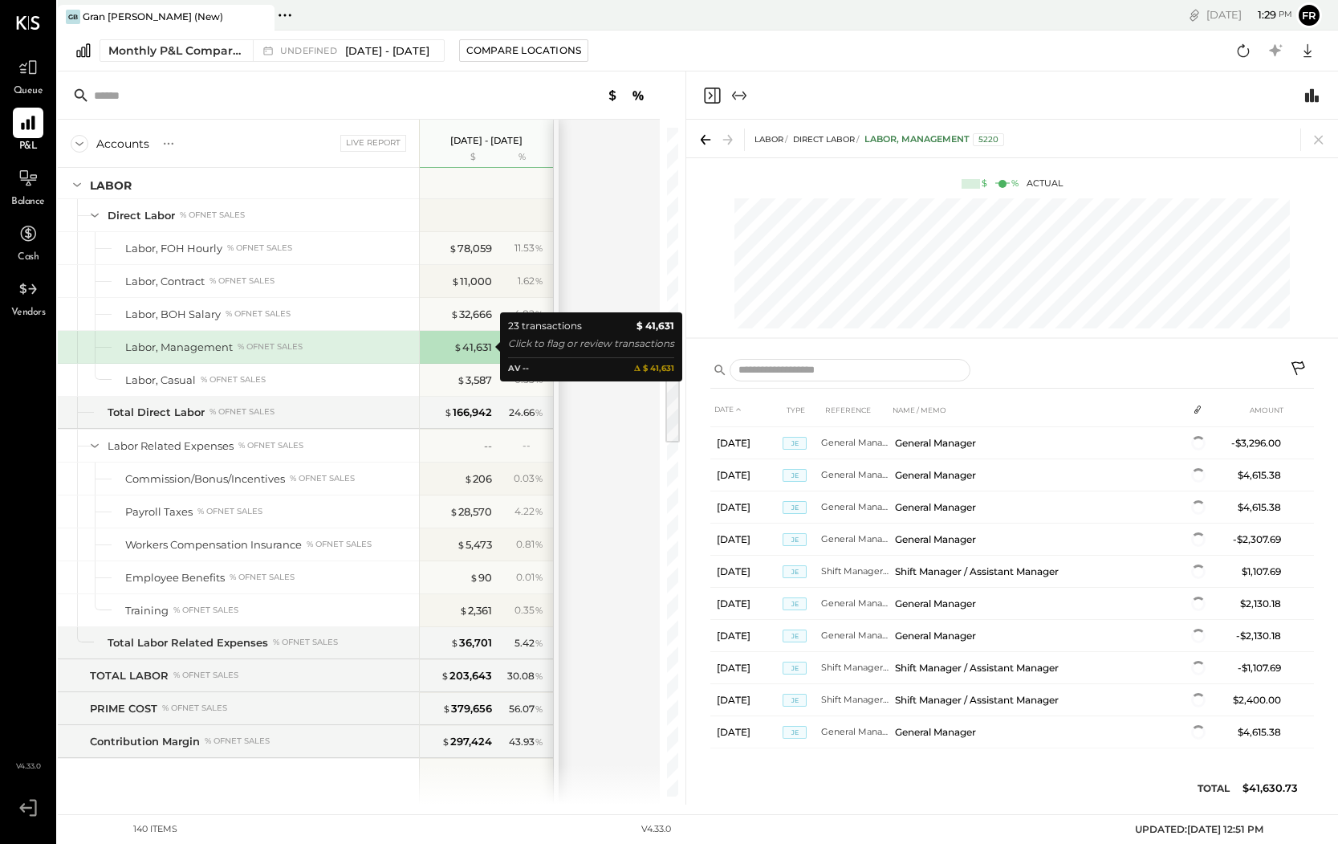
scroll to position [563, 0]
